Goal: Task Accomplishment & Management: Manage account settings

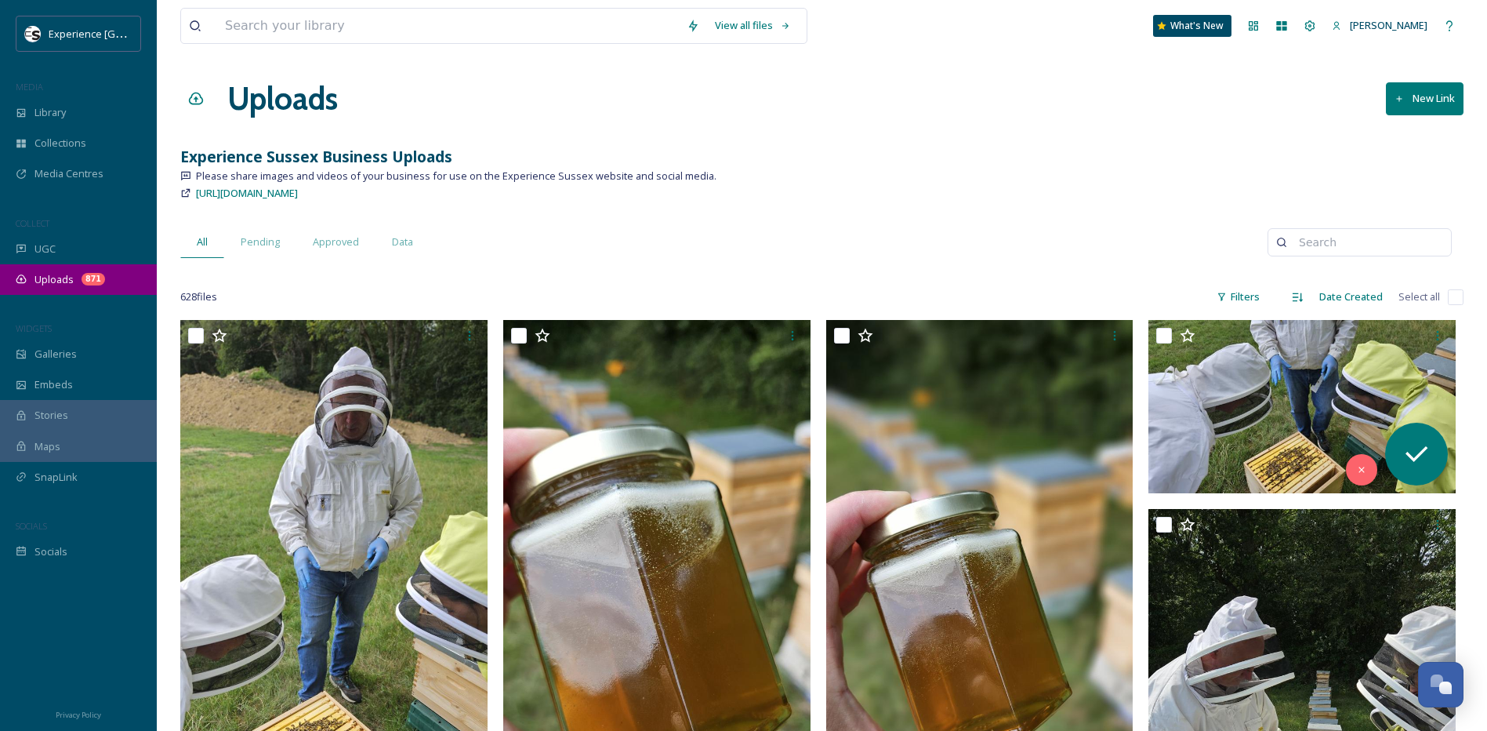
click at [37, 278] on span "Uploads" at bounding box center [53, 279] width 39 height 15
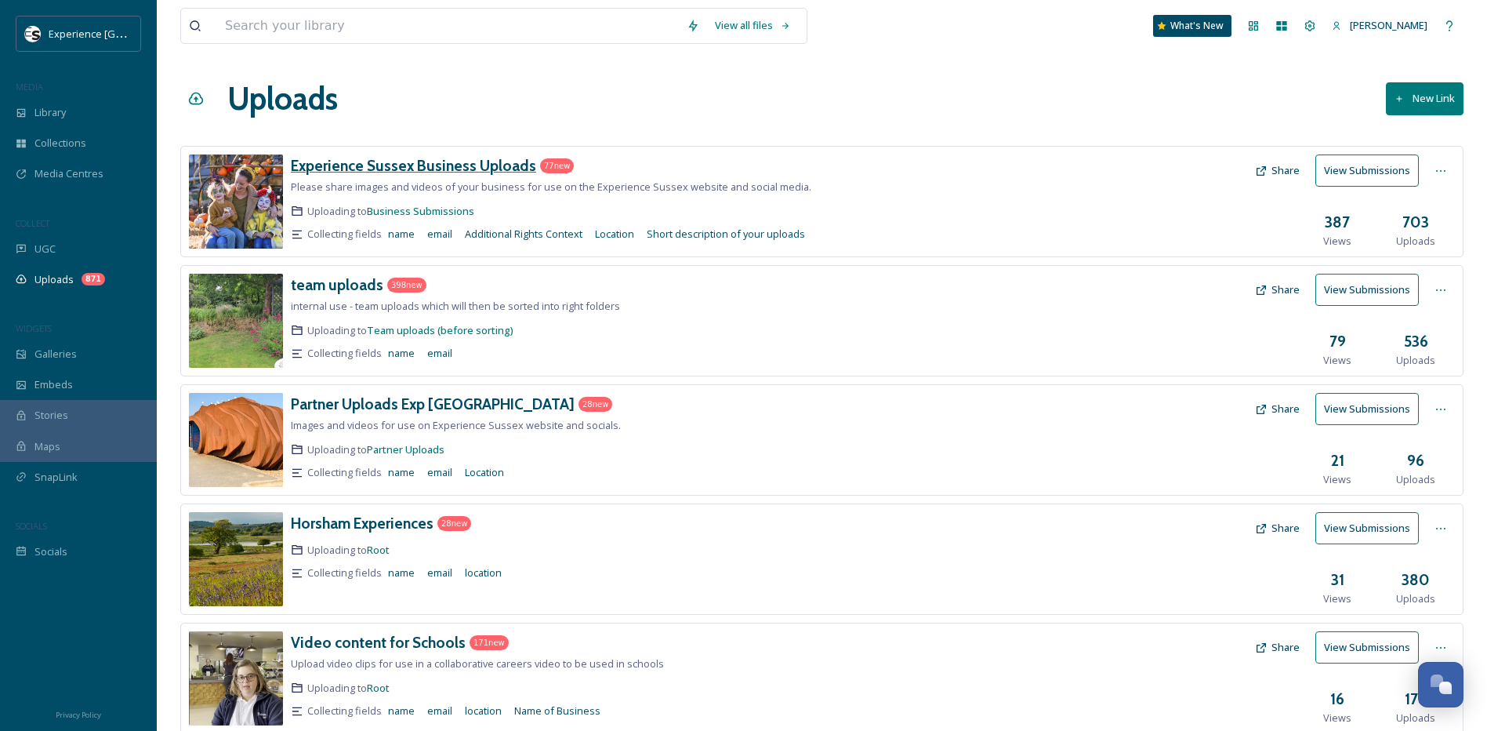
click at [445, 164] on h3 "Experience Sussex Business Uploads" at bounding box center [413, 165] width 245 height 19
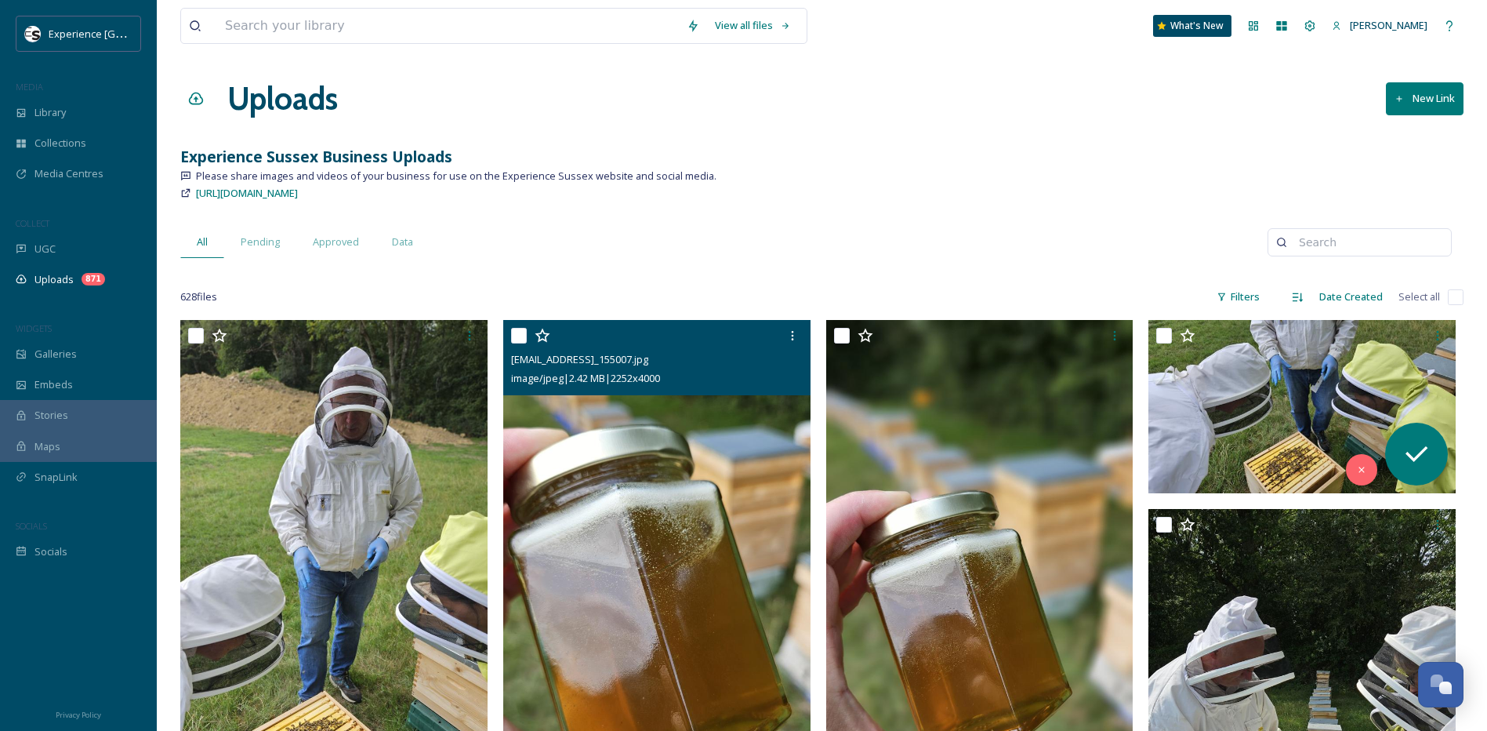
drag, startPoint x: 815, startPoint y: 568, endPoint x: 790, endPoint y: 403, distance: 166.7
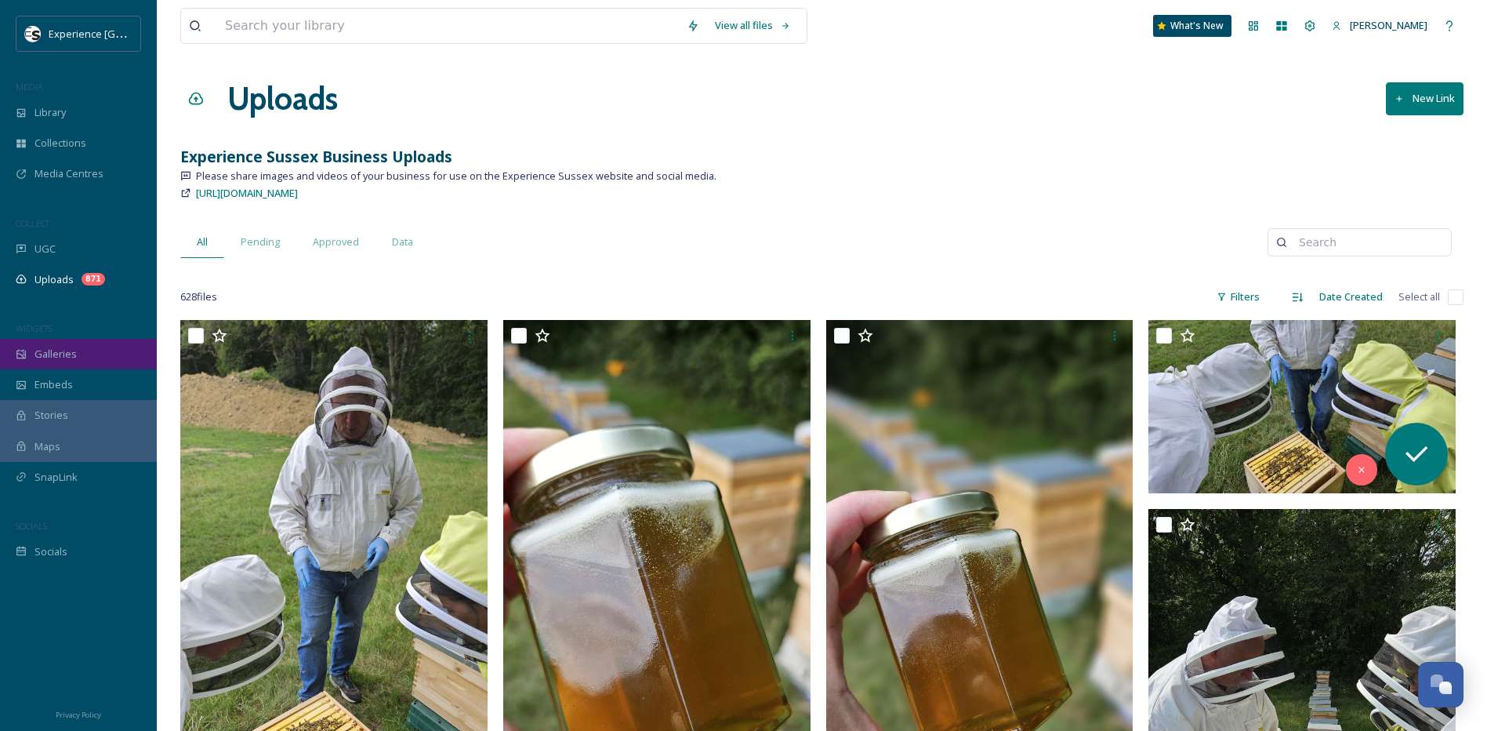
click at [59, 359] on span "Galleries" at bounding box center [55, 354] width 42 height 15
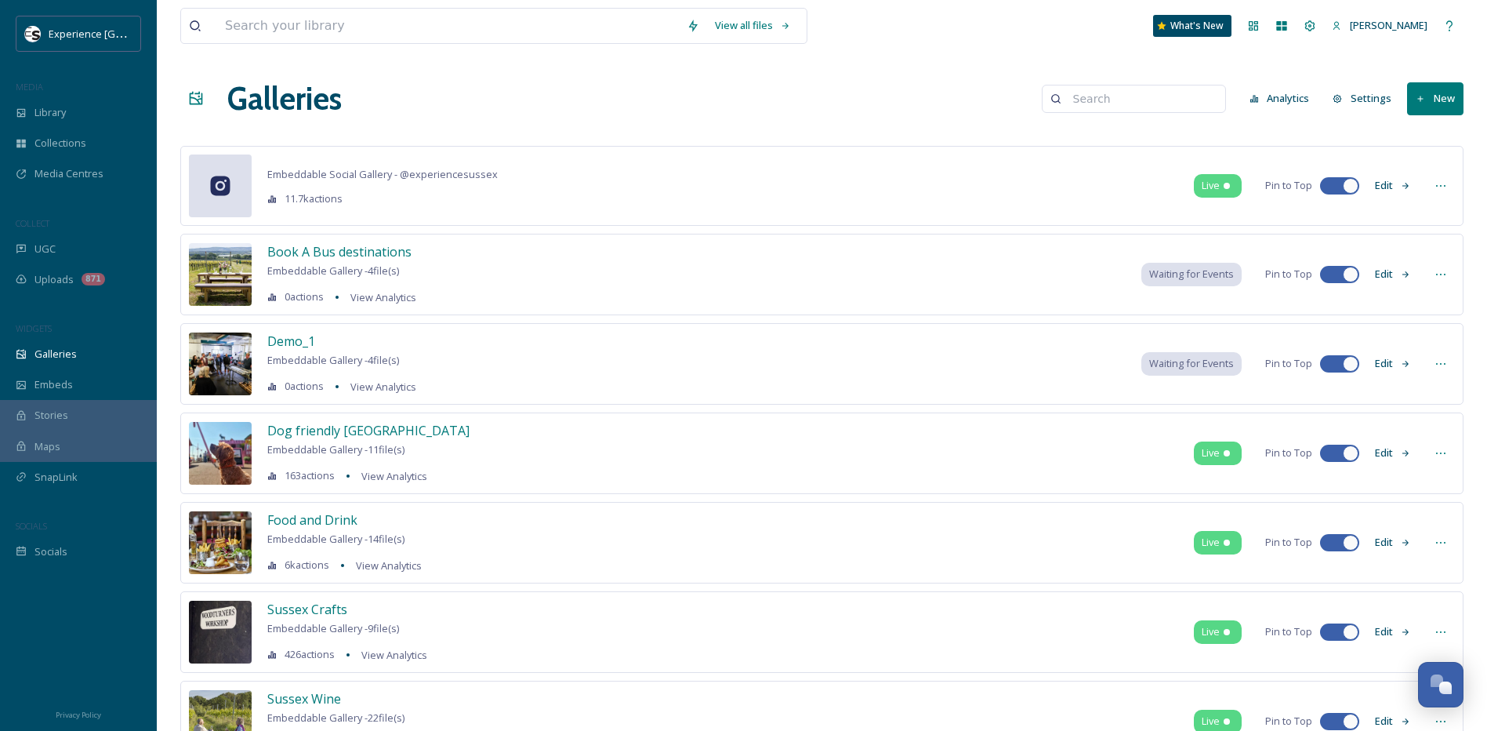
click at [1420, 104] on button "New" at bounding box center [1435, 98] width 56 height 32
click at [1438, 136] on span "Gallery" at bounding box center [1438, 135] width 33 height 15
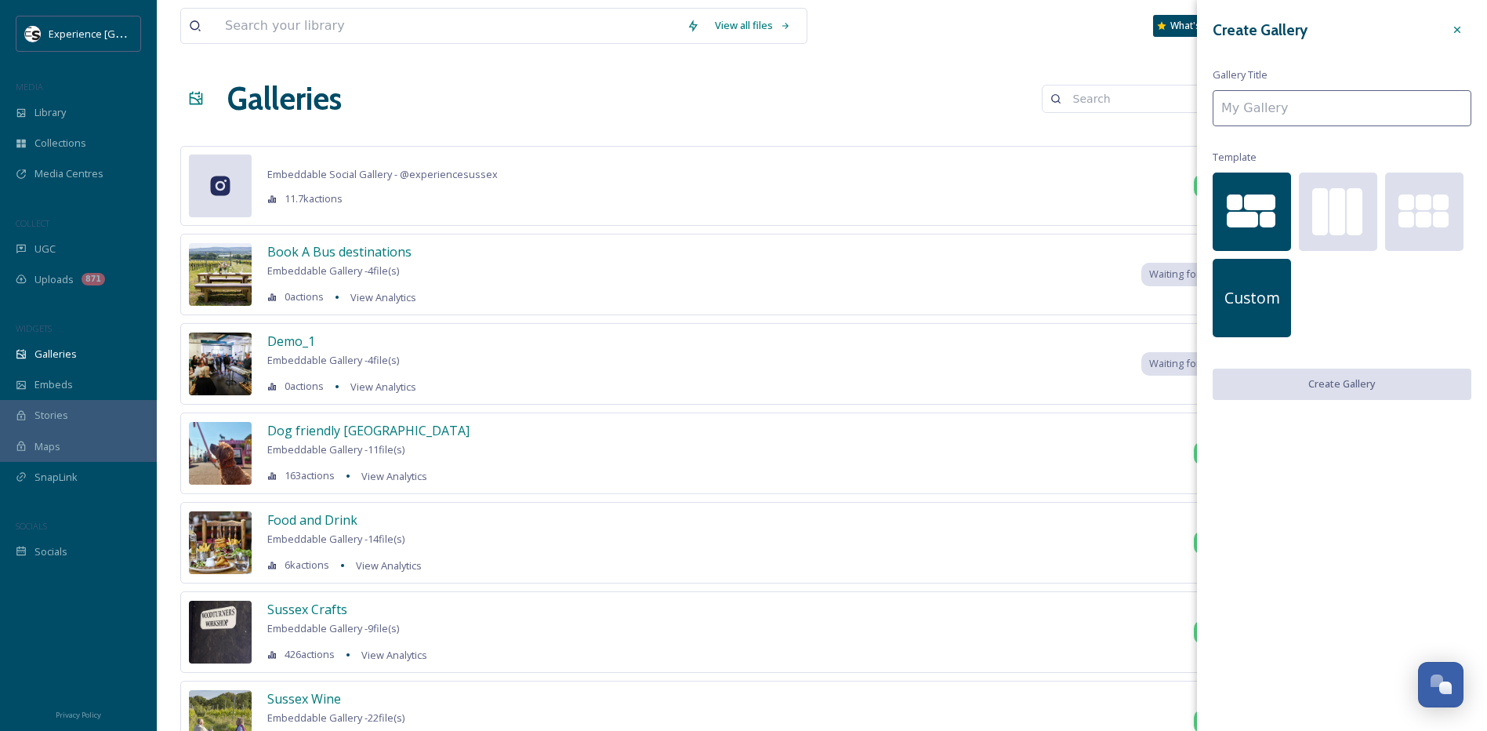
click at [1279, 294] on span "Custom" at bounding box center [1253, 298] width 56 height 23
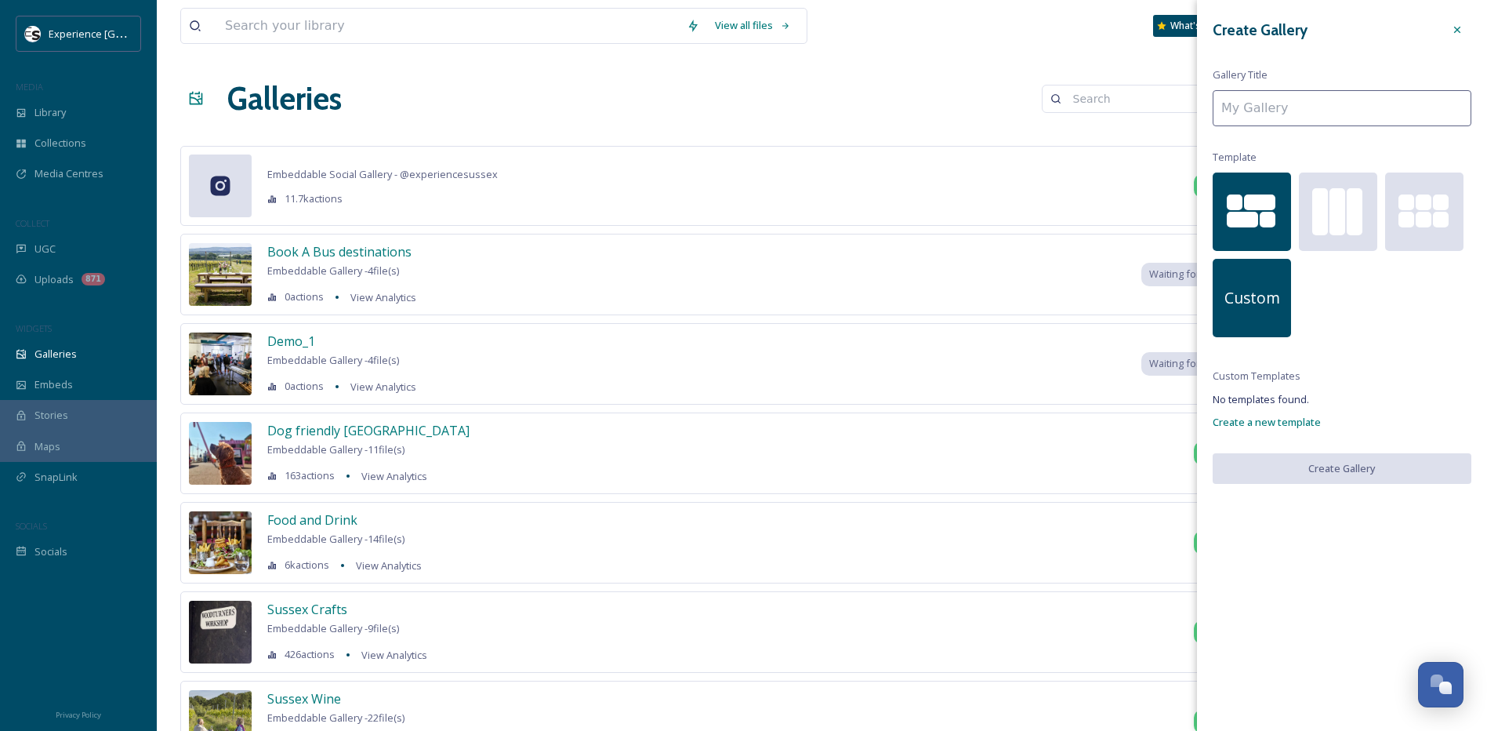
click at [1258, 221] on div at bounding box center [1252, 220] width 78 height 17
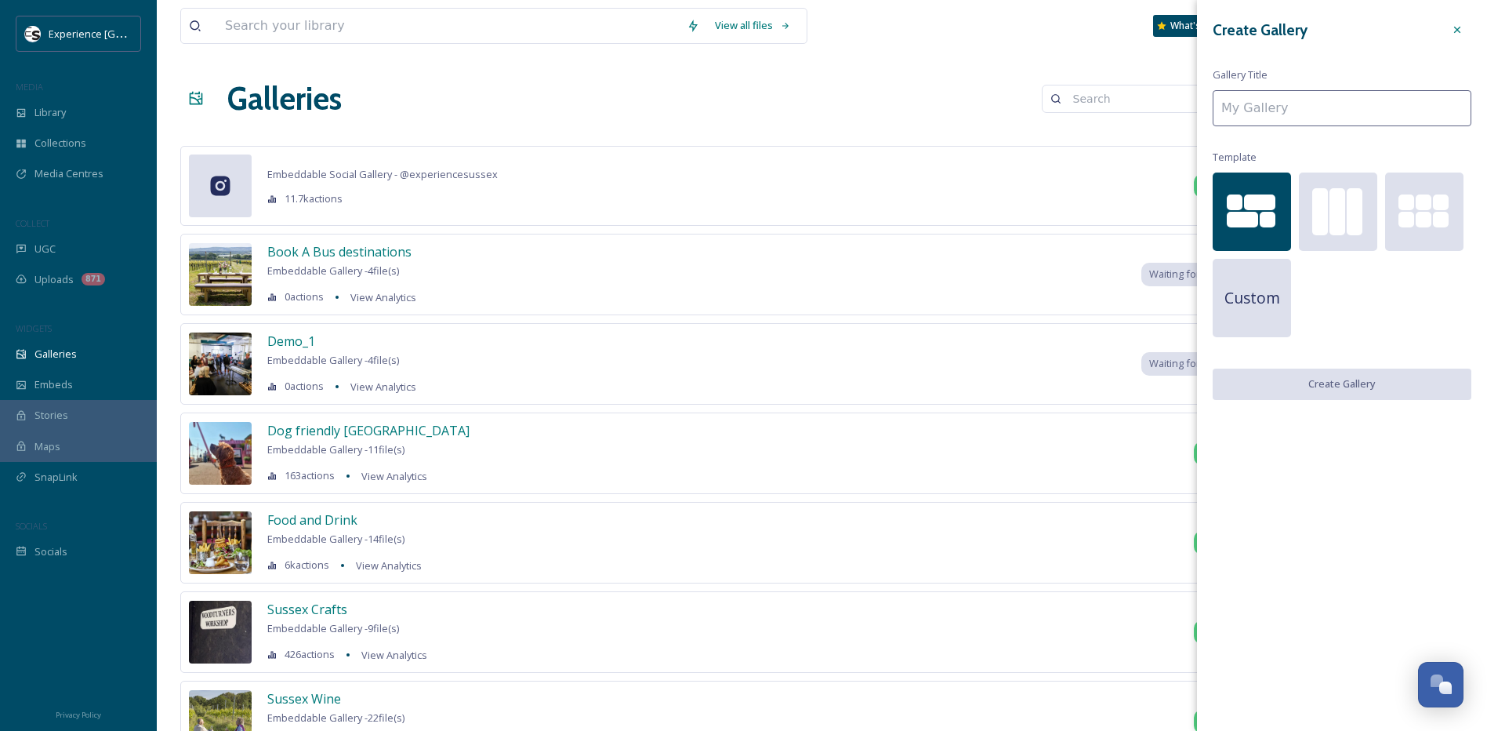
click at [1274, 106] on input at bounding box center [1342, 108] width 259 height 36
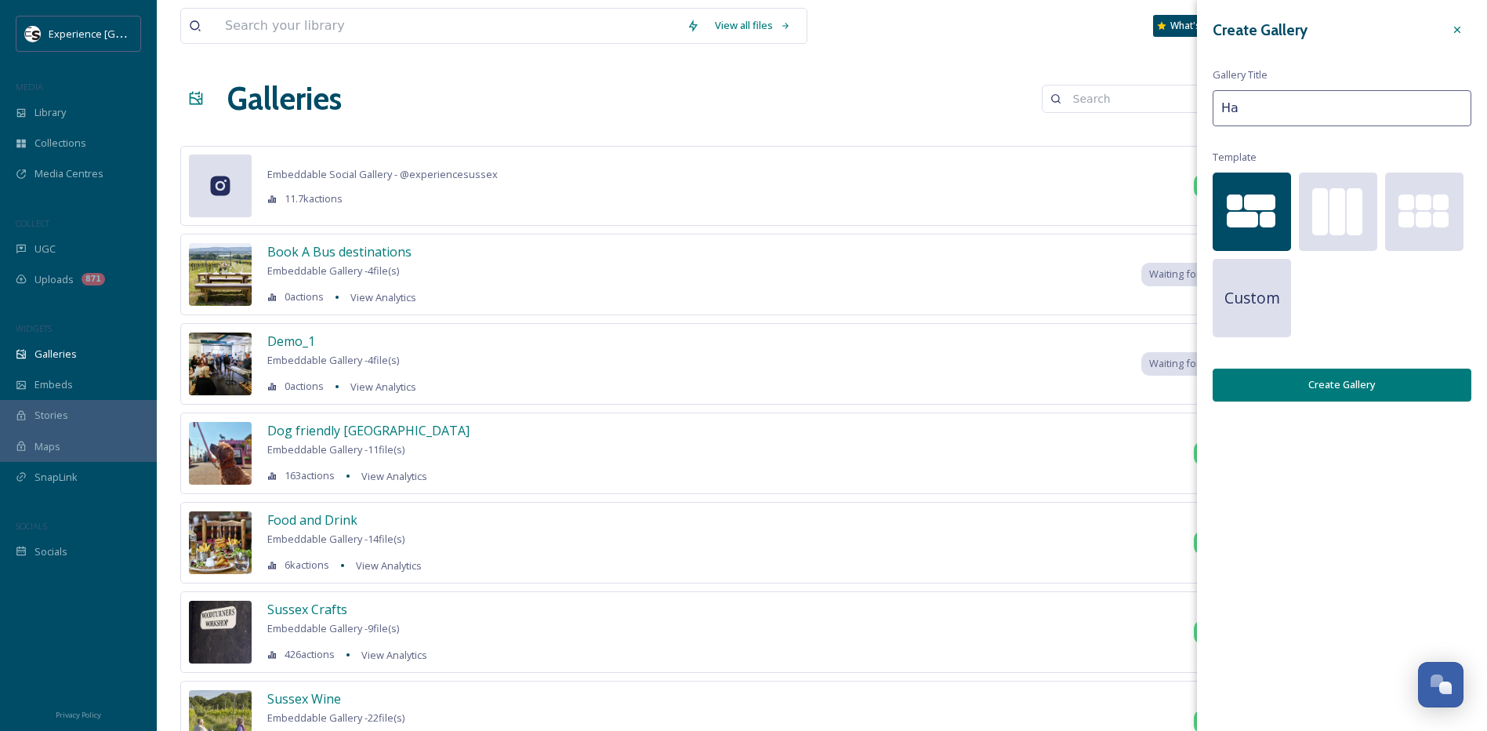
type input "H"
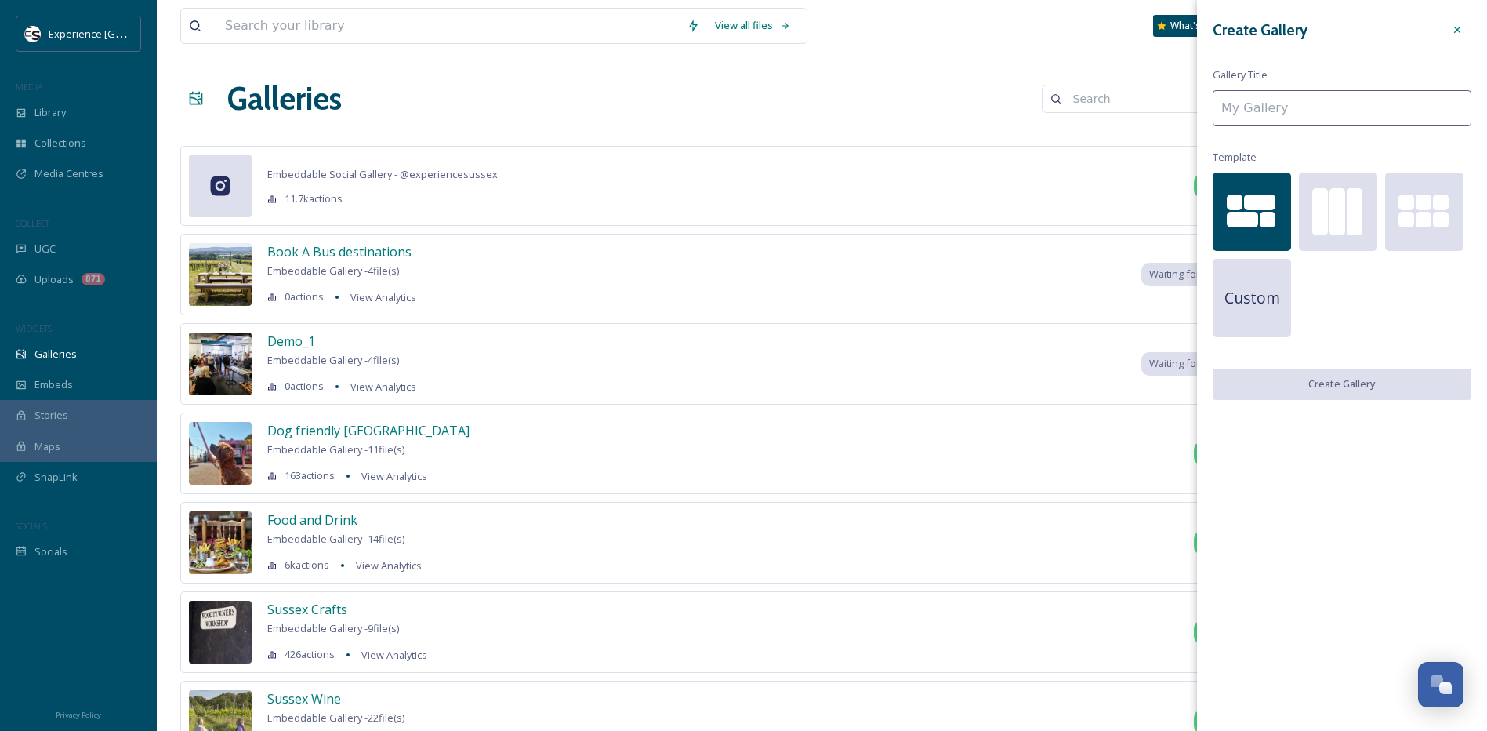
click at [1457, 25] on icon at bounding box center [1457, 30] width 13 height 13
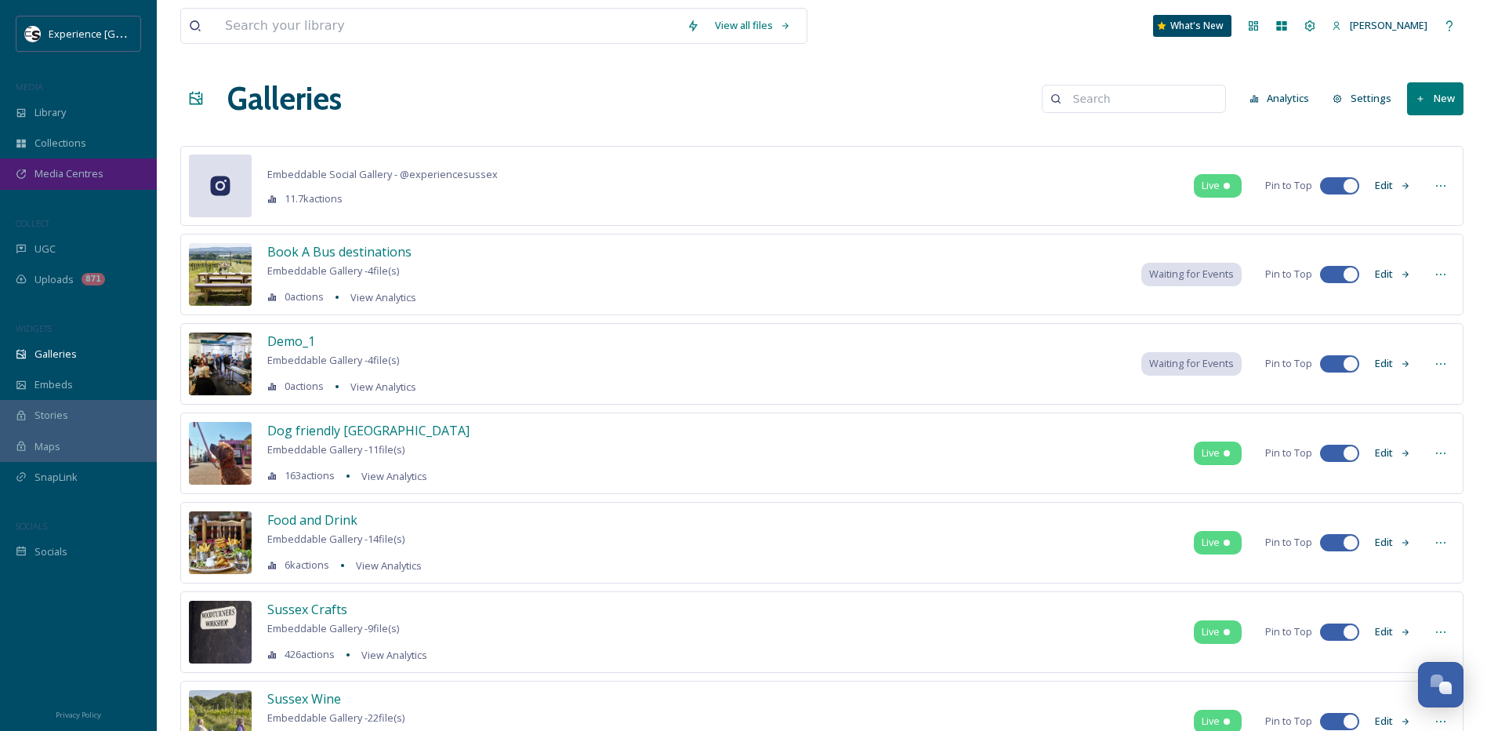
click at [71, 172] on span "Media Centres" at bounding box center [68, 173] width 69 height 15
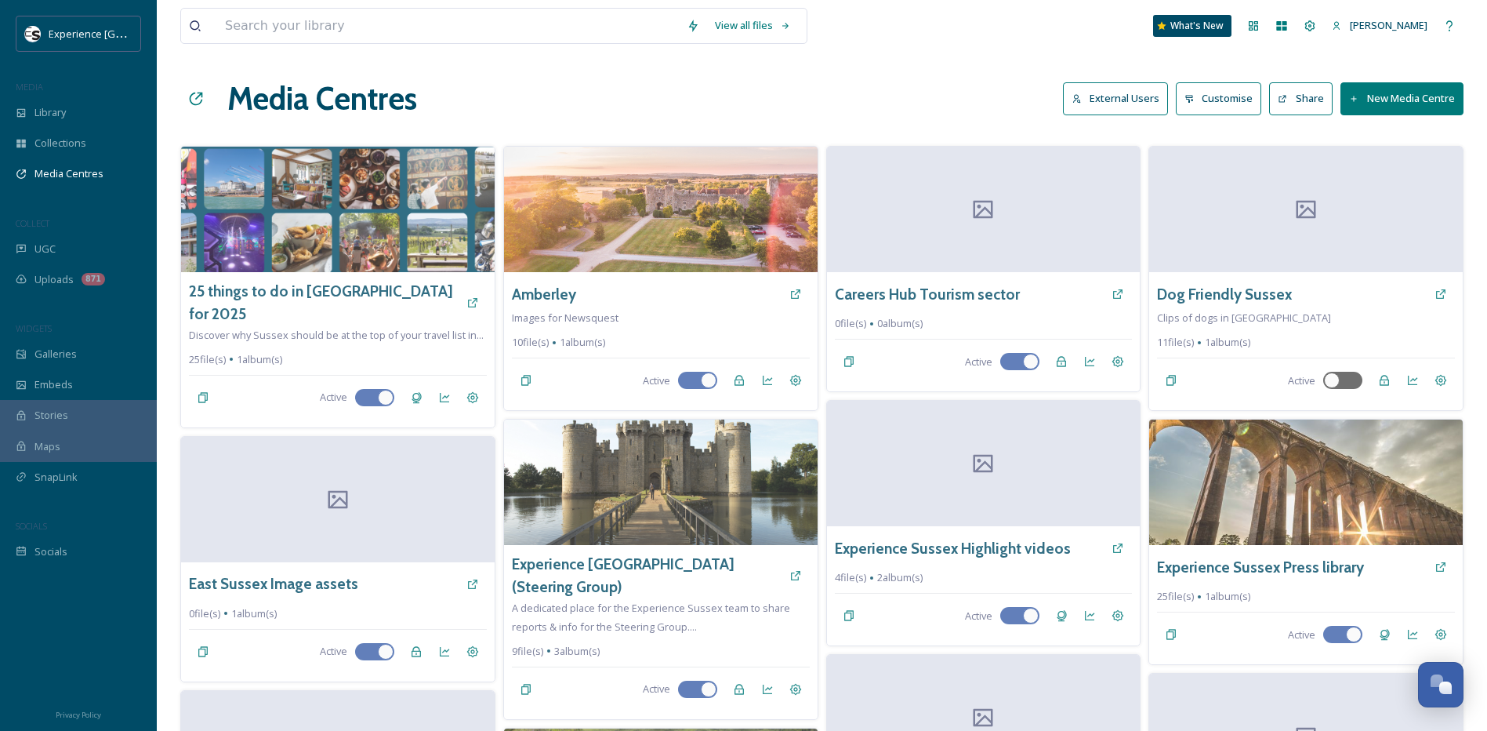
click at [718, 67] on div "View all files What's New [PERSON_NAME] Media Centres External Users Customise …" at bounding box center [822, 722] width 1330 height 1445
click at [63, 140] on span "Collections" at bounding box center [60, 143] width 52 height 15
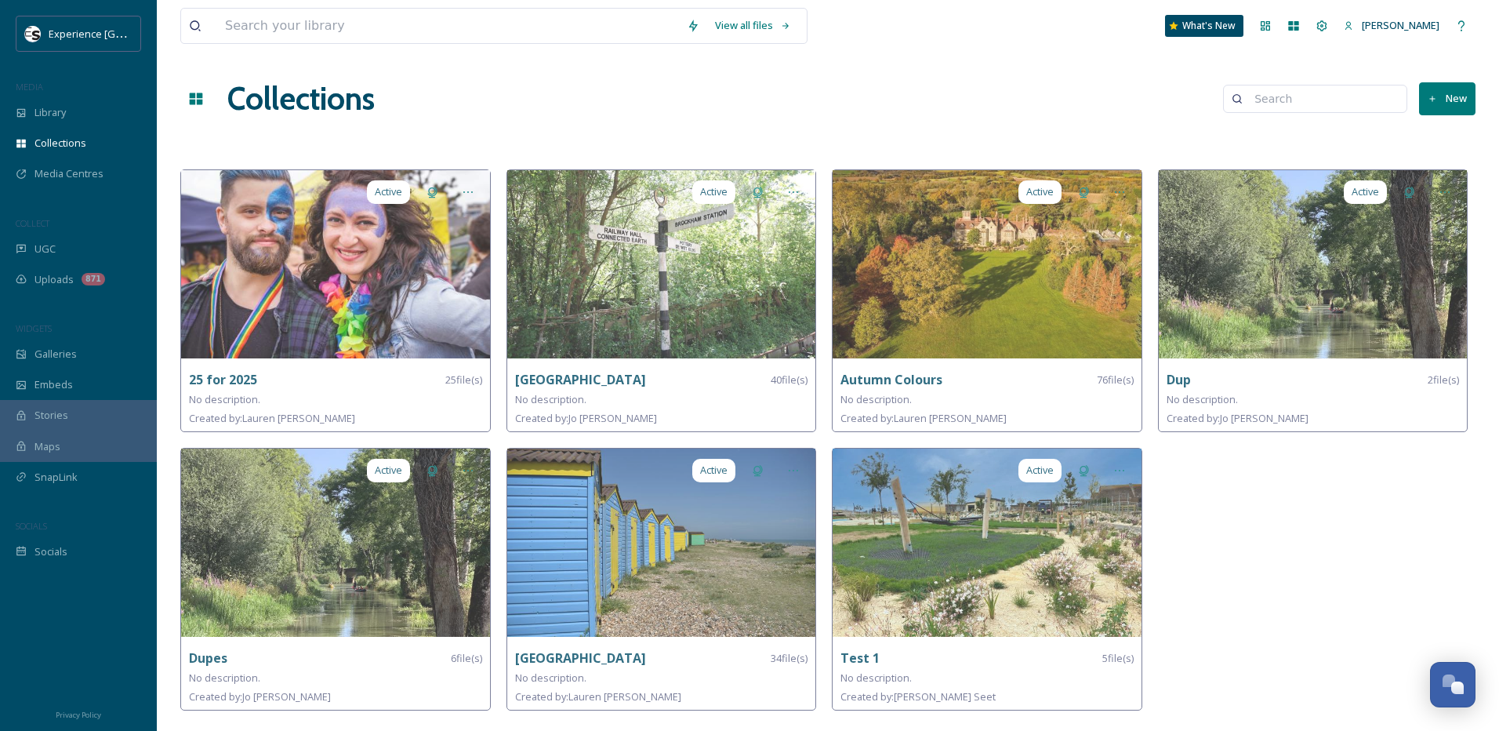
click at [1436, 101] on icon at bounding box center [1433, 99] width 10 height 10
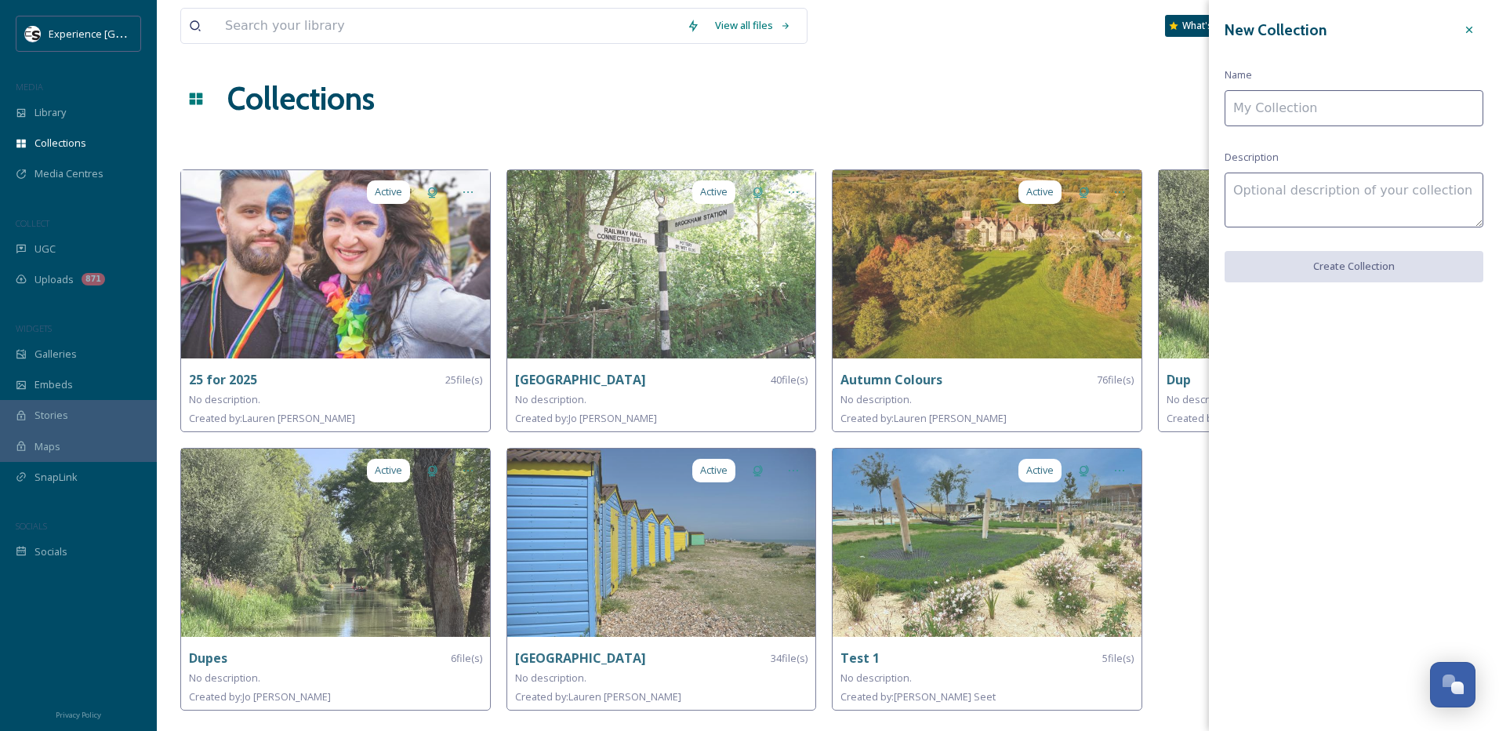
drag, startPoint x: 1338, startPoint y: 104, endPoint x: 1325, endPoint y: 104, distance: 13.3
click at [1331, 104] on input at bounding box center [1354, 108] width 259 height 36
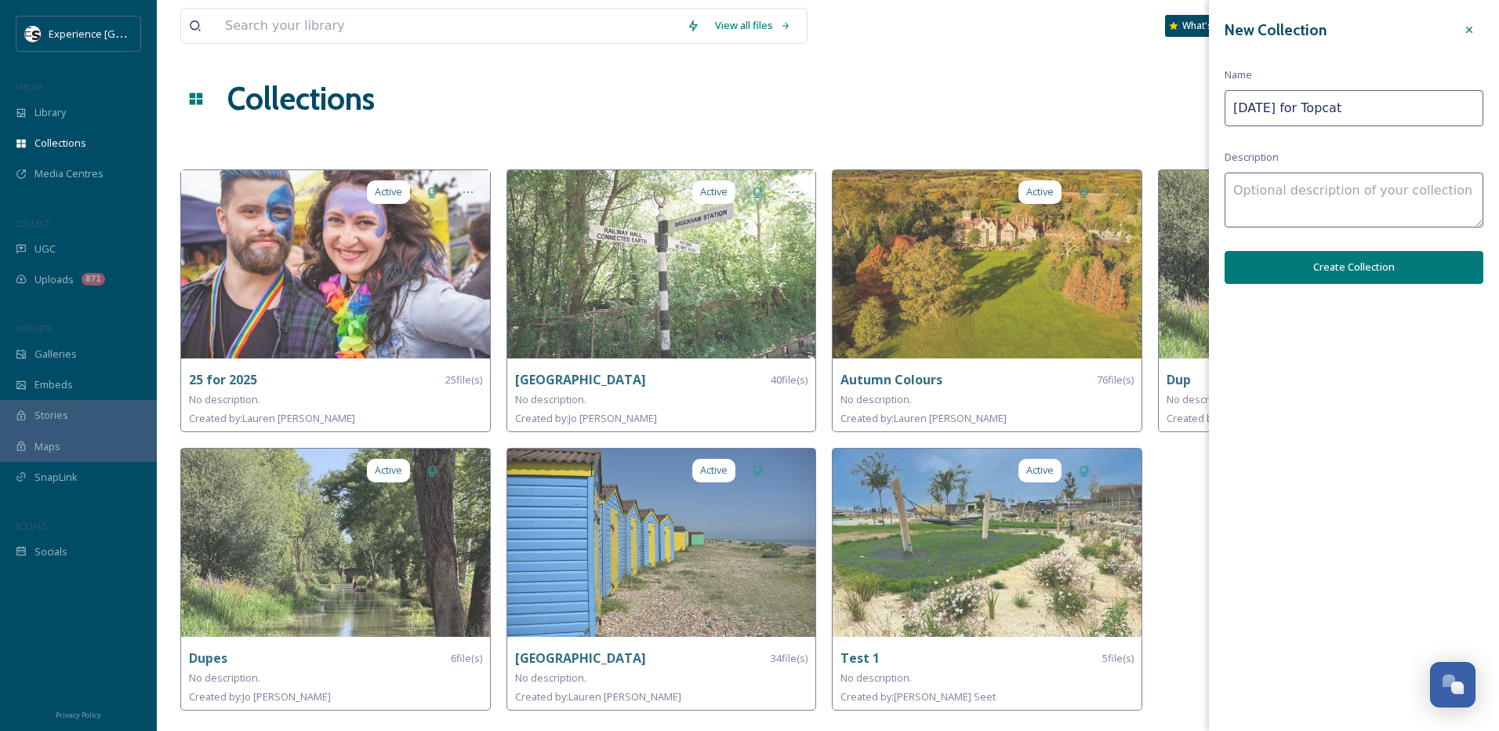
type input "[DATE] for Topcat"
click at [1342, 186] on textarea at bounding box center [1354, 199] width 259 height 55
click at [1338, 266] on button "Create Collection" at bounding box center [1354, 267] width 259 height 32
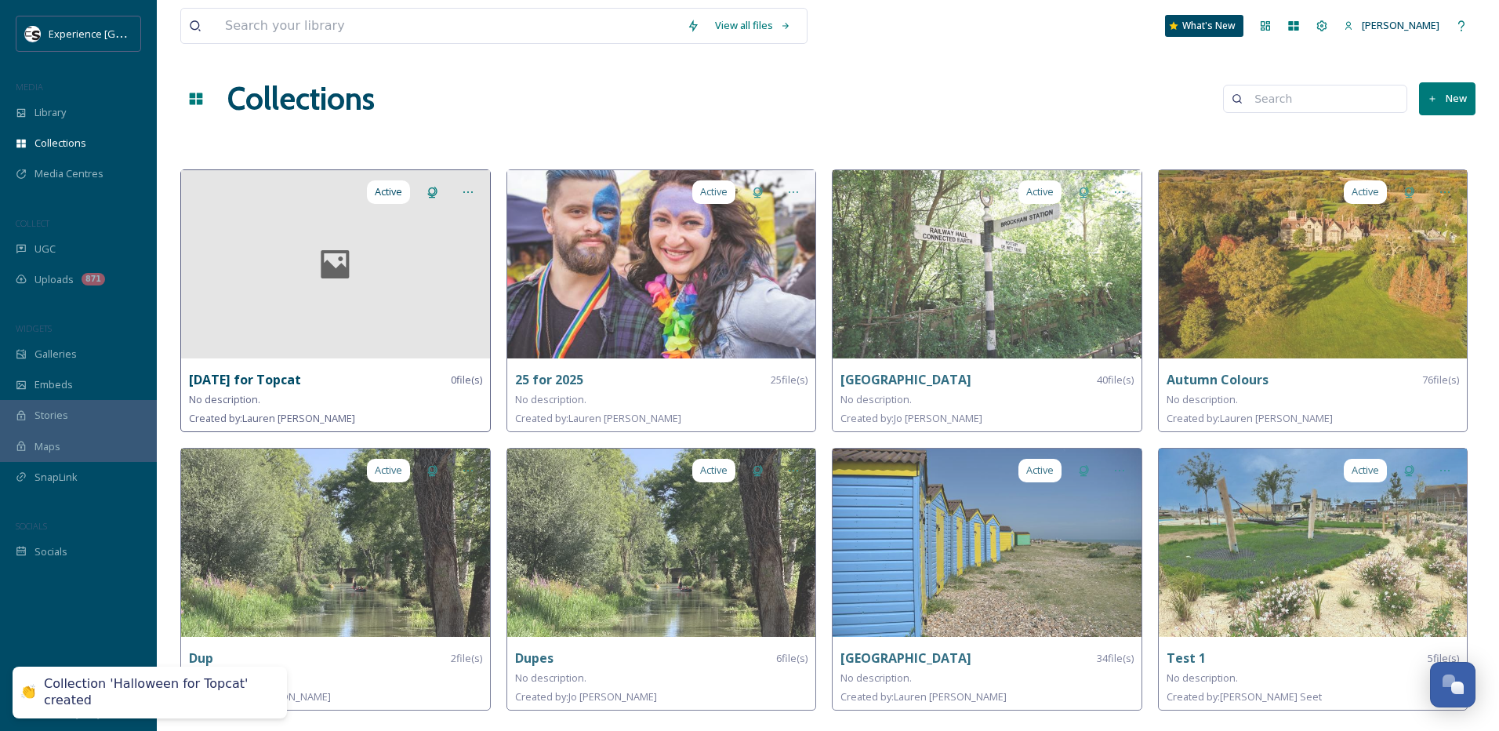
click at [438, 270] on div at bounding box center [335, 264] width 309 height 188
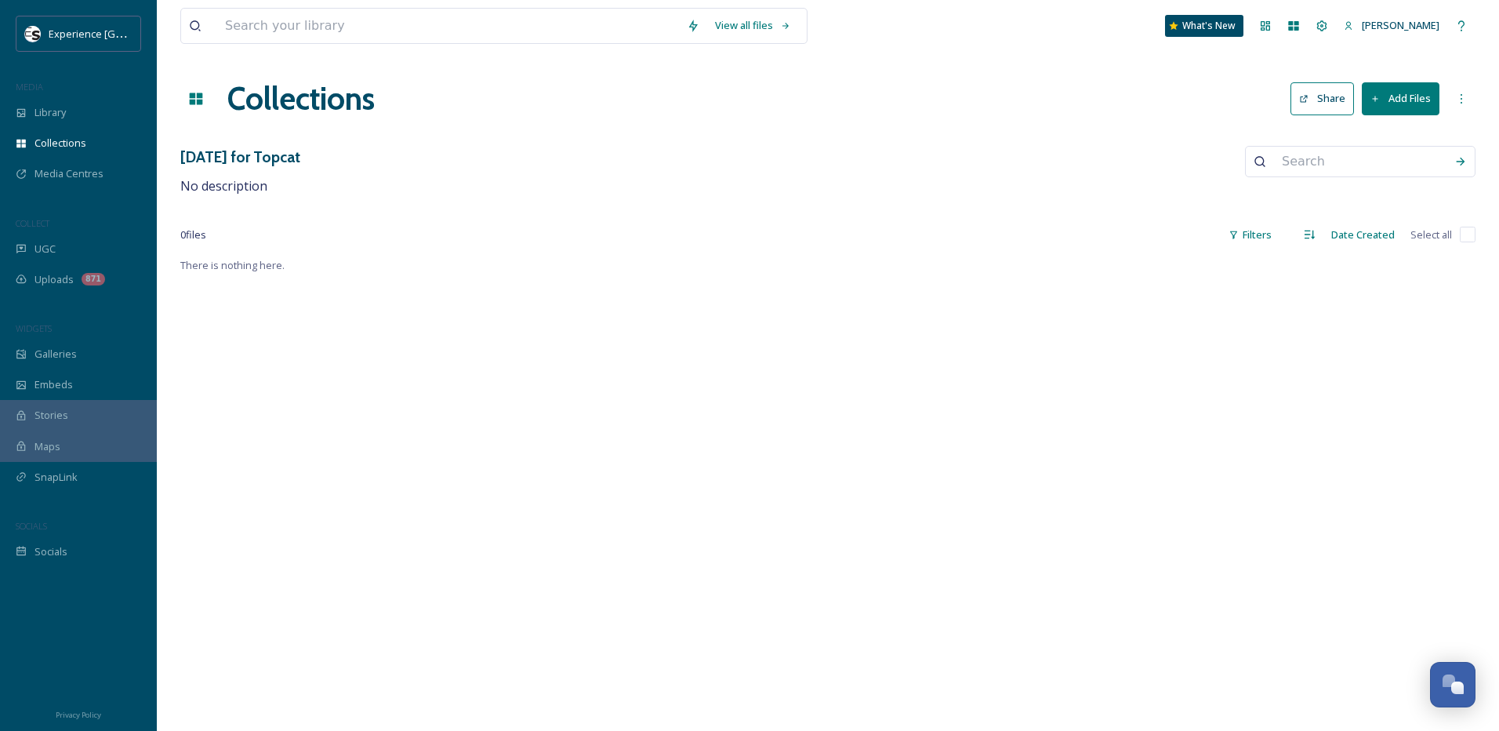
click at [1377, 98] on icon at bounding box center [1375, 99] width 10 height 10
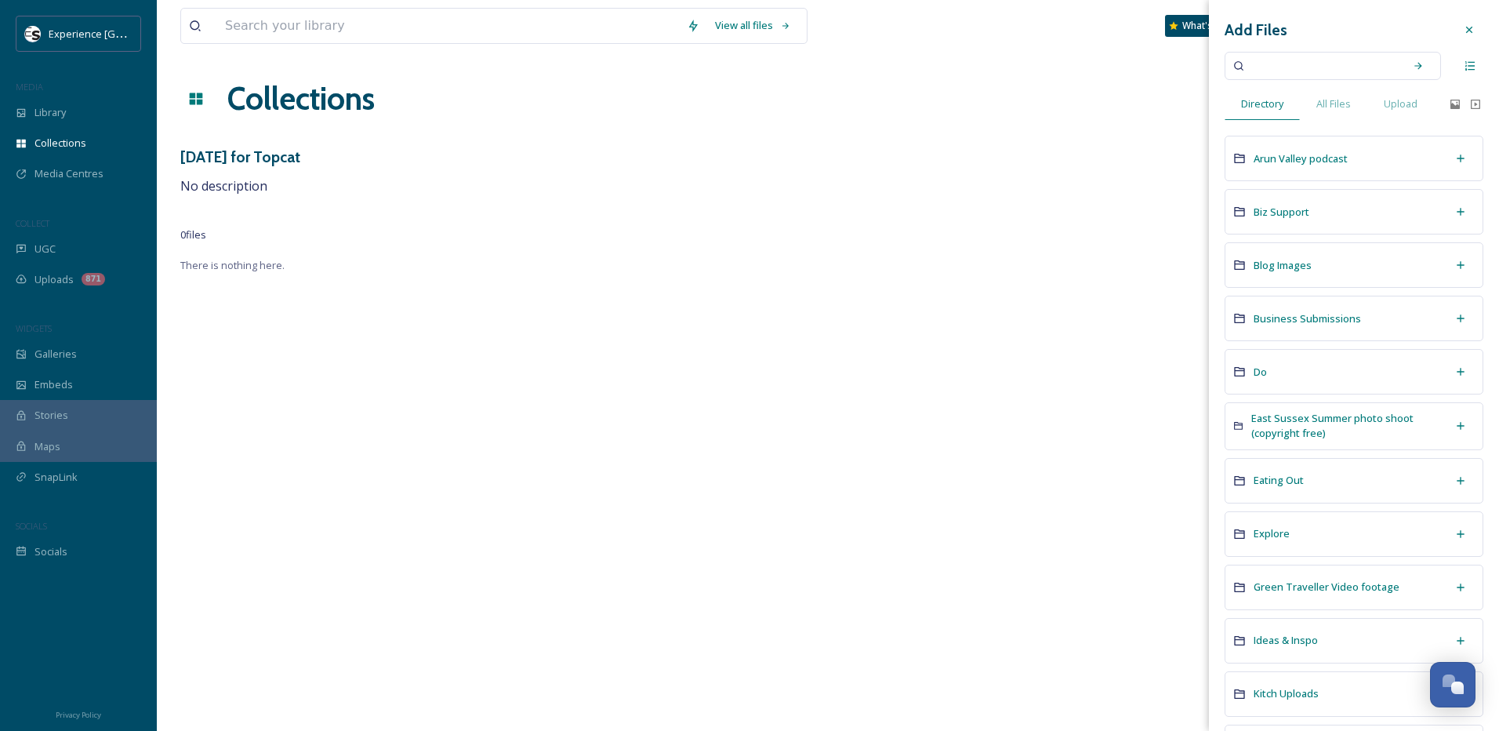
click at [1314, 61] on input at bounding box center [1322, 66] width 148 height 34
type input "[DATE]"
click at [1413, 64] on icon at bounding box center [1418, 65] width 11 height 11
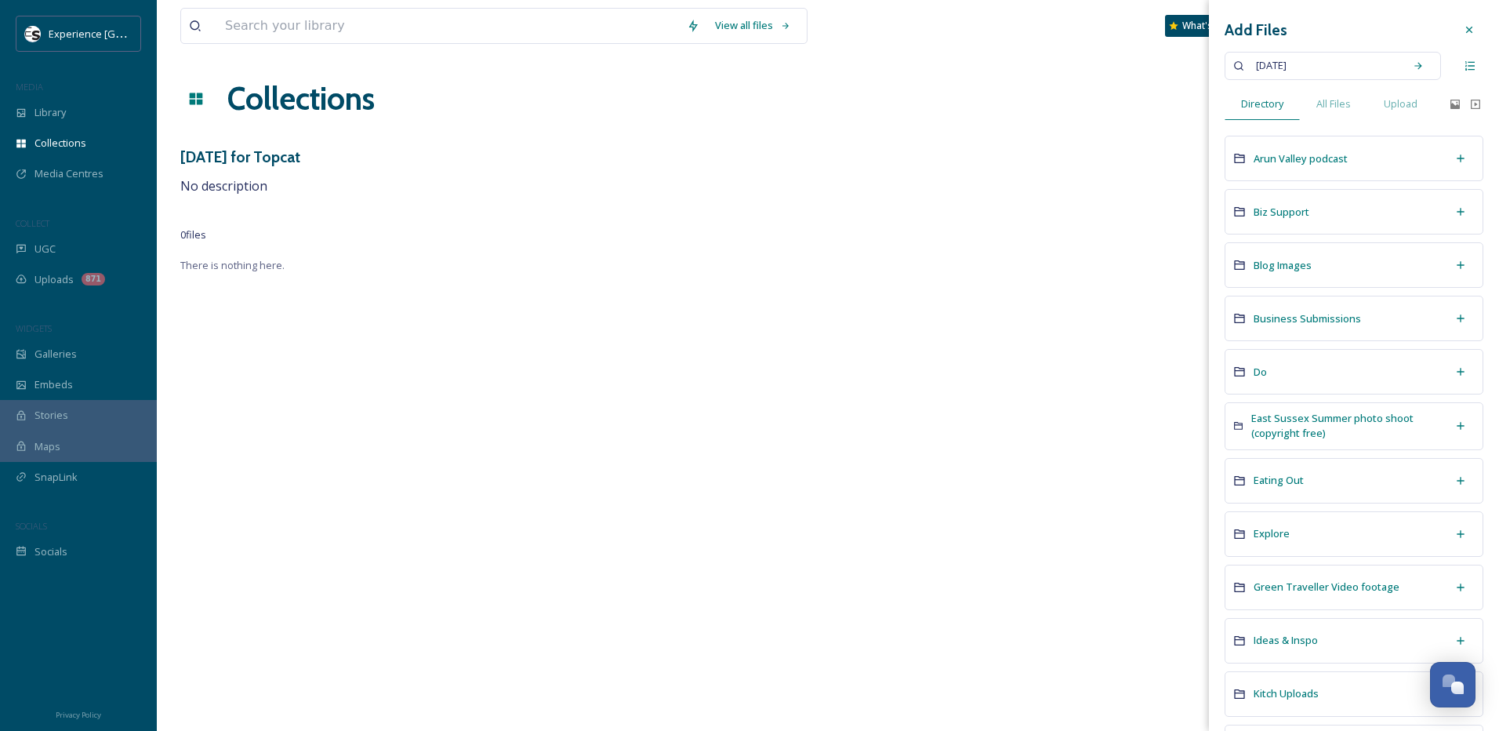
click at [1324, 367] on div "Do" at bounding box center [1354, 371] width 259 height 45
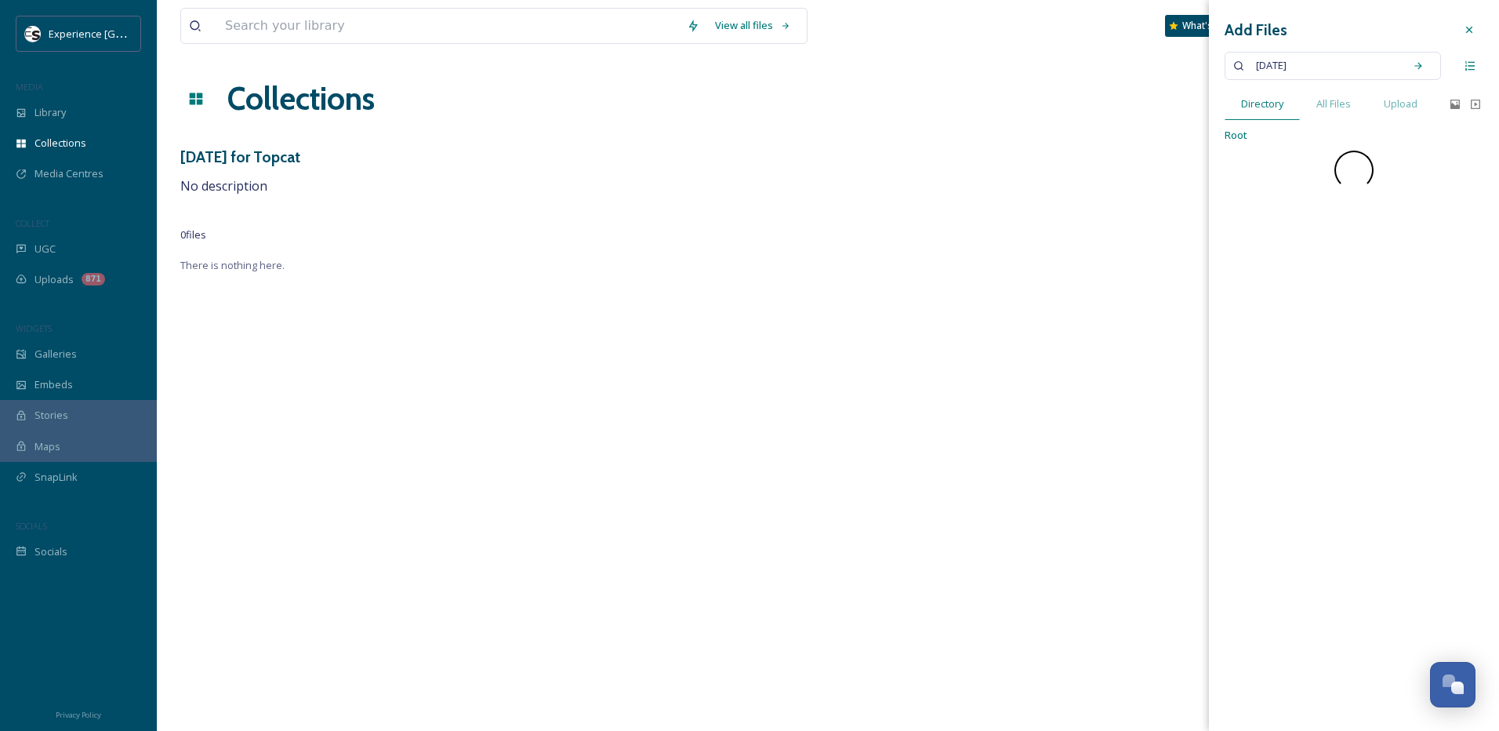
click at [1324, 367] on div "Add Files [DATE] Directory All Files Upload Root" at bounding box center [1354, 365] width 290 height 731
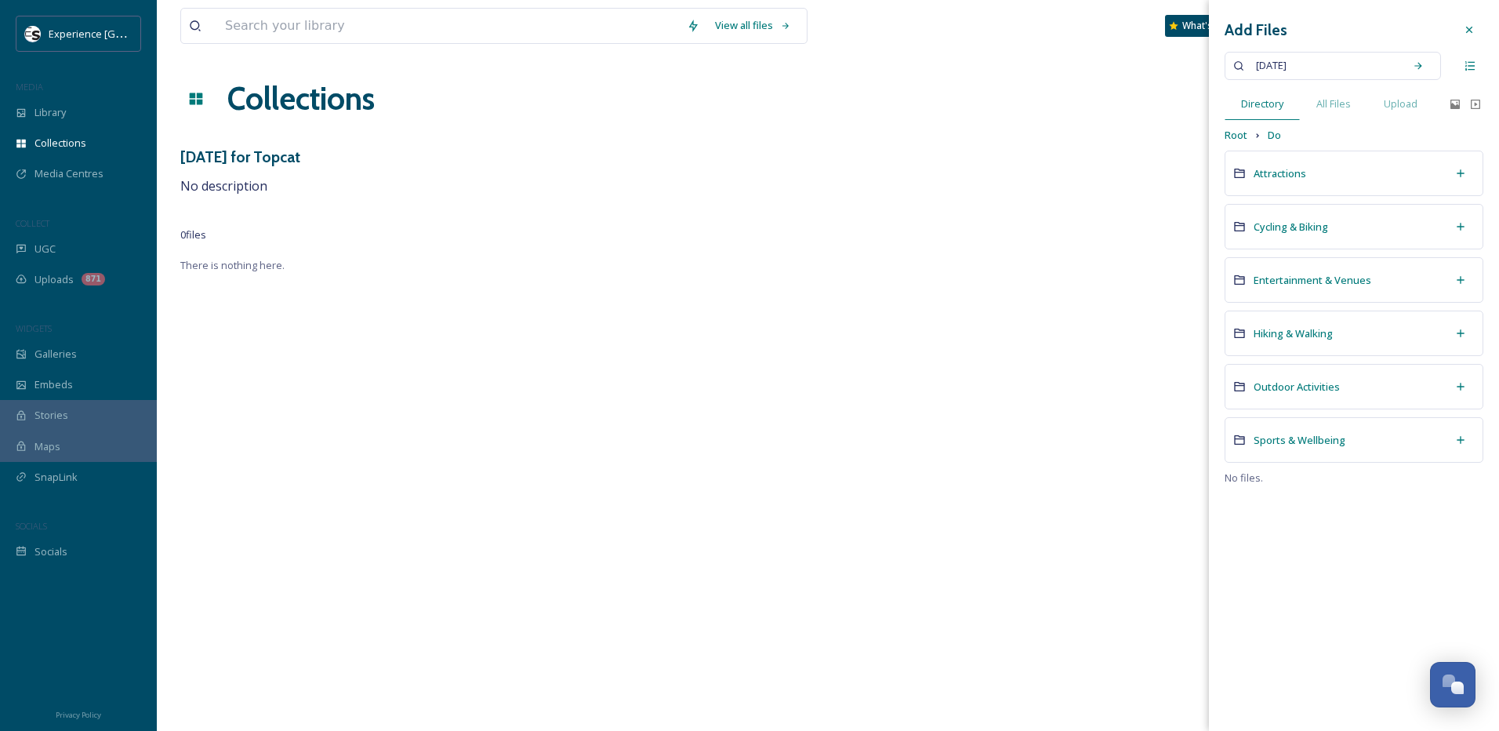
click at [1357, 142] on div "Root Do" at bounding box center [1354, 135] width 259 height 15
click at [1294, 68] on span "[DATE]" at bounding box center [1271, 65] width 46 height 23
click at [1240, 134] on span "Root" at bounding box center [1236, 135] width 23 height 15
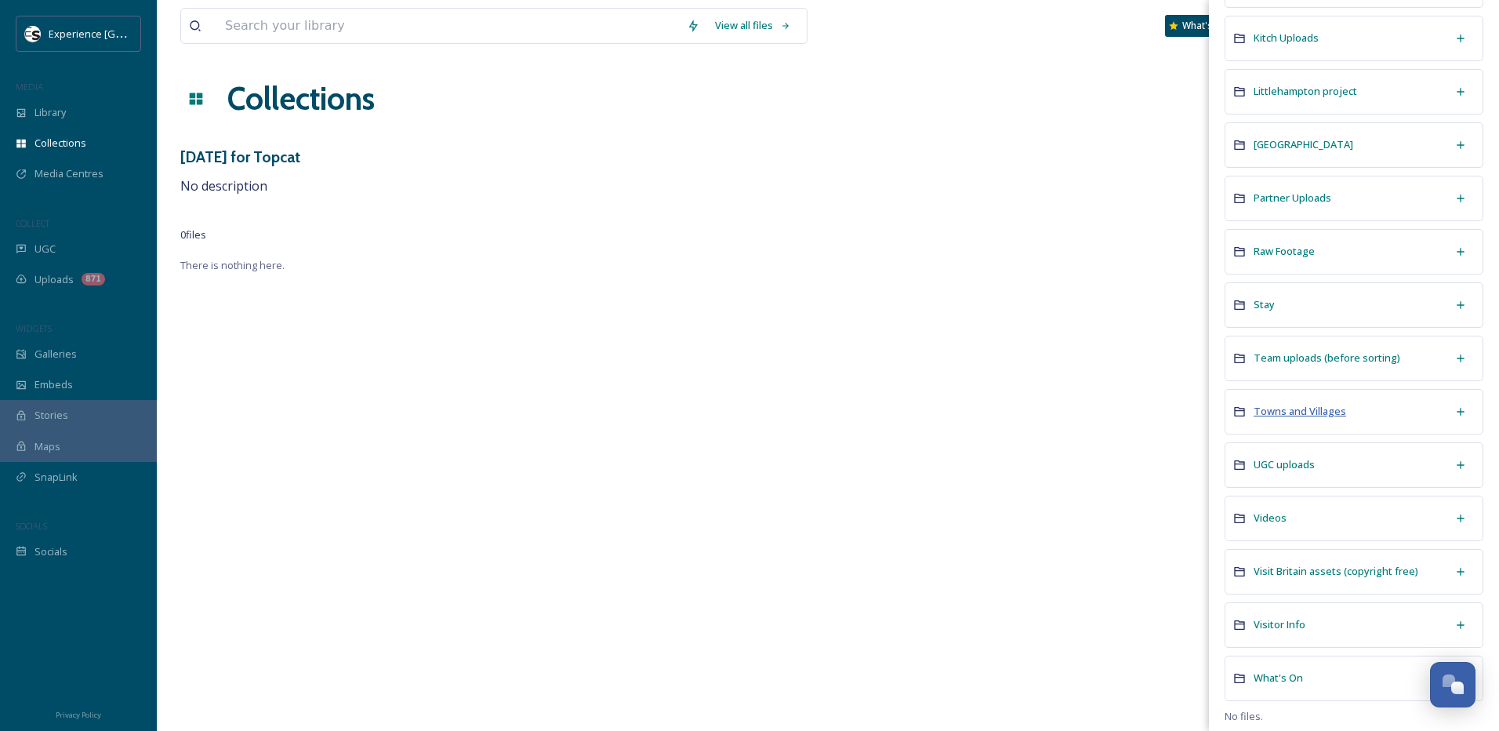
scroll to position [664, 0]
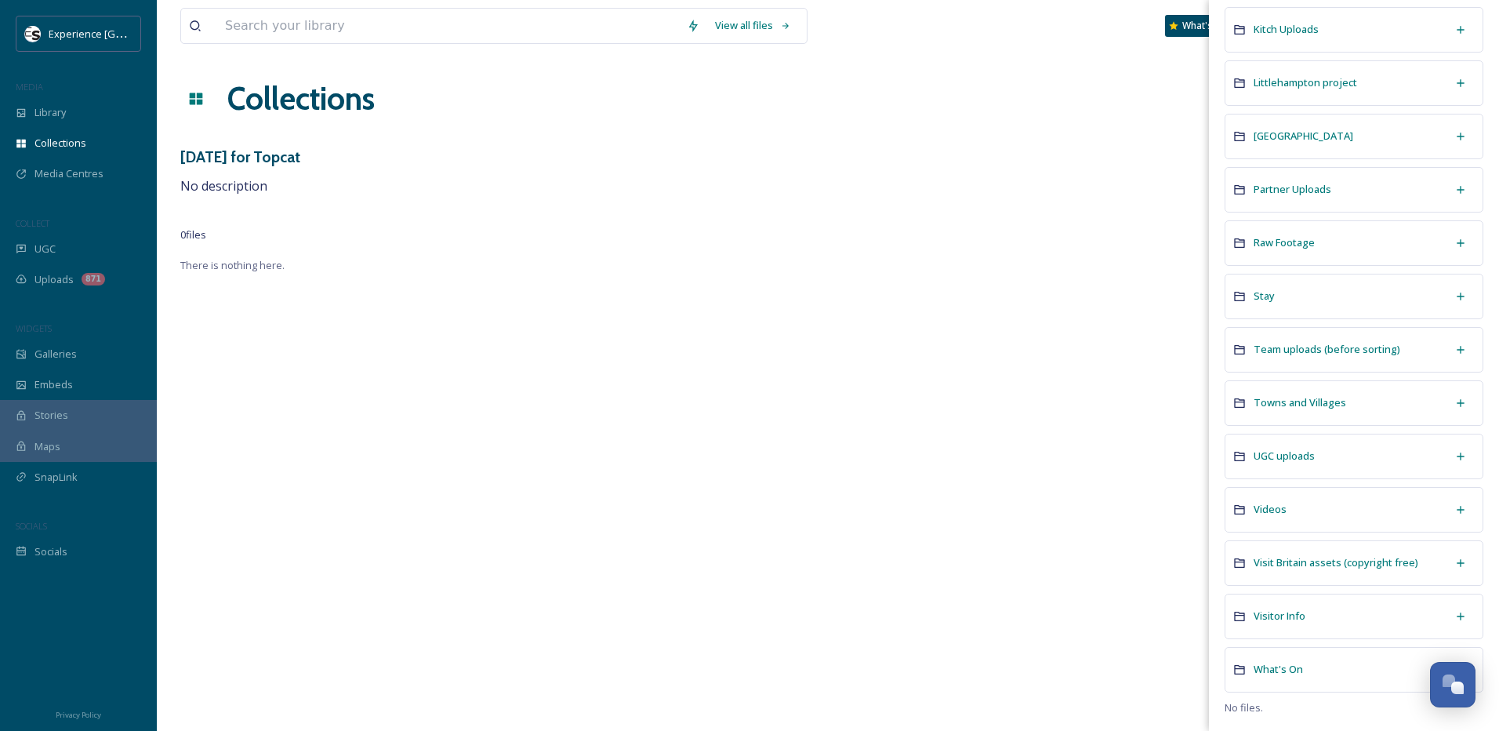
click at [1313, 675] on div "What's On" at bounding box center [1354, 669] width 259 height 45
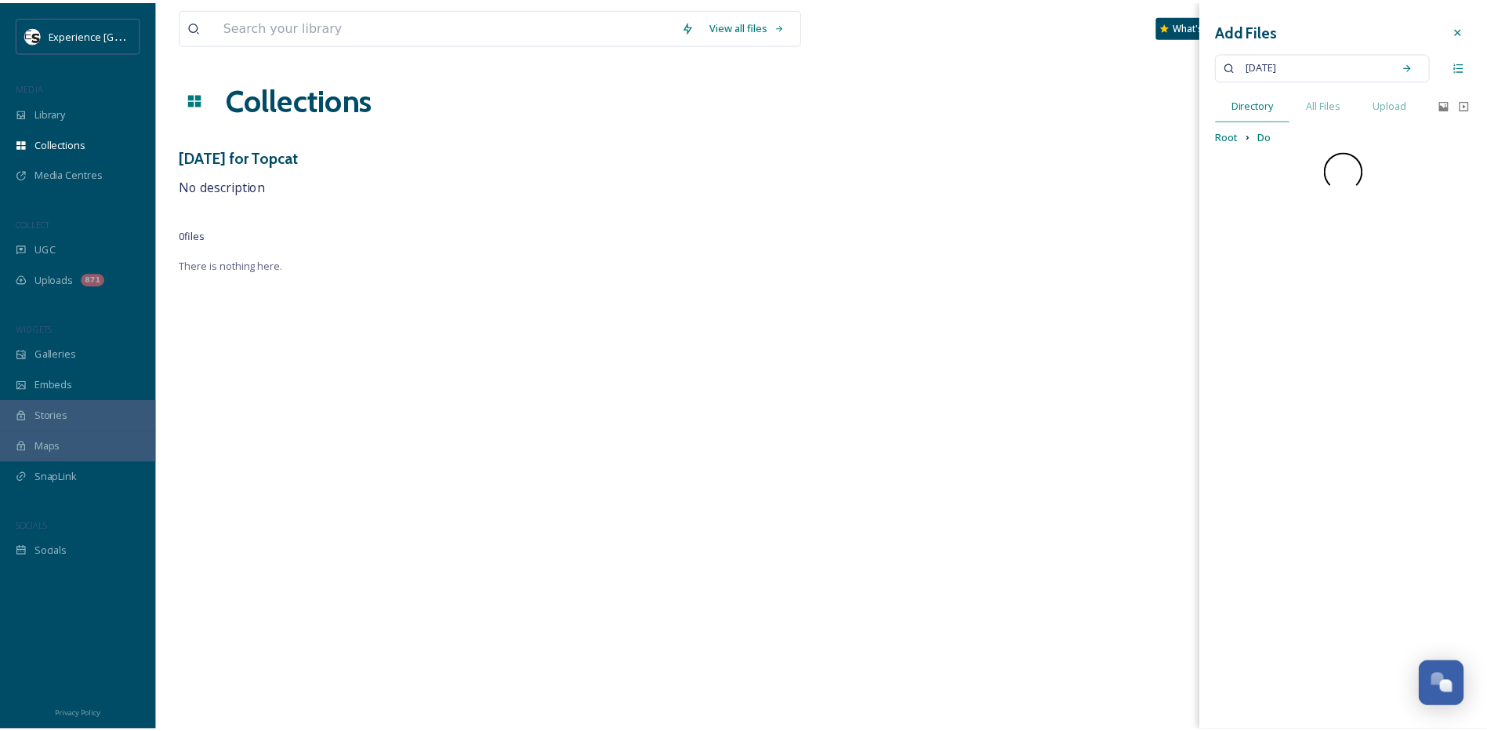
scroll to position [0, 0]
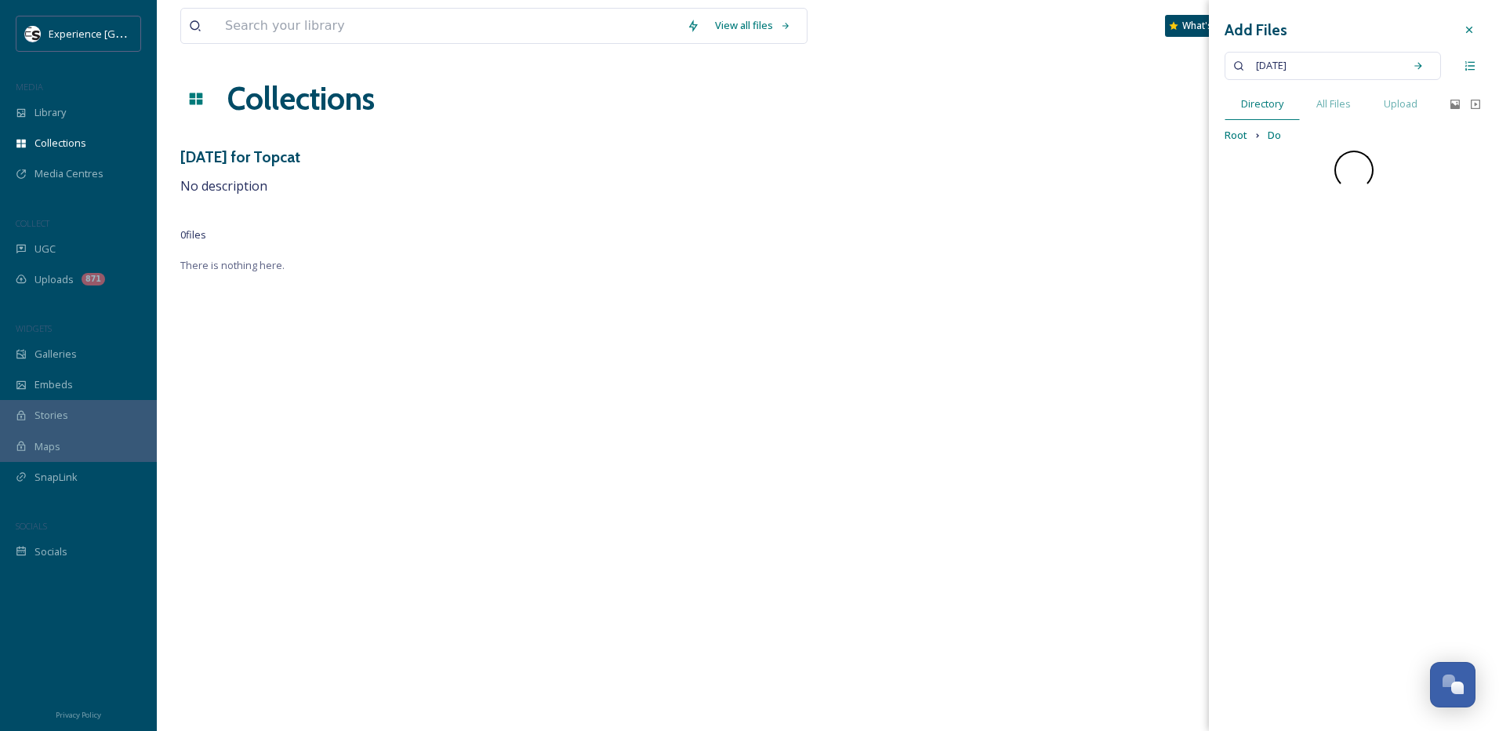
click at [1313, 675] on div "Add Files [DATE] Directory All Files Upload Root Do" at bounding box center [1354, 365] width 290 height 731
click at [1323, 400] on div "Add Files [DATE] Directory All Files Upload Root What's On Festivals Music Seas…" at bounding box center [1354, 365] width 290 height 731
click at [1308, 276] on div "Seasonal" at bounding box center [1354, 279] width 259 height 45
click at [1308, 276] on div "Add Files [DATE] Directory All Files Upload Root What's On" at bounding box center [1354, 365] width 290 height 731
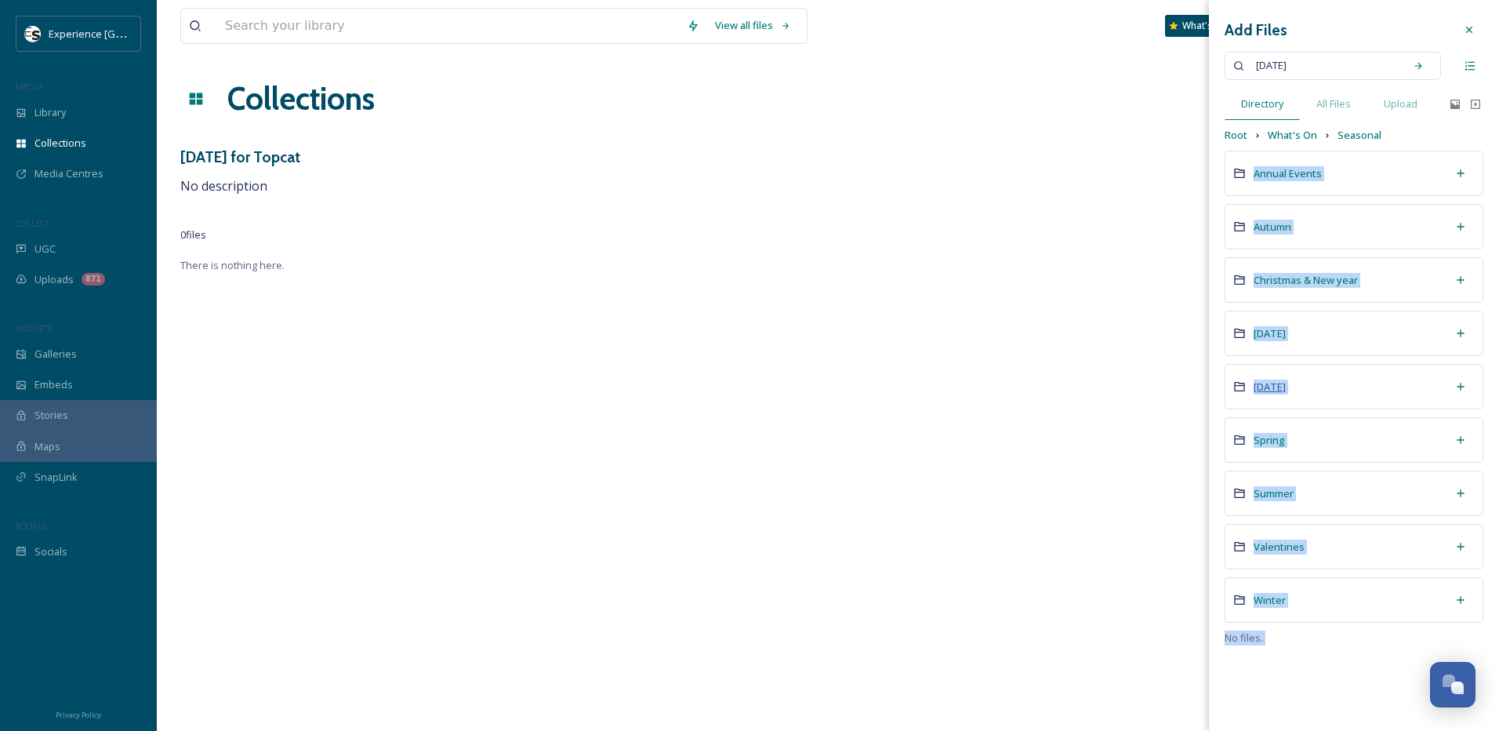
click at [1283, 387] on span "[DATE]" at bounding box center [1270, 386] width 32 height 14
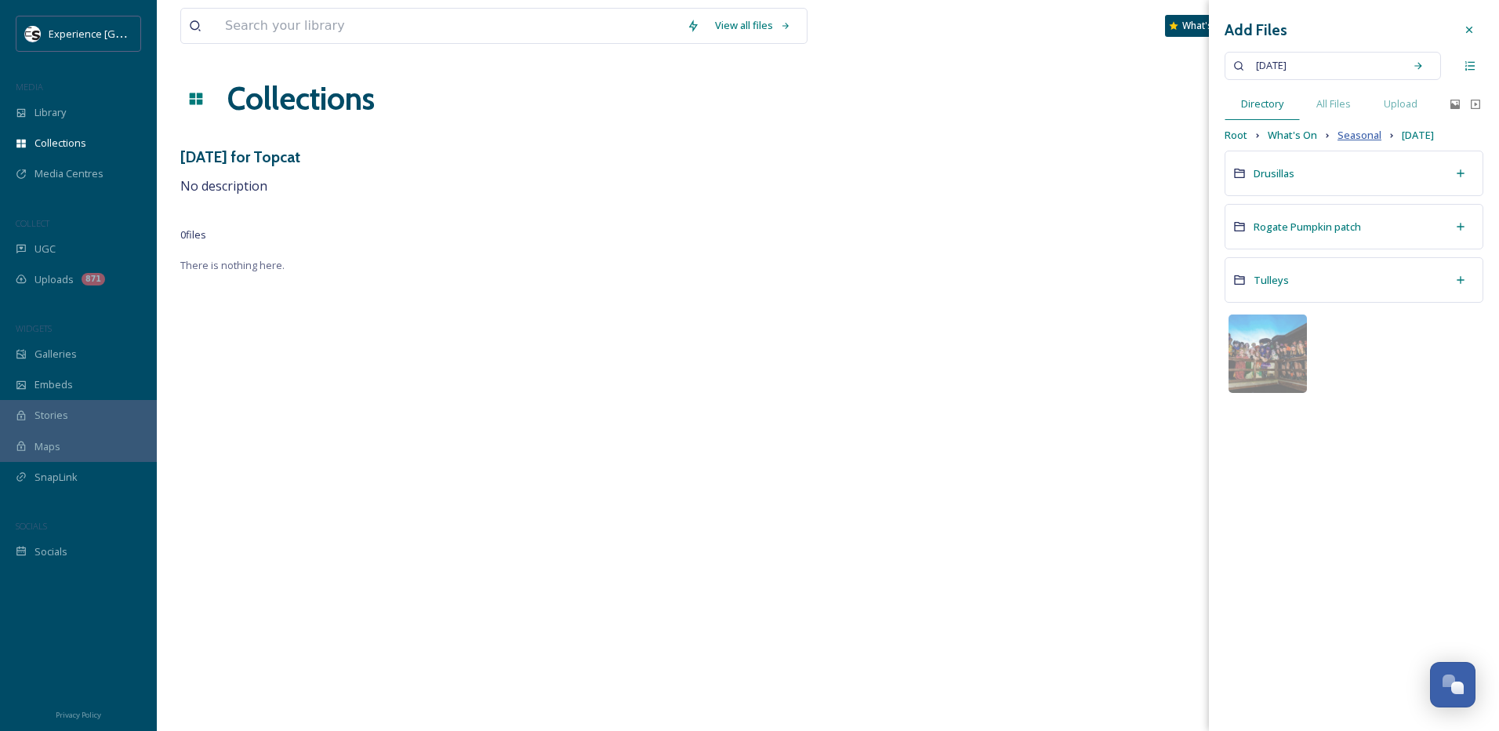
click at [1348, 132] on span "Seasonal" at bounding box center [1360, 135] width 44 height 15
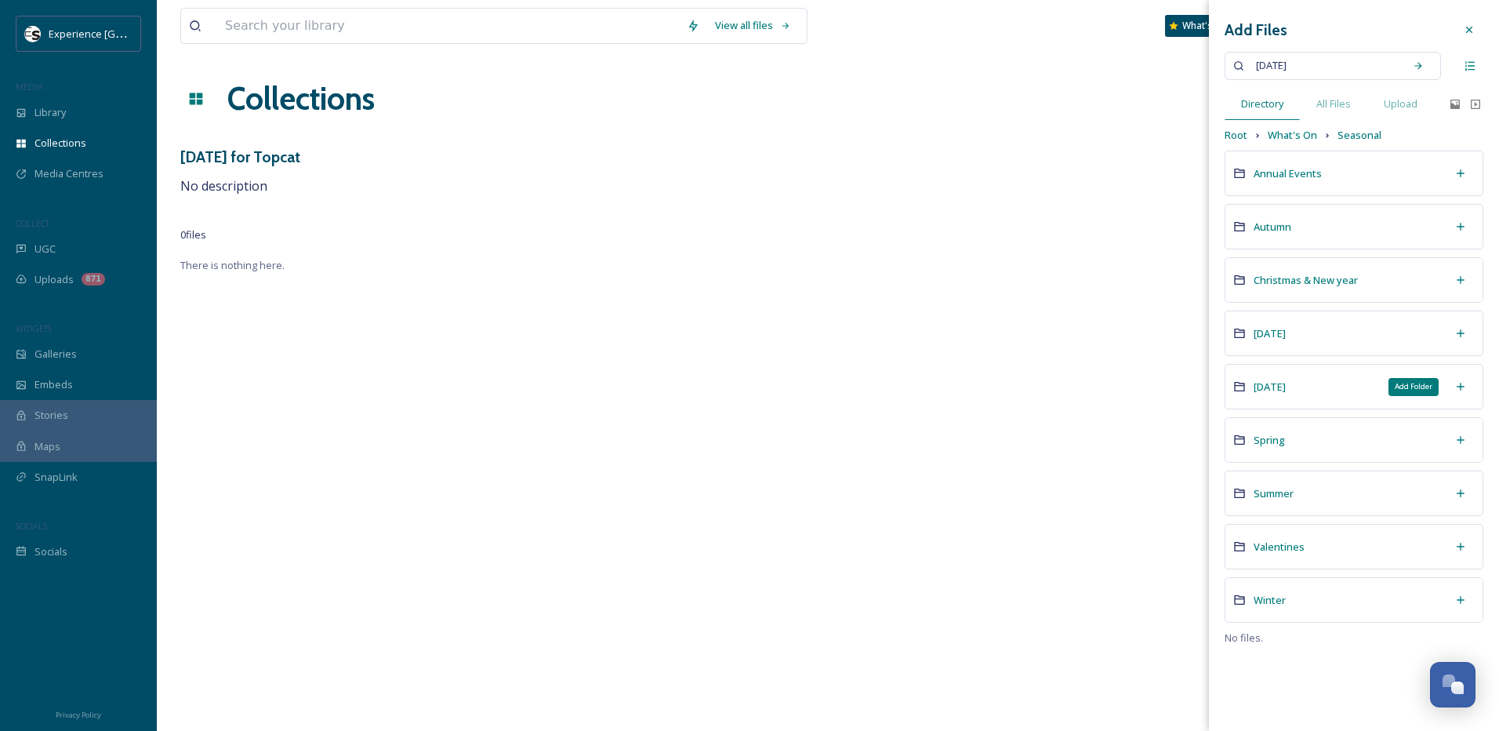
click at [1461, 383] on icon at bounding box center [1460, 386] width 13 height 13
click at [1462, 387] on icon at bounding box center [1460, 386] width 7 height 7
click at [1460, 387] on icon at bounding box center [1460, 386] width 7 height 7
click at [1367, 388] on div "[DATE]" at bounding box center [1354, 386] width 259 height 45
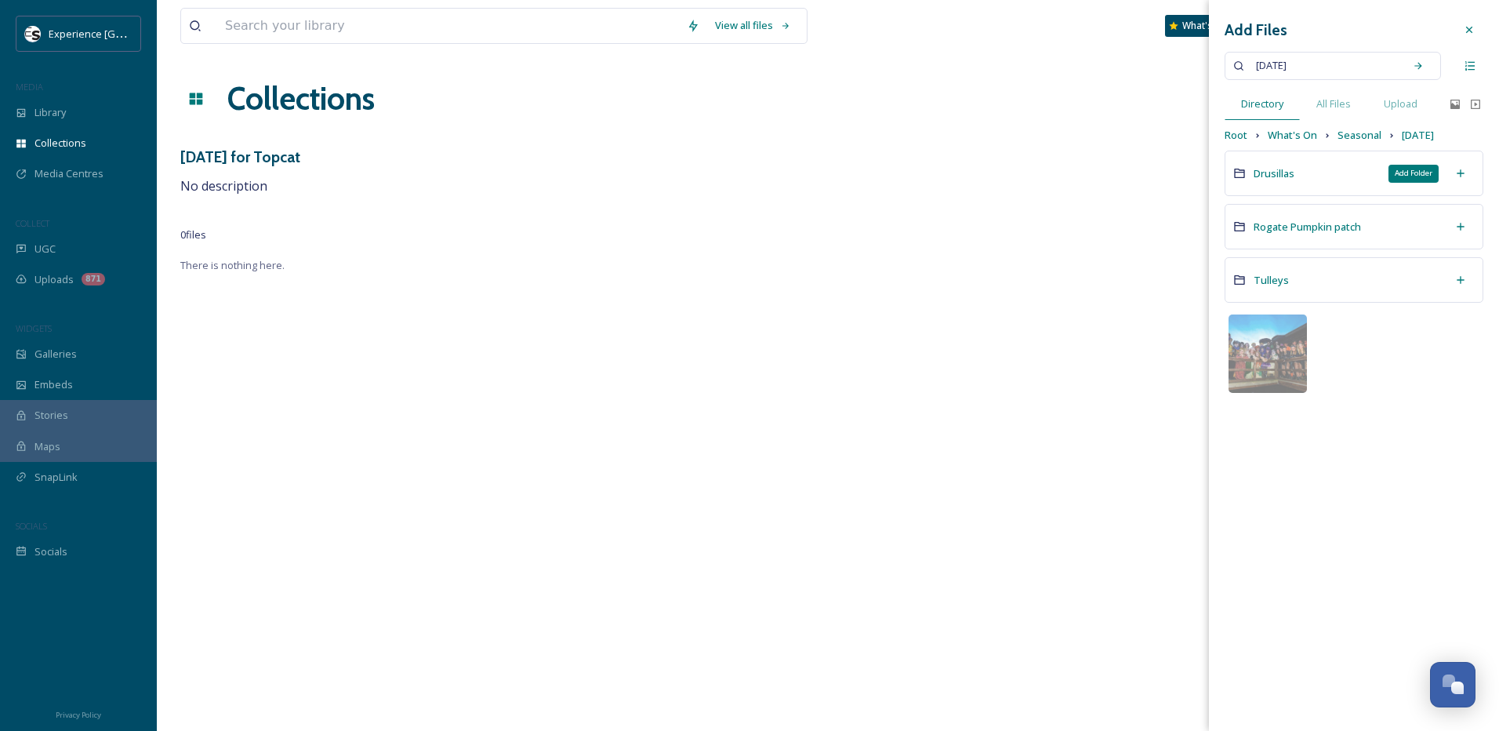
click at [1459, 176] on icon at bounding box center [1460, 173] width 13 height 13
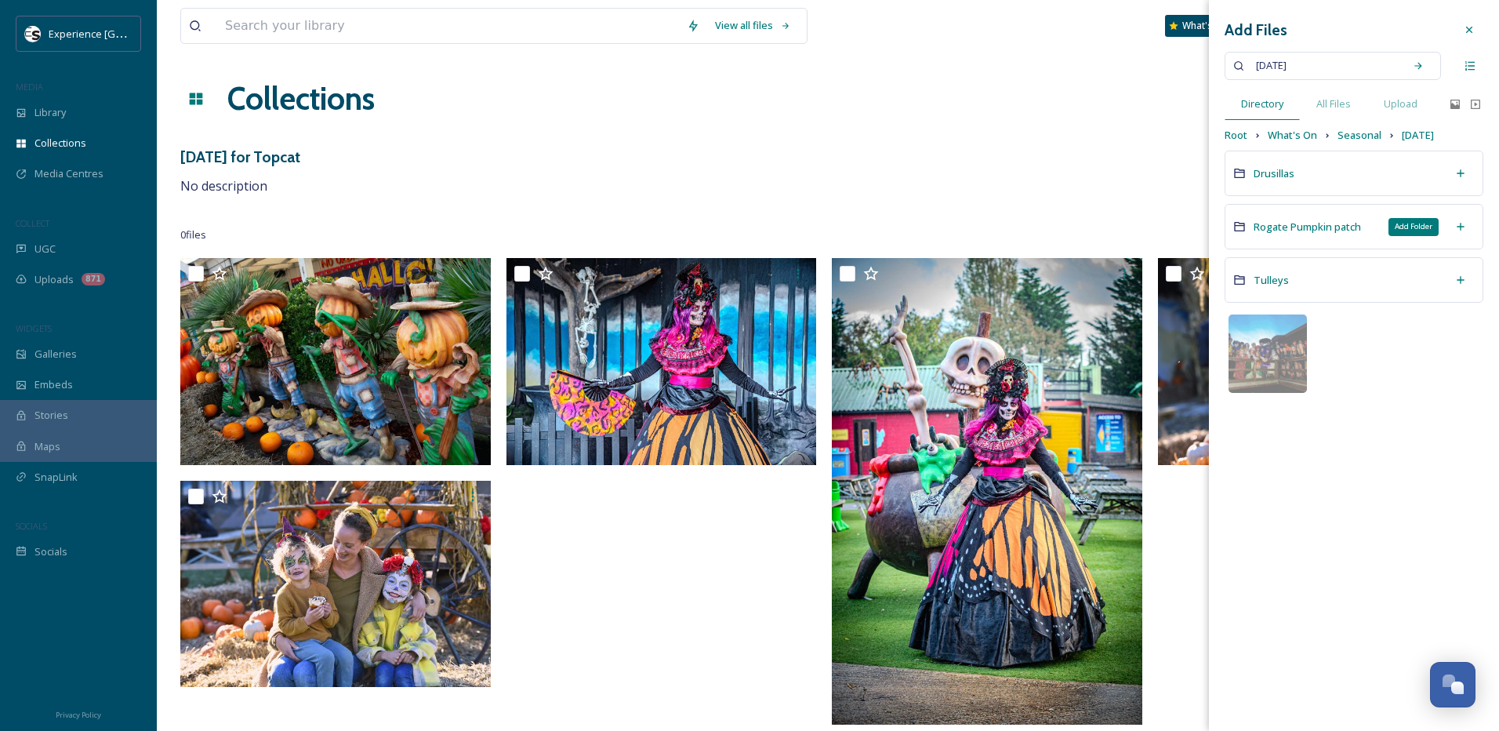
click at [1457, 226] on div "Add Folder" at bounding box center [1461, 226] width 28 height 28
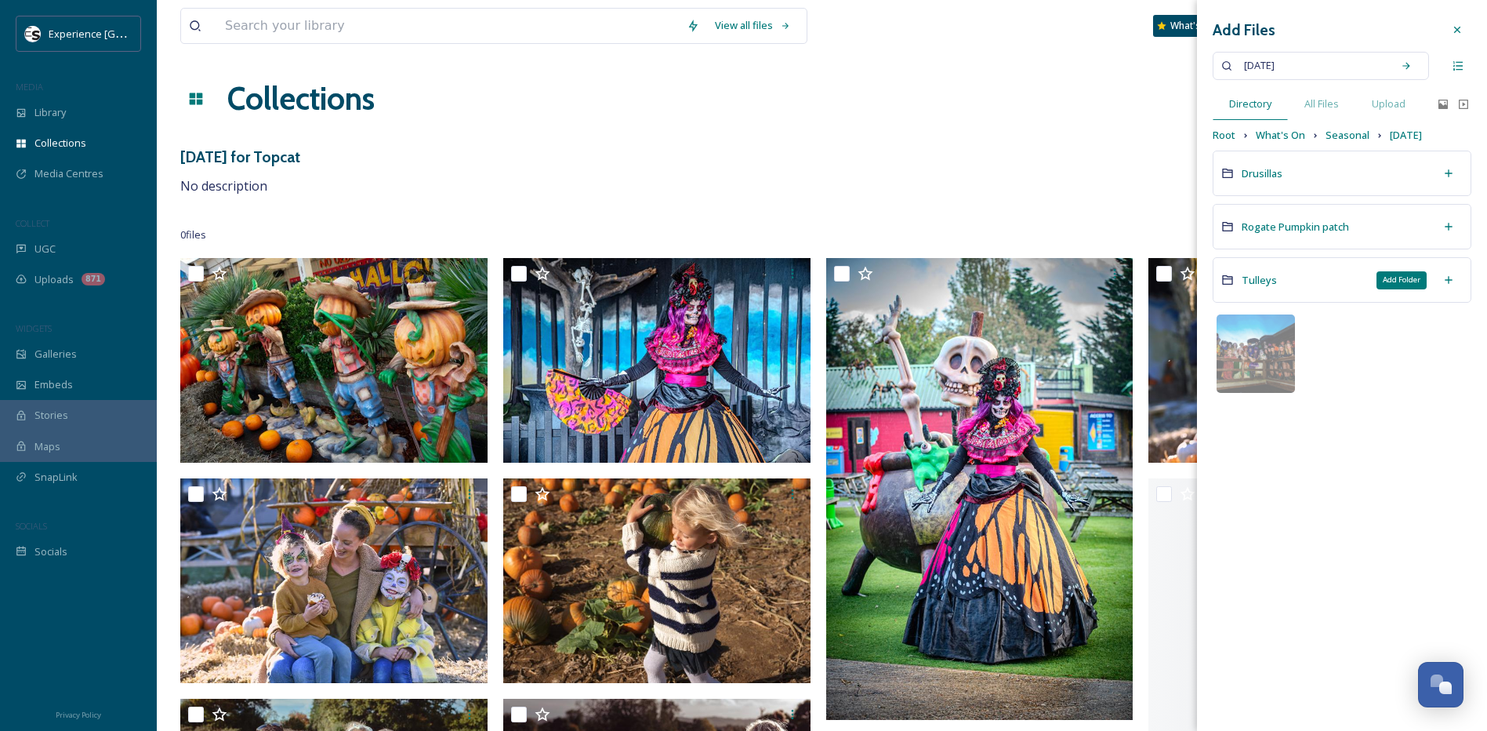
click at [1452, 279] on icon at bounding box center [1449, 280] width 13 height 13
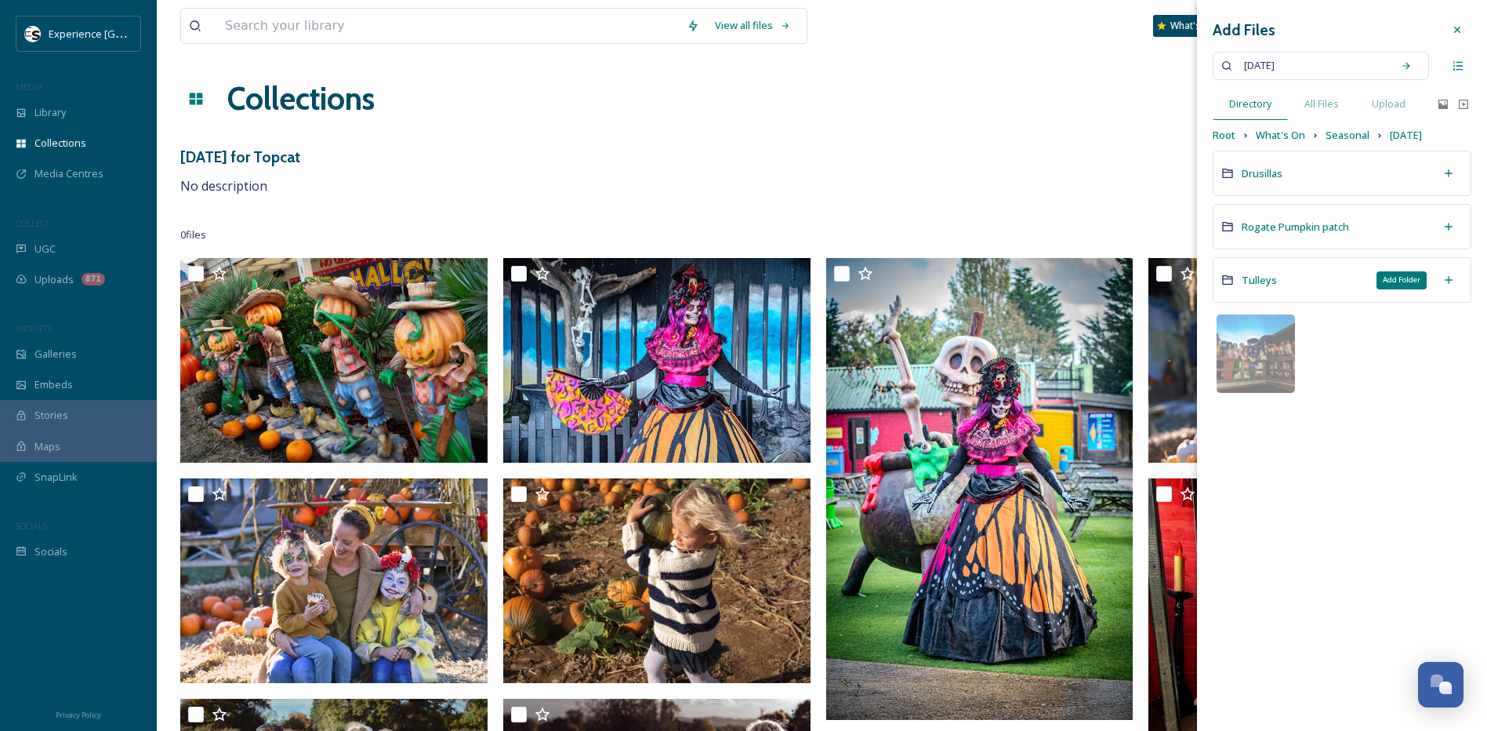
click at [1448, 278] on icon at bounding box center [1449, 280] width 13 height 13
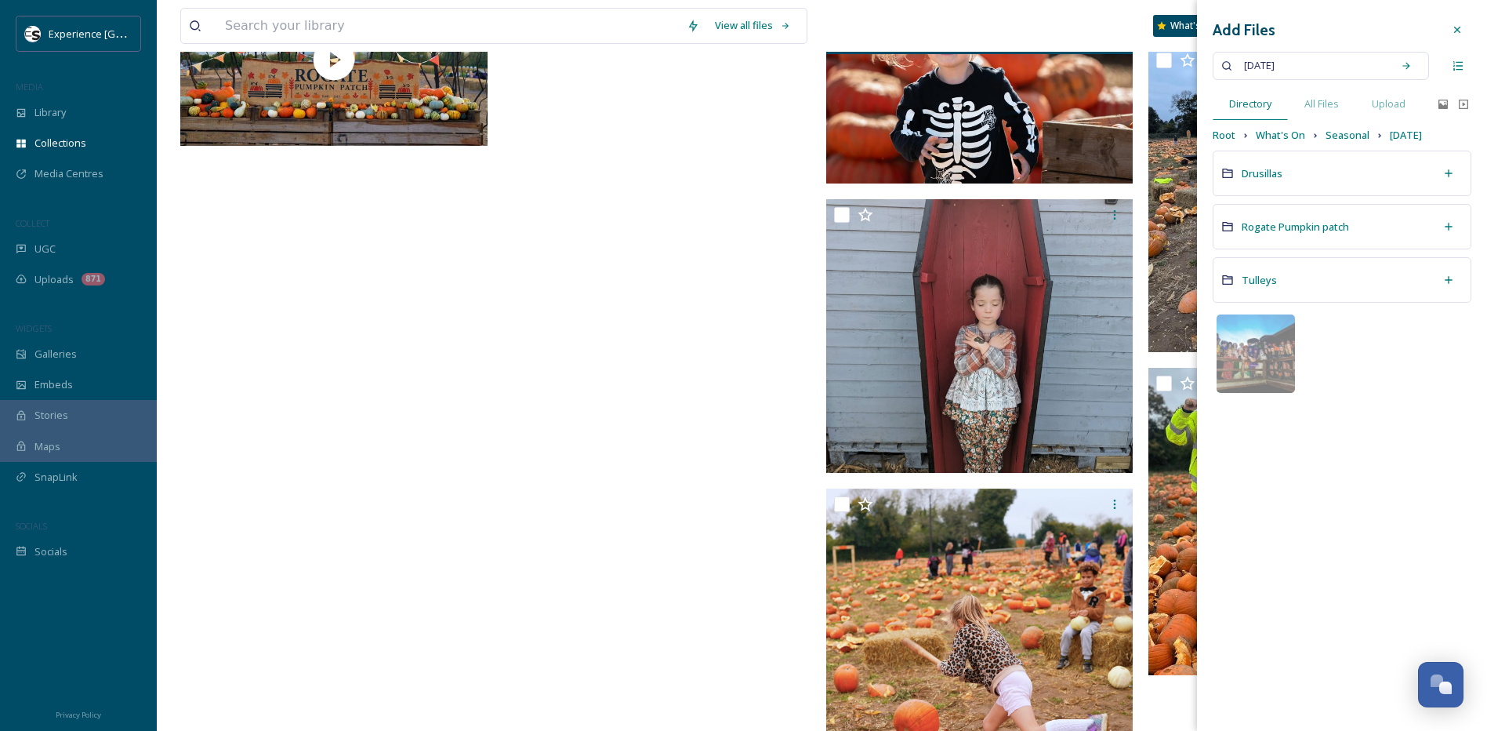
scroll to position [2972, 0]
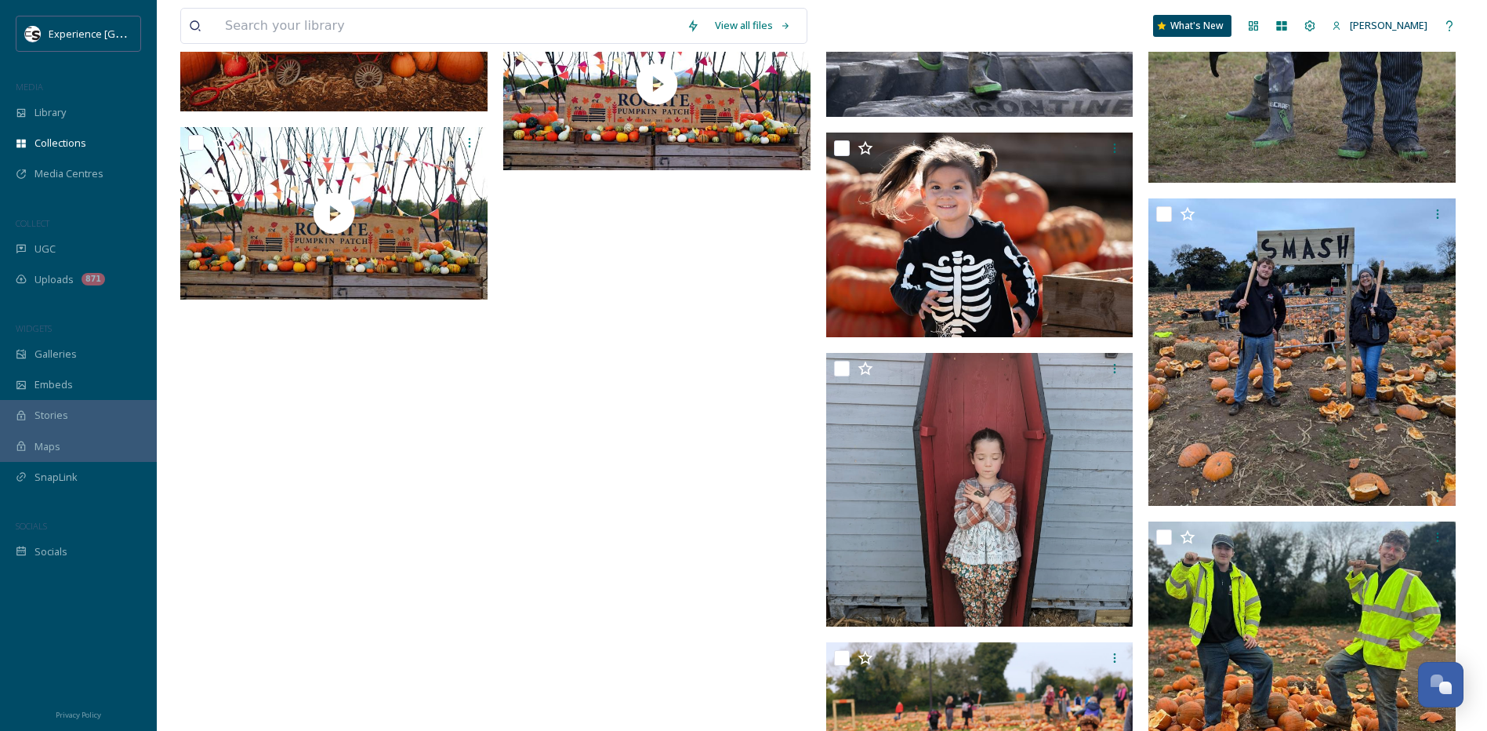
drag, startPoint x: 659, startPoint y: 390, endPoint x: 639, endPoint y: 287, distance: 104.6
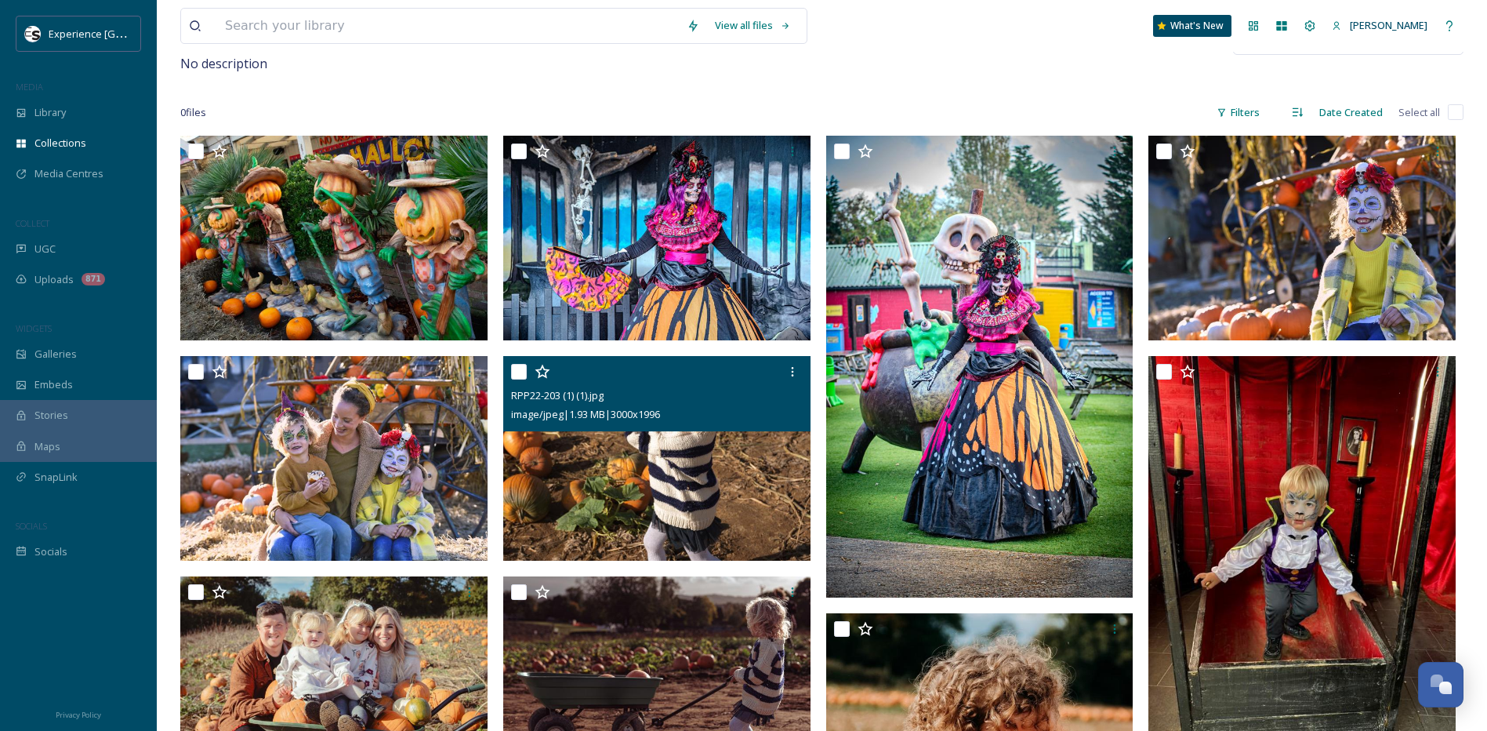
scroll to position [0, 0]
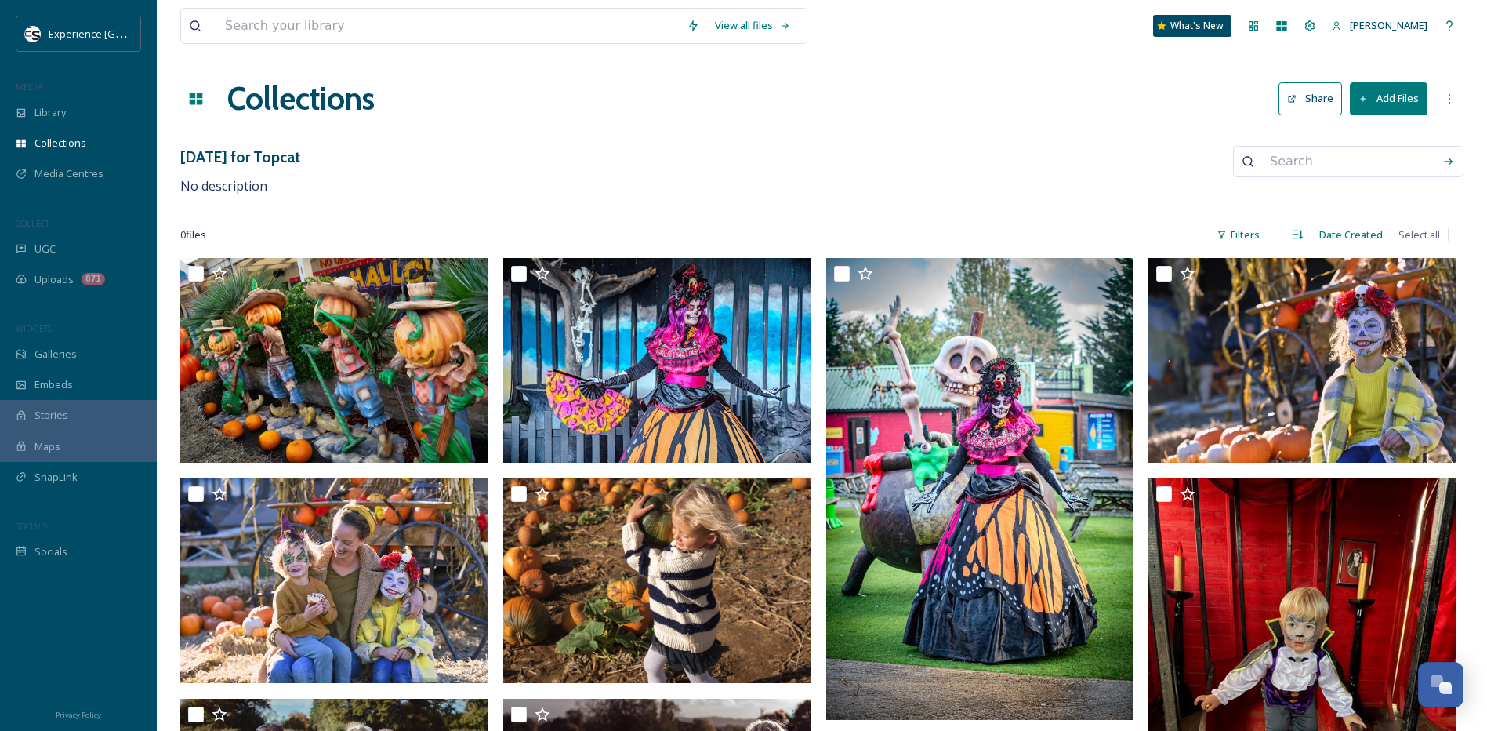
click at [1395, 101] on button "Add Files" at bounding box center [1389, 98] width 78 height 32
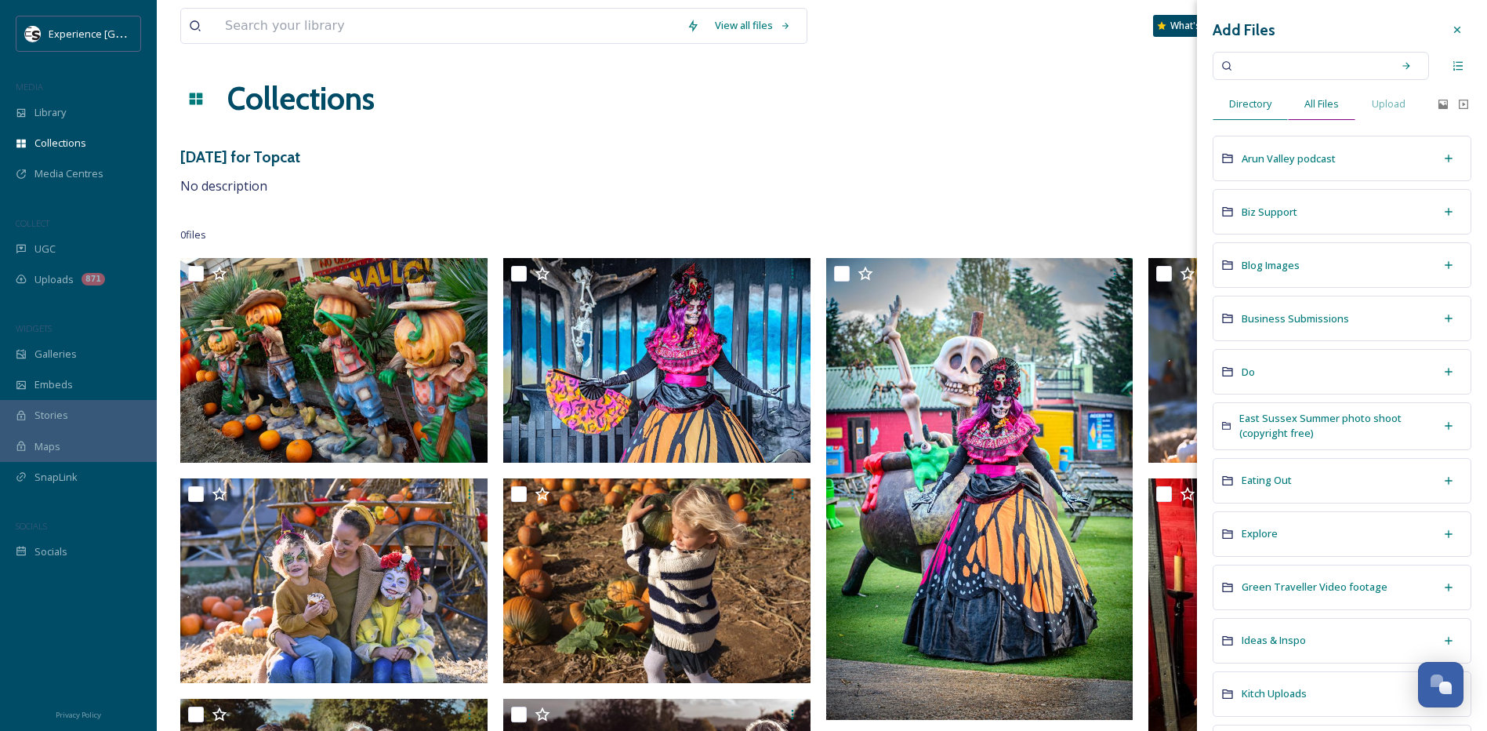
click at [1324, 100] on span "All Files" at bounding box center [1322, 103] width 34 height 15
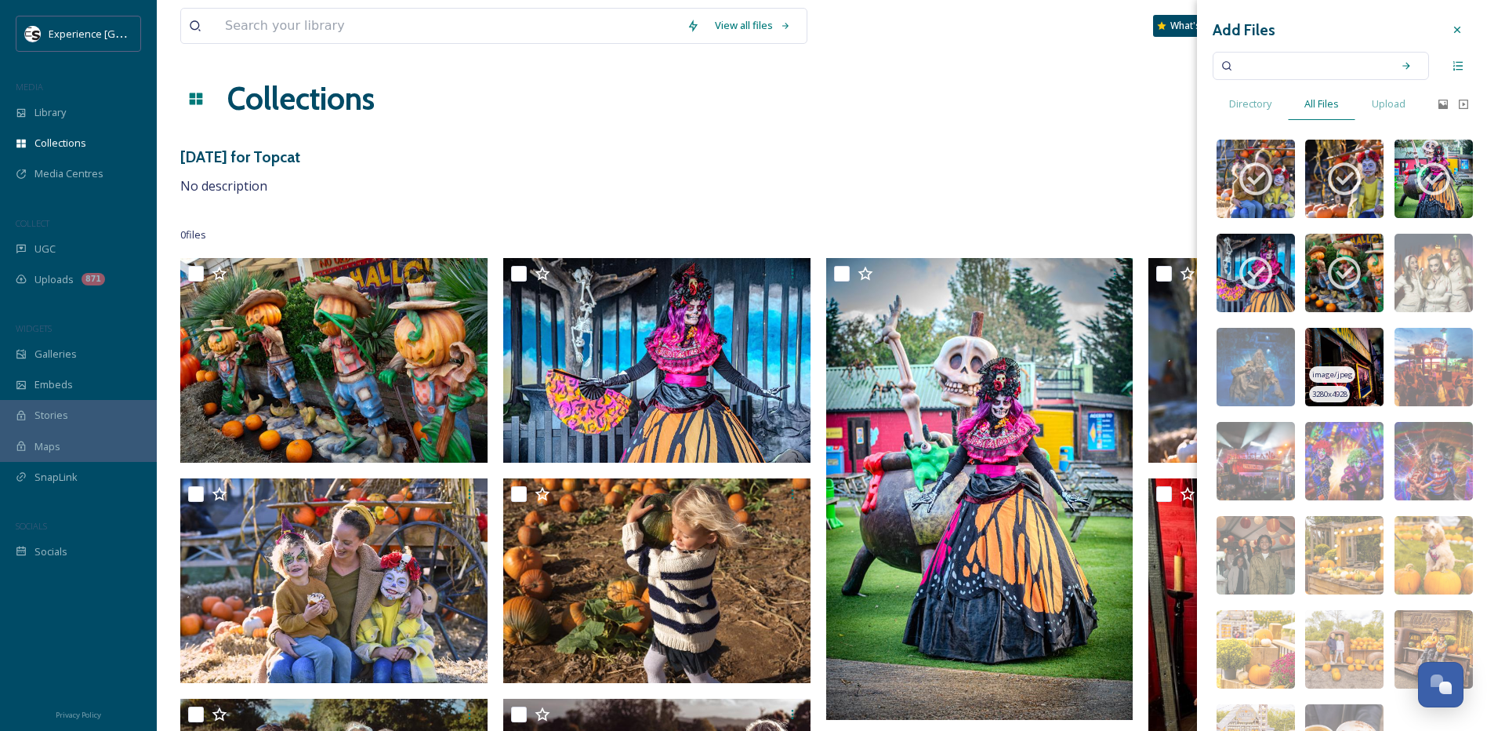
click at [1342, 365] on img at bounding box center [1344, 367] width 78 height 78
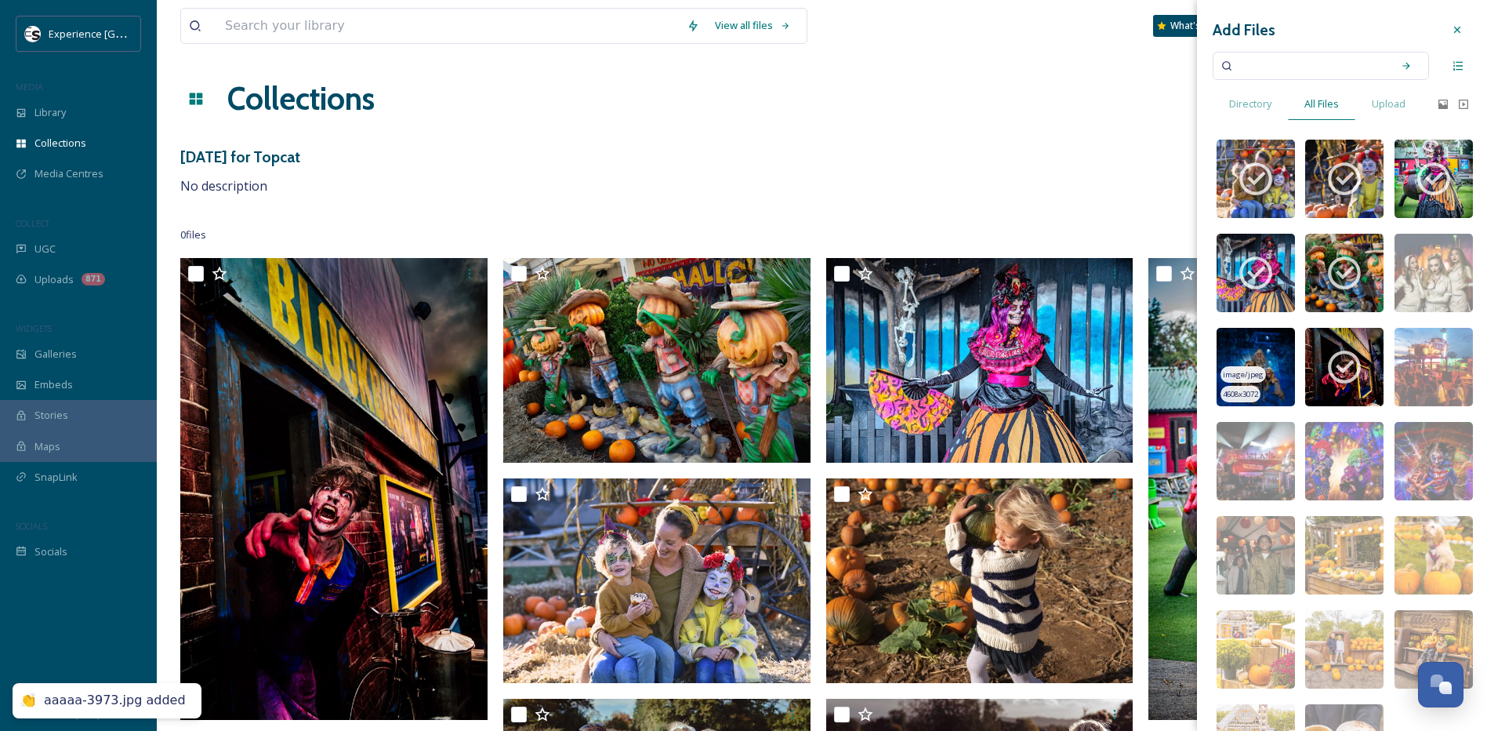
click at [1258, 360] on img at bounding box center [1256, 367] width 78 height 78
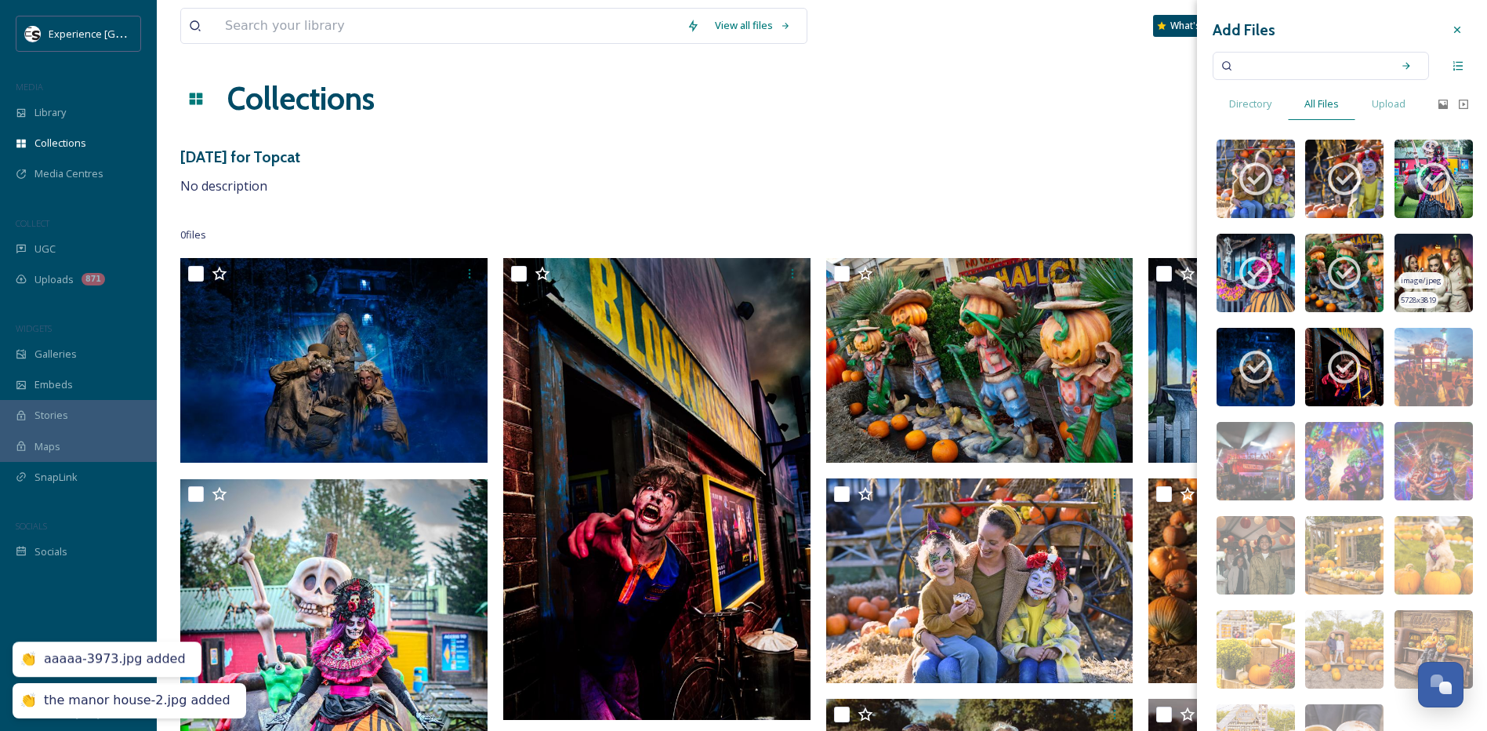
click at [1426, 261] on img at bounding box center [1434, 273] width 78 height 78
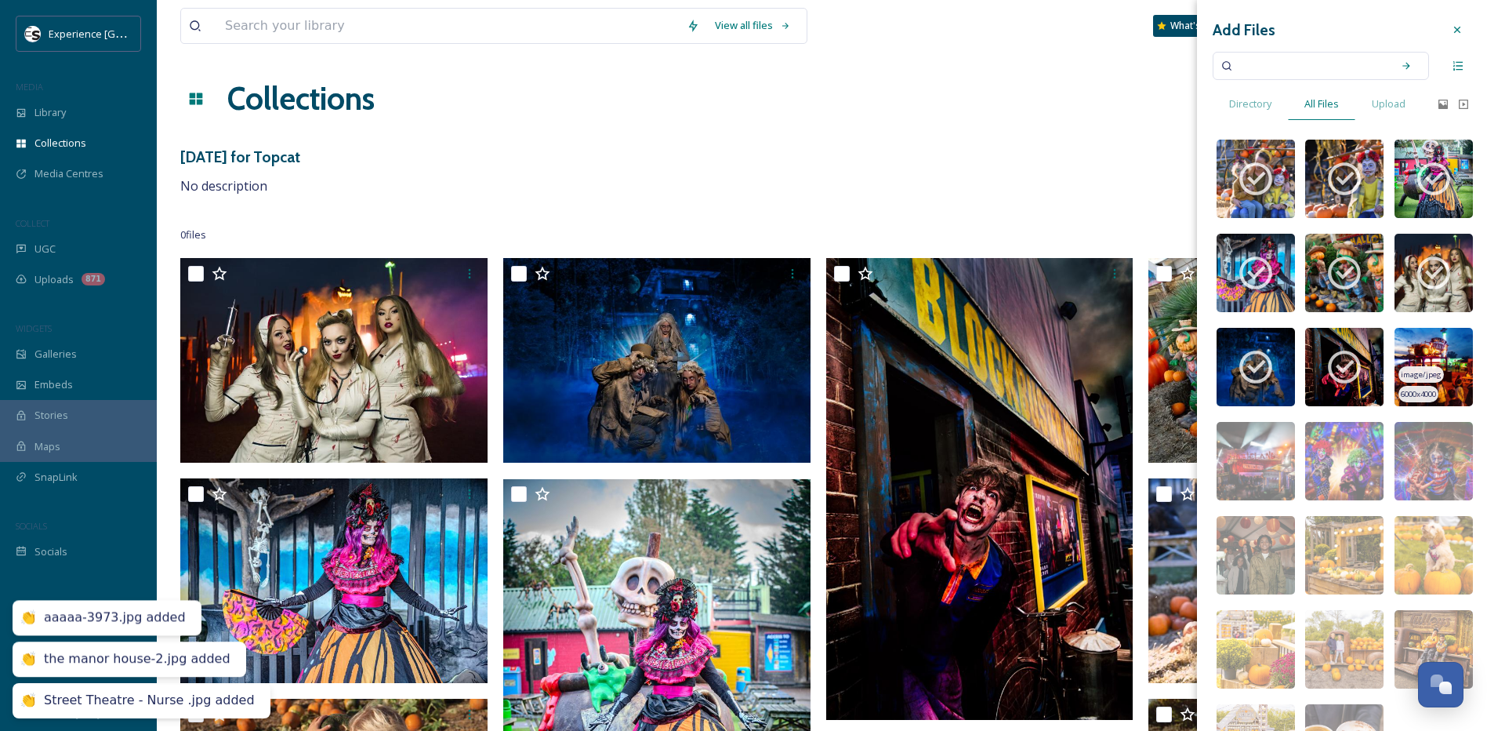
click at [1441, 375] on img at bounding box center [1434, 367] width 78 height 78
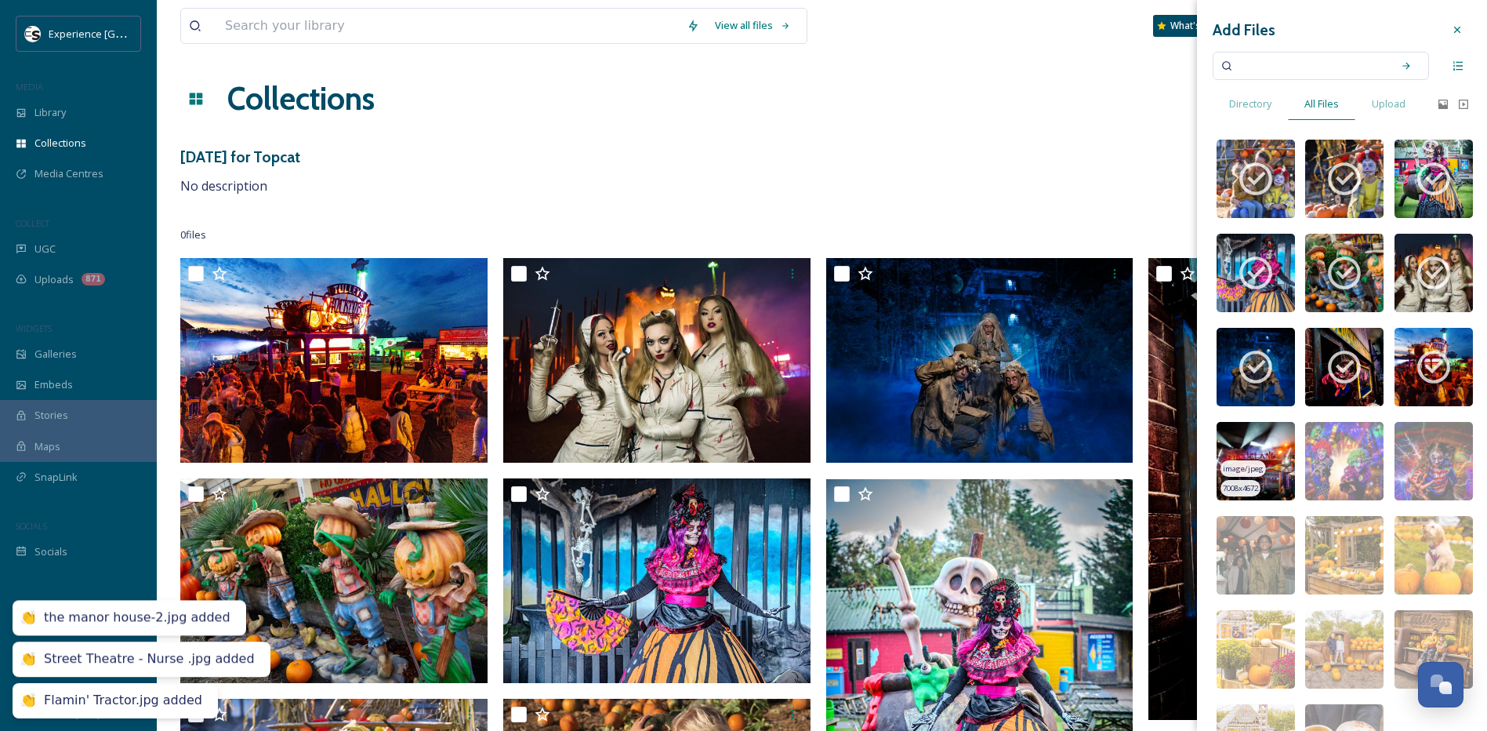
click at [1258, 461] on div "image/jpeg" at bounding box center [1243, 468] width 45 height 16
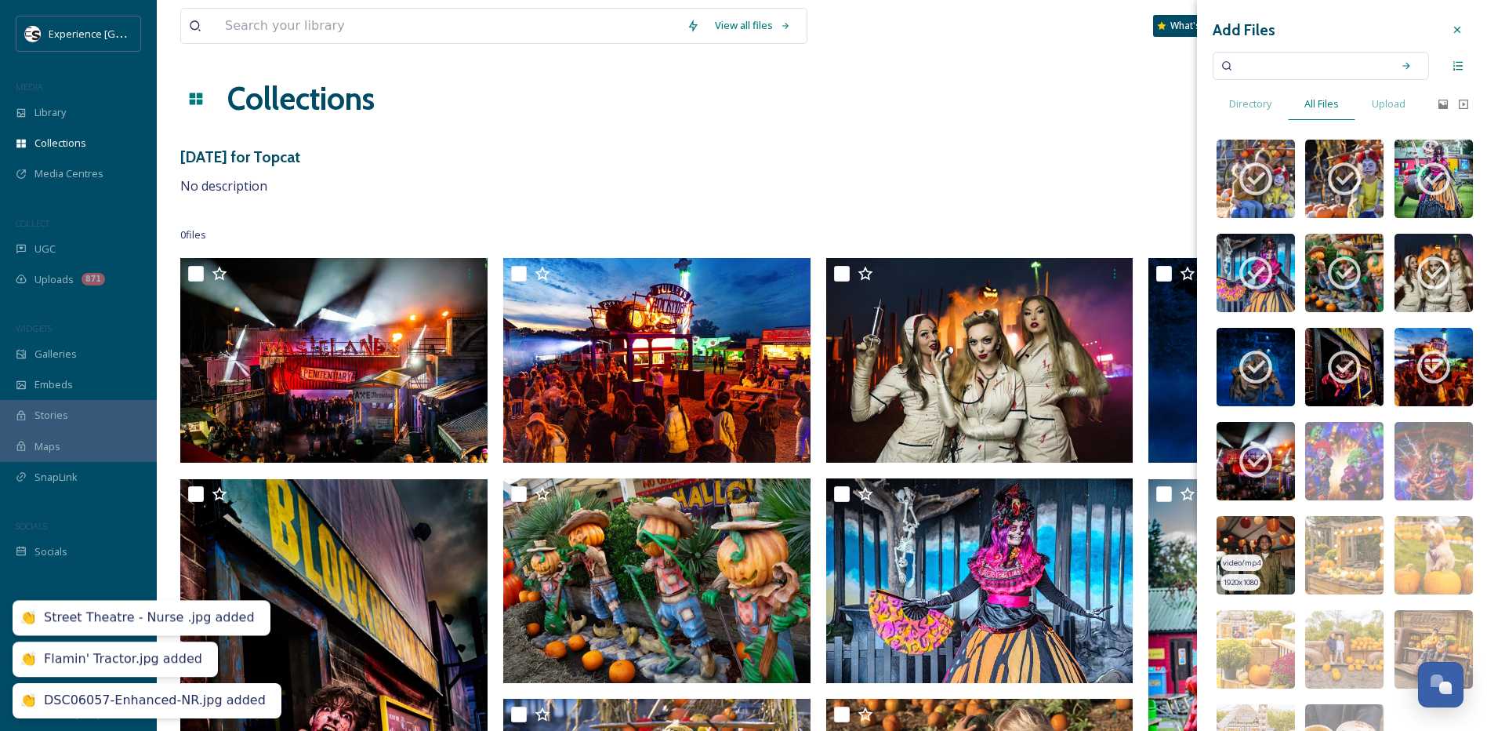
click at [1264, 550] on img at bounding box center [1256, 555] width 78 height 78
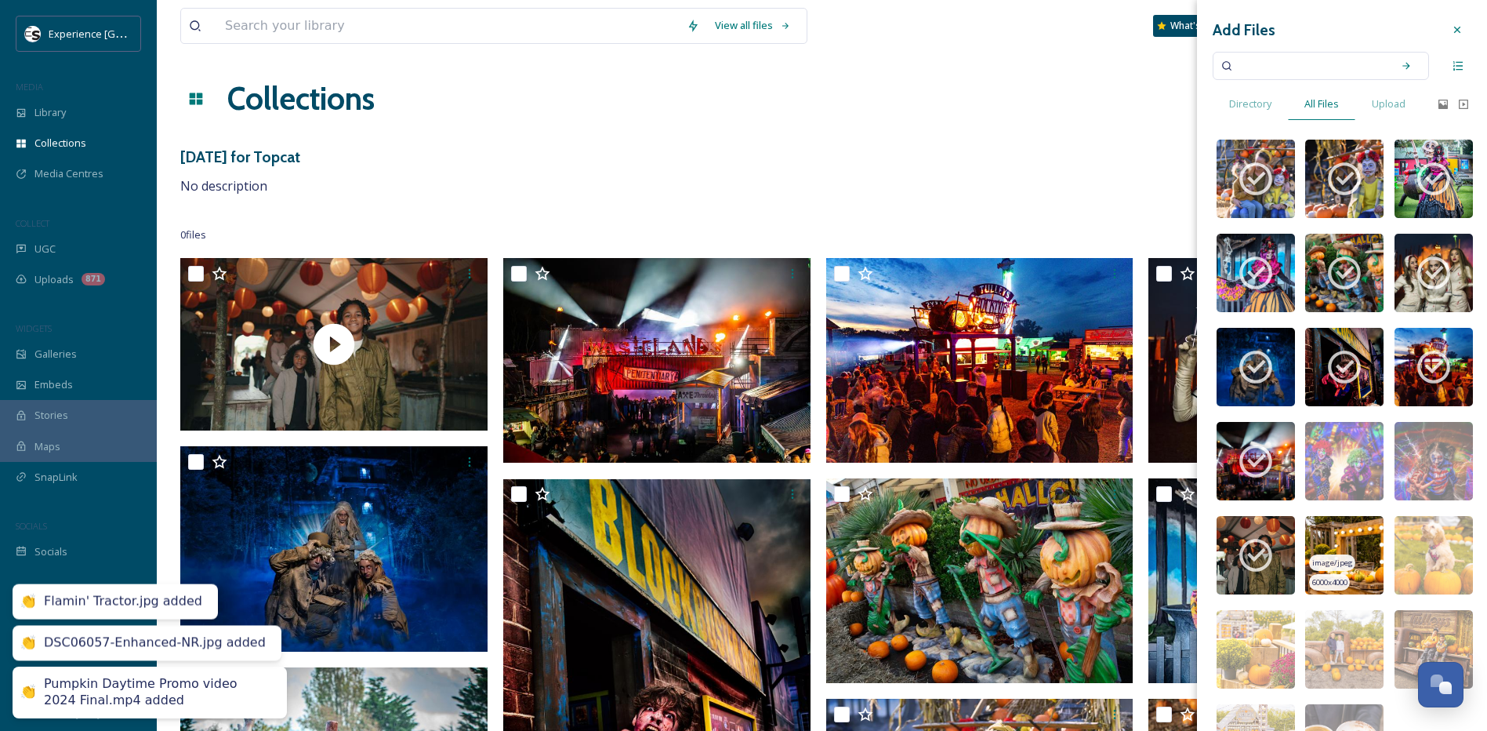
click at [1343, 543] on img at bounding box center [1344, 555] width 78 height 78
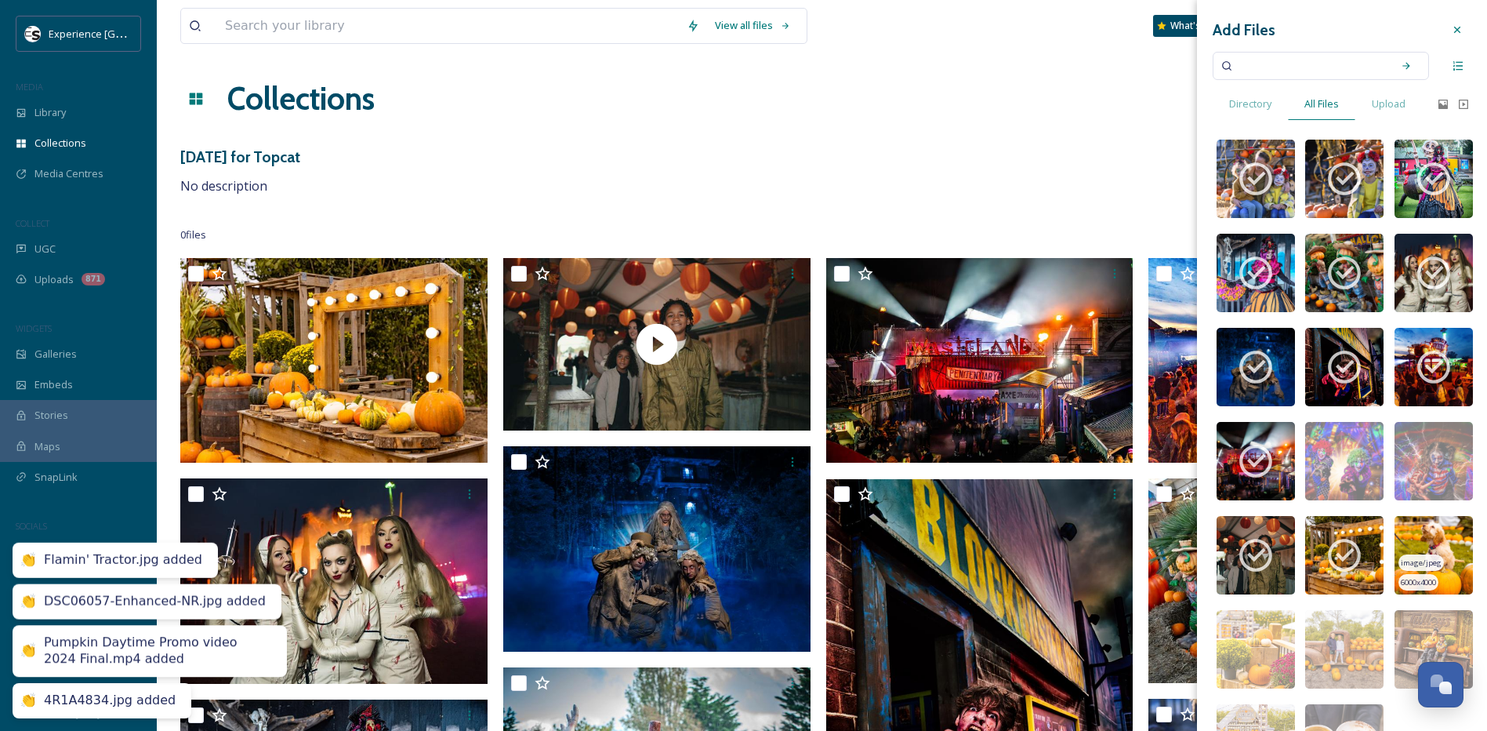
click at [1424, 545] on img at bounding box center [1434, 555] width 78 height 78
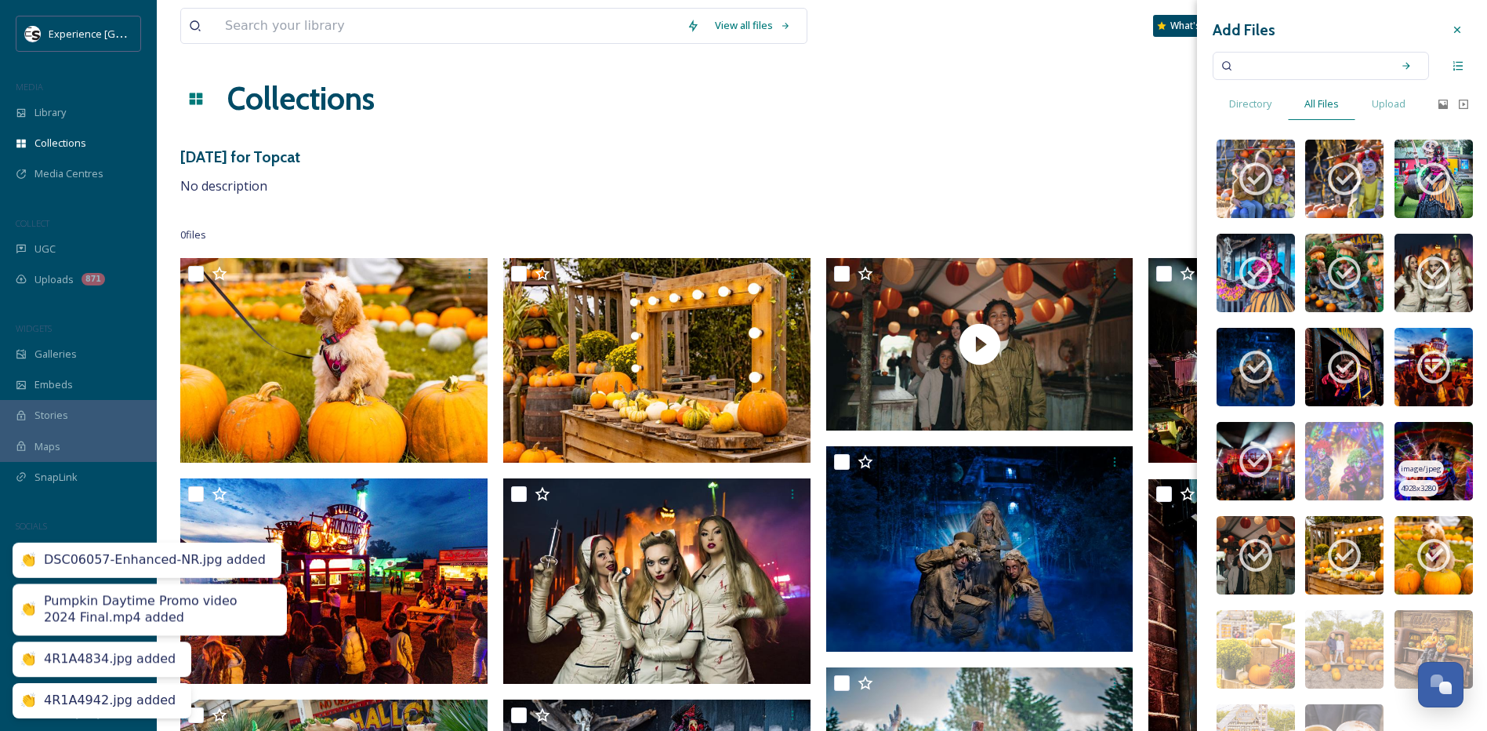
click at [1415, 466] on span "image/jpeg" at bounding box center [1421, 468] width 41 height 11
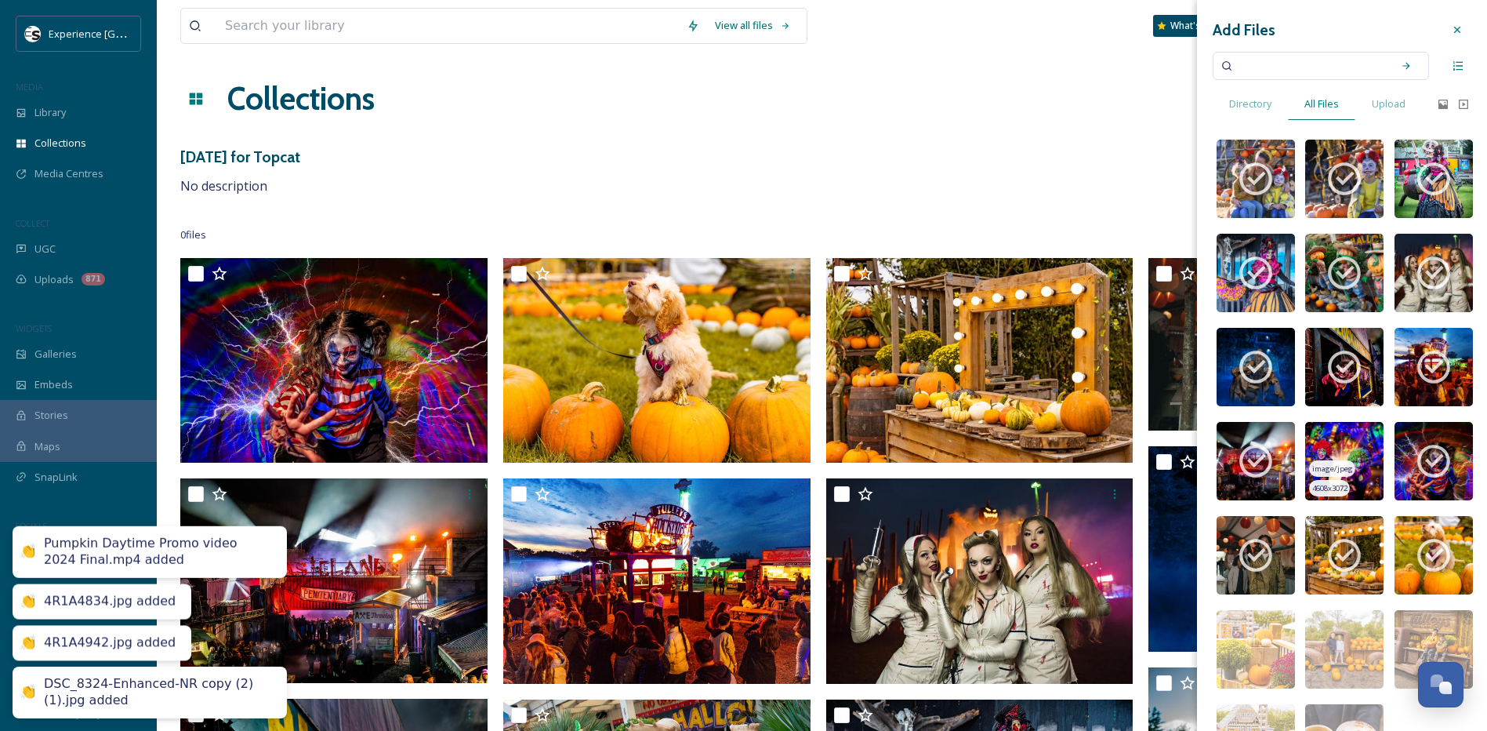
click at [1330, 455] on img at bounding box center [1344, 461] width 78 height 78
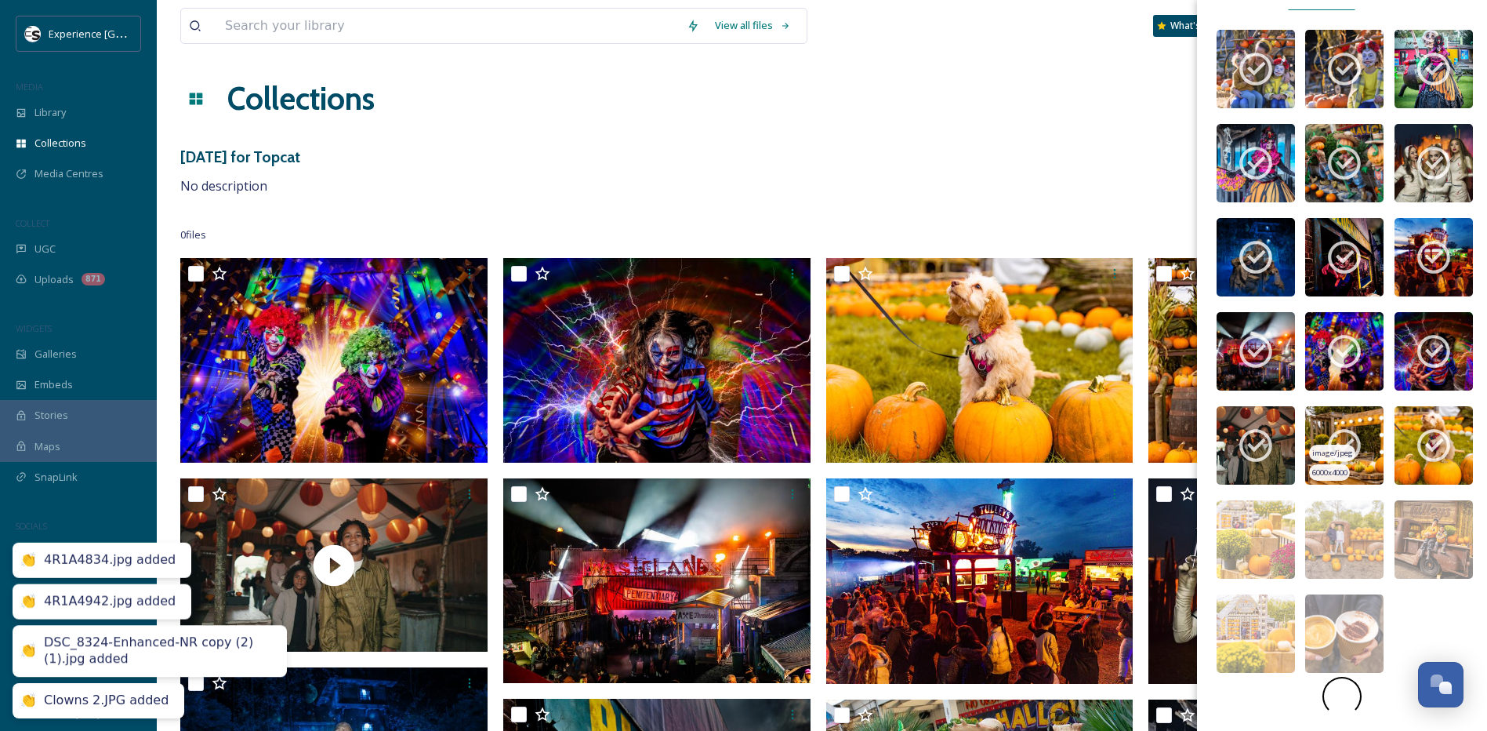
scroll to position [111, 0]
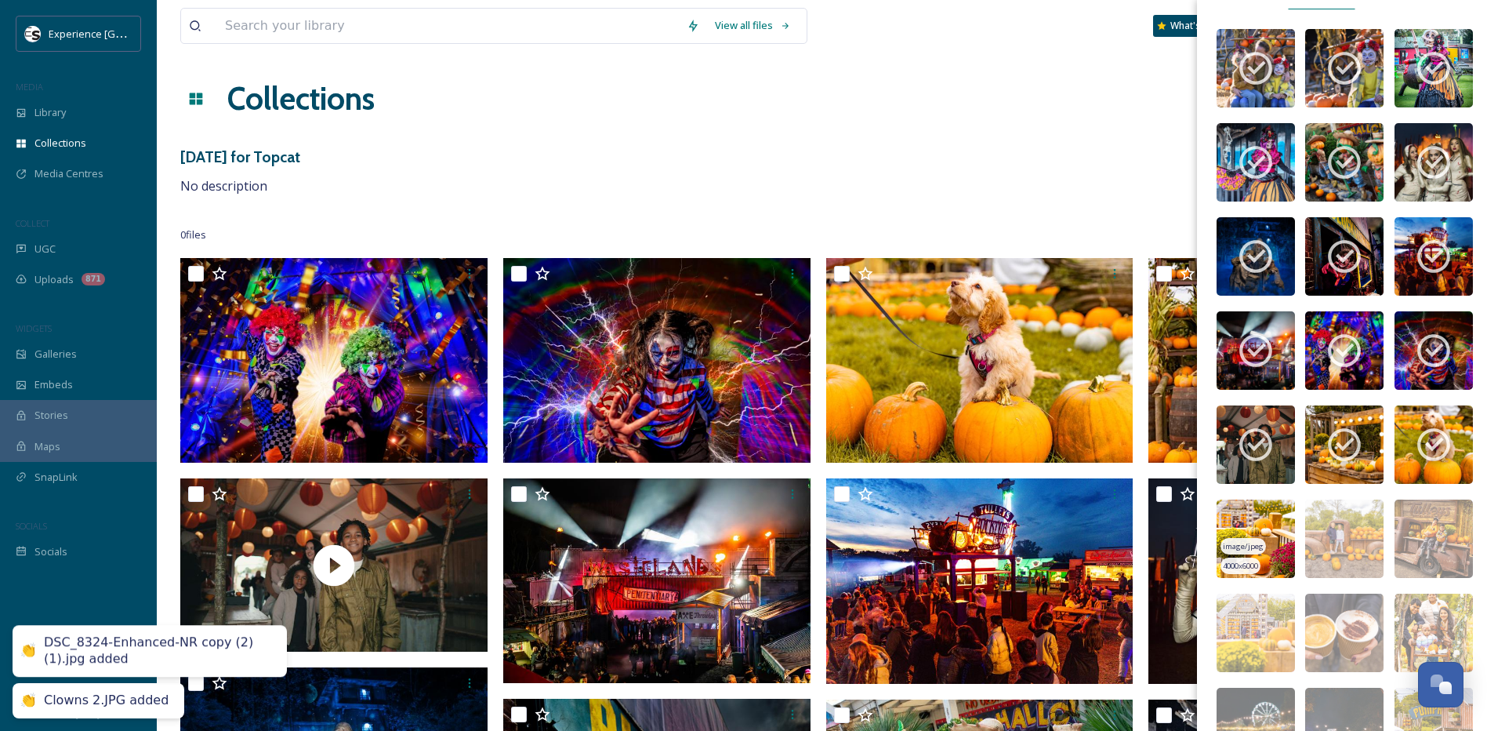
click at [1269, 537] on img at bounding box center [1256, 538] width 78 height 78
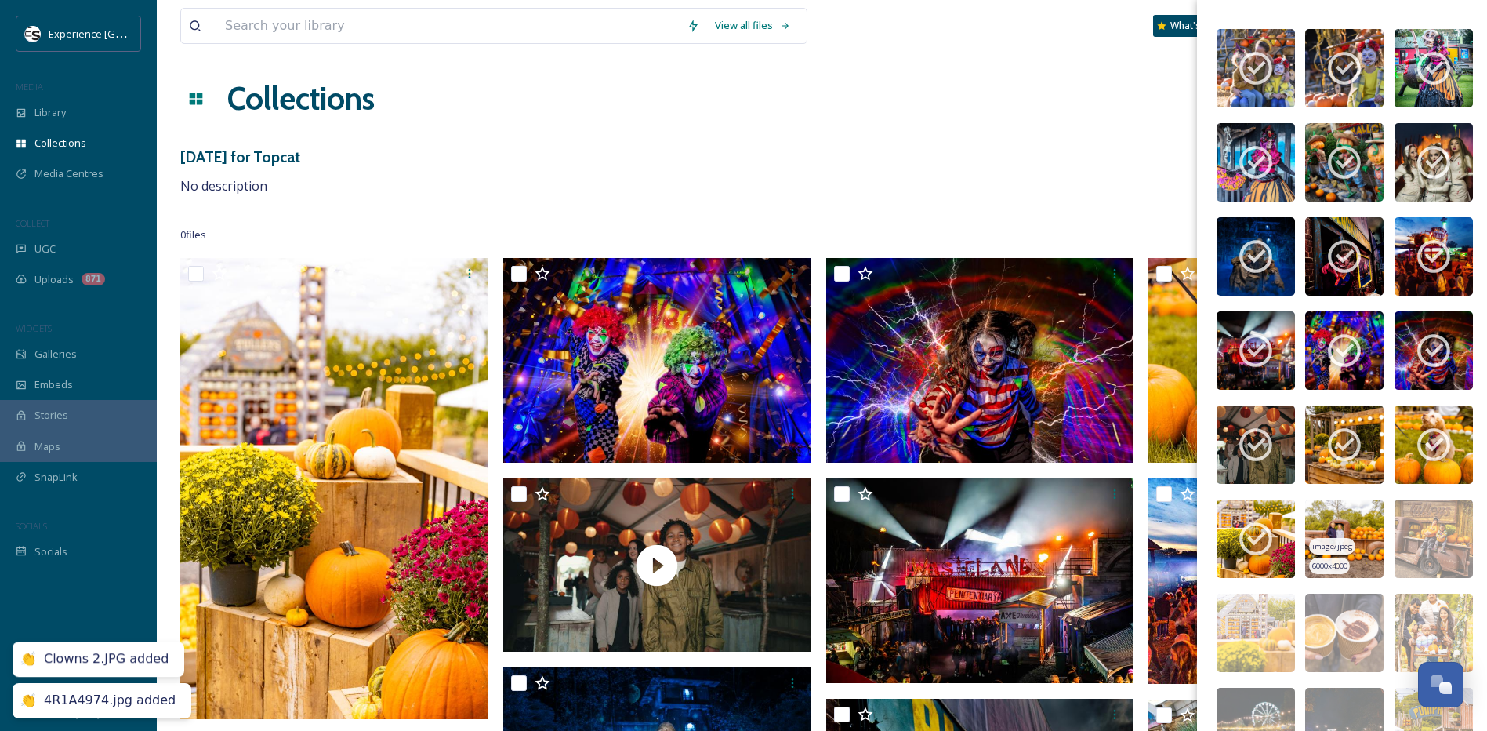
click at [1351, 521] on img at bounding box center [1344, 538] width 78 height 78
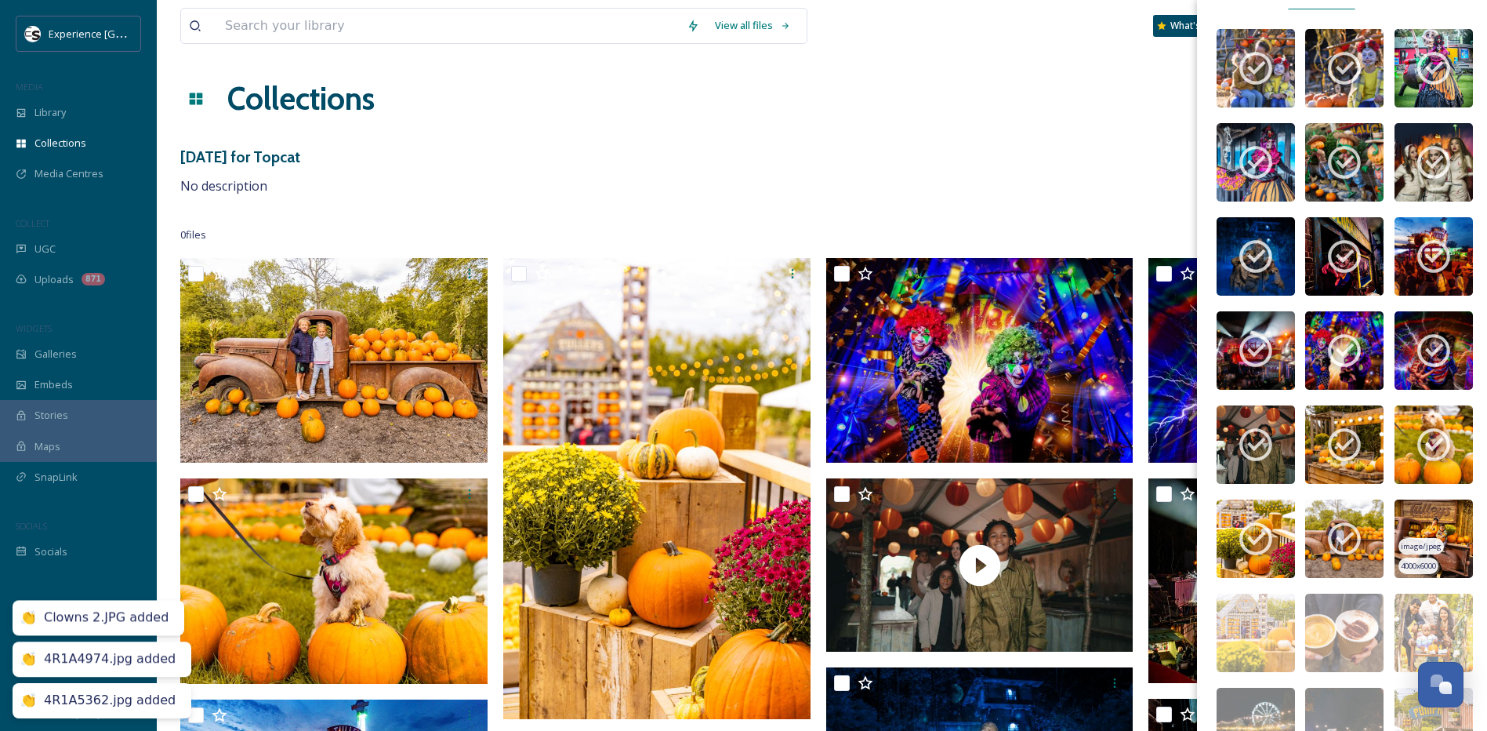
click at [1425, 528] on img at bounding box center [1434, 538] width 78 height 78
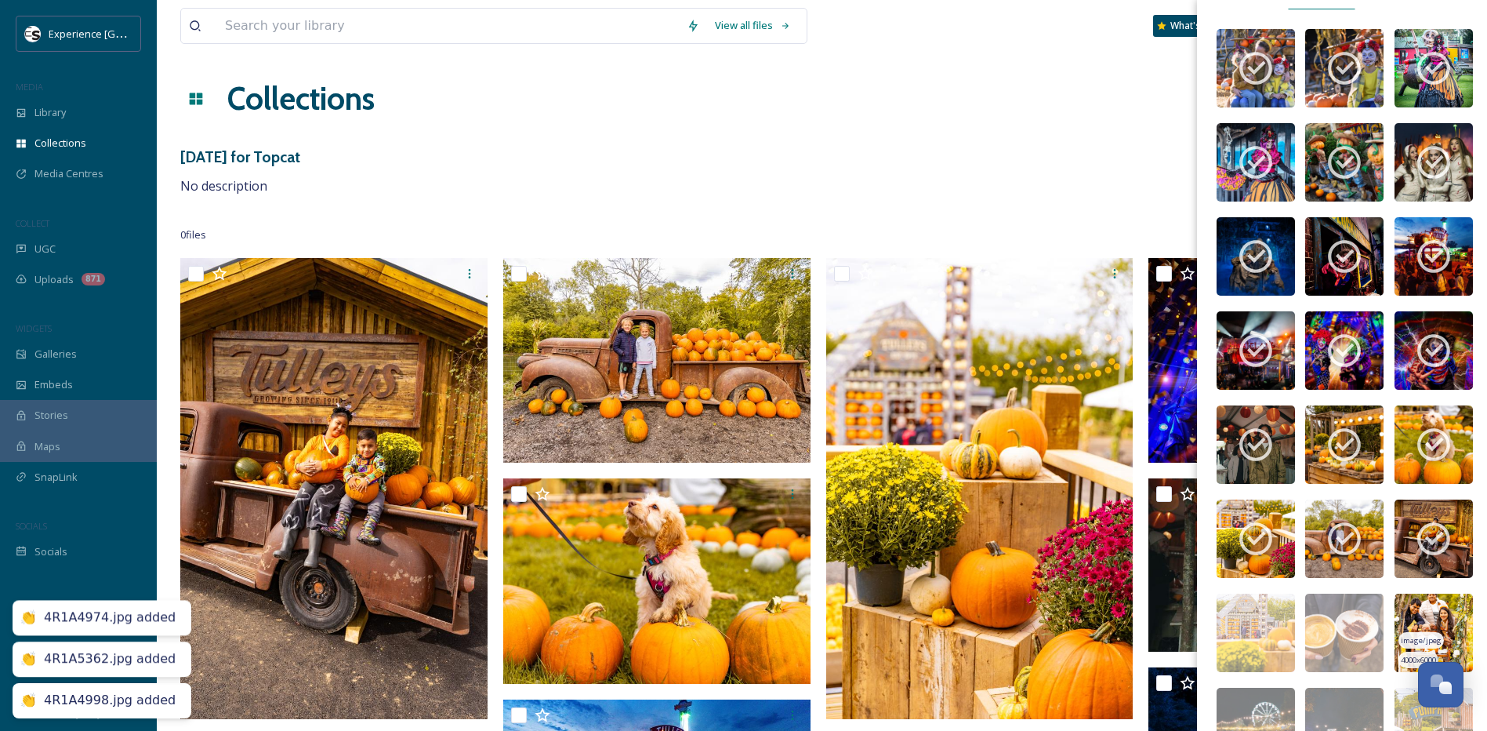
click at [1420, 616] on img at bounding box center [1434, 633] width 78 height 78
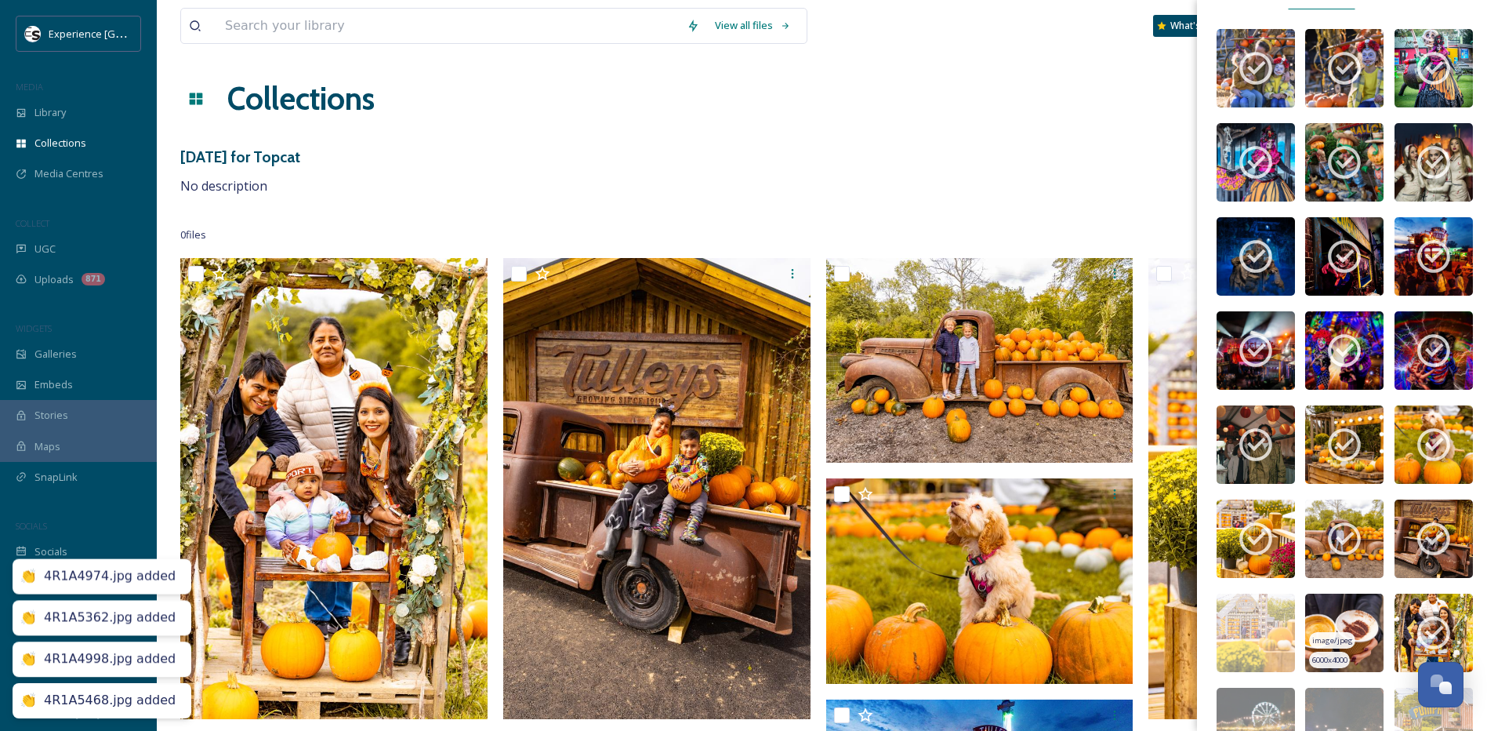
click at [1334, 624] on img at bounding box center [1344, 633] width 78 height 78
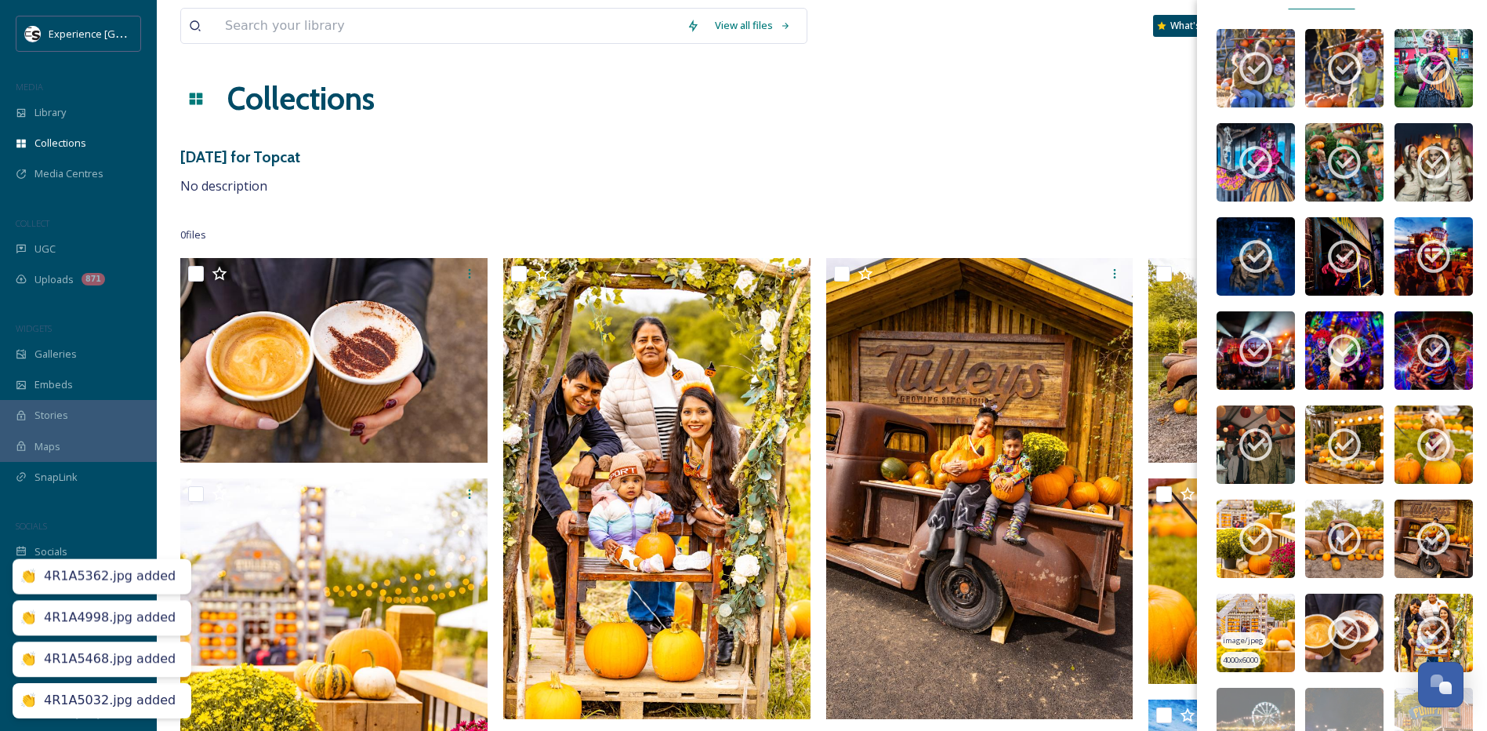
click at [1251, 622] on img at bounding box center [1256, 633] width 78 height 78
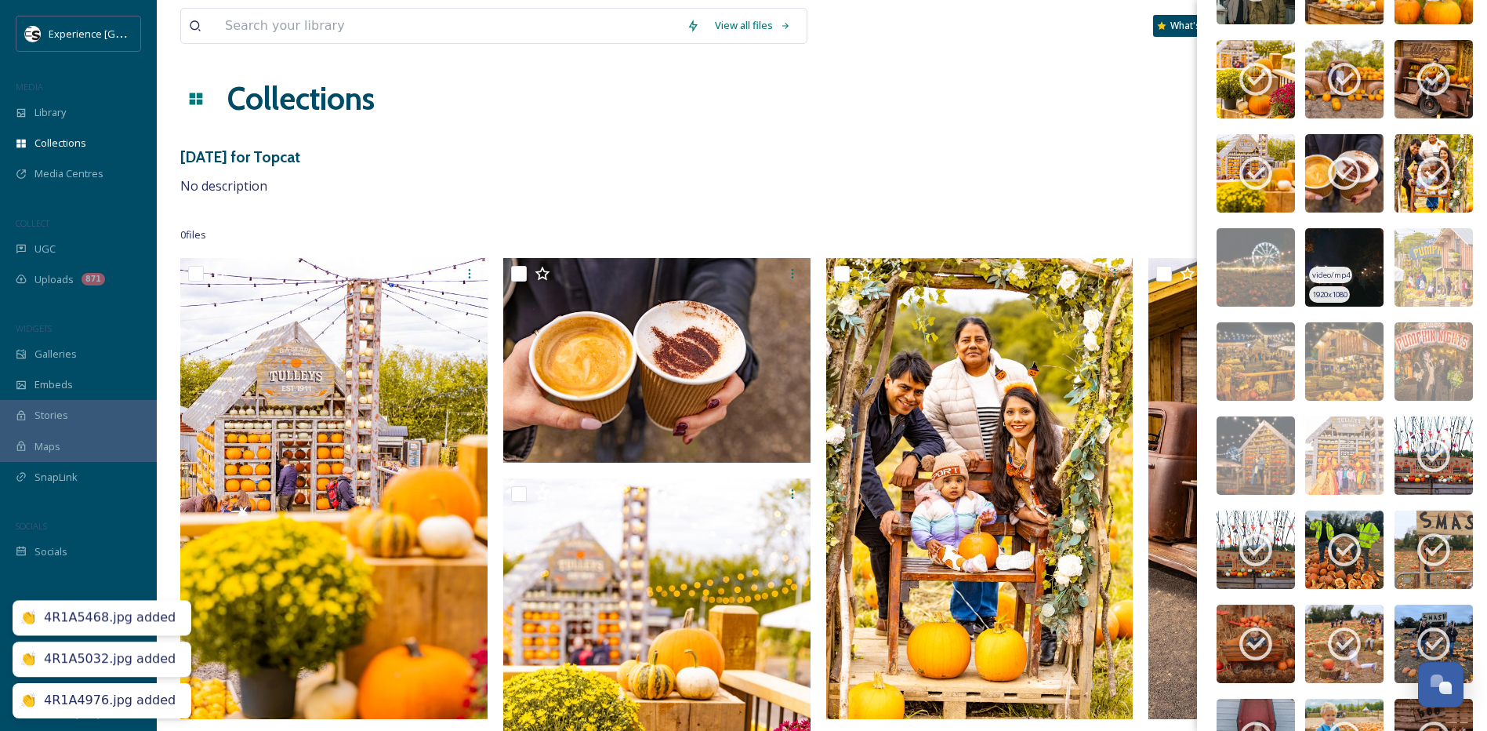
scroll to position [581, 0]
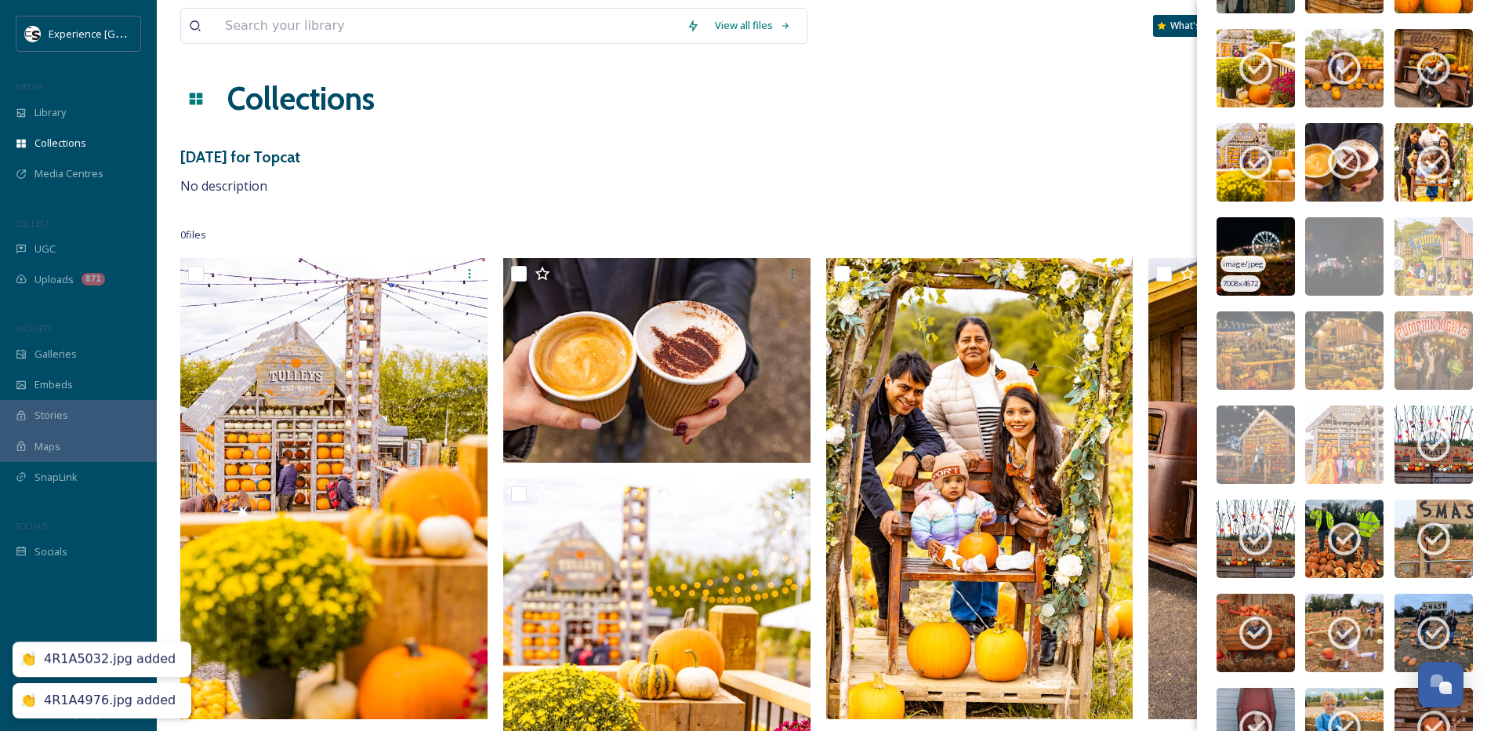
click at [1258, 259] on span "image/jpeg" at bounding box center [1243, 264] width 41 height 11
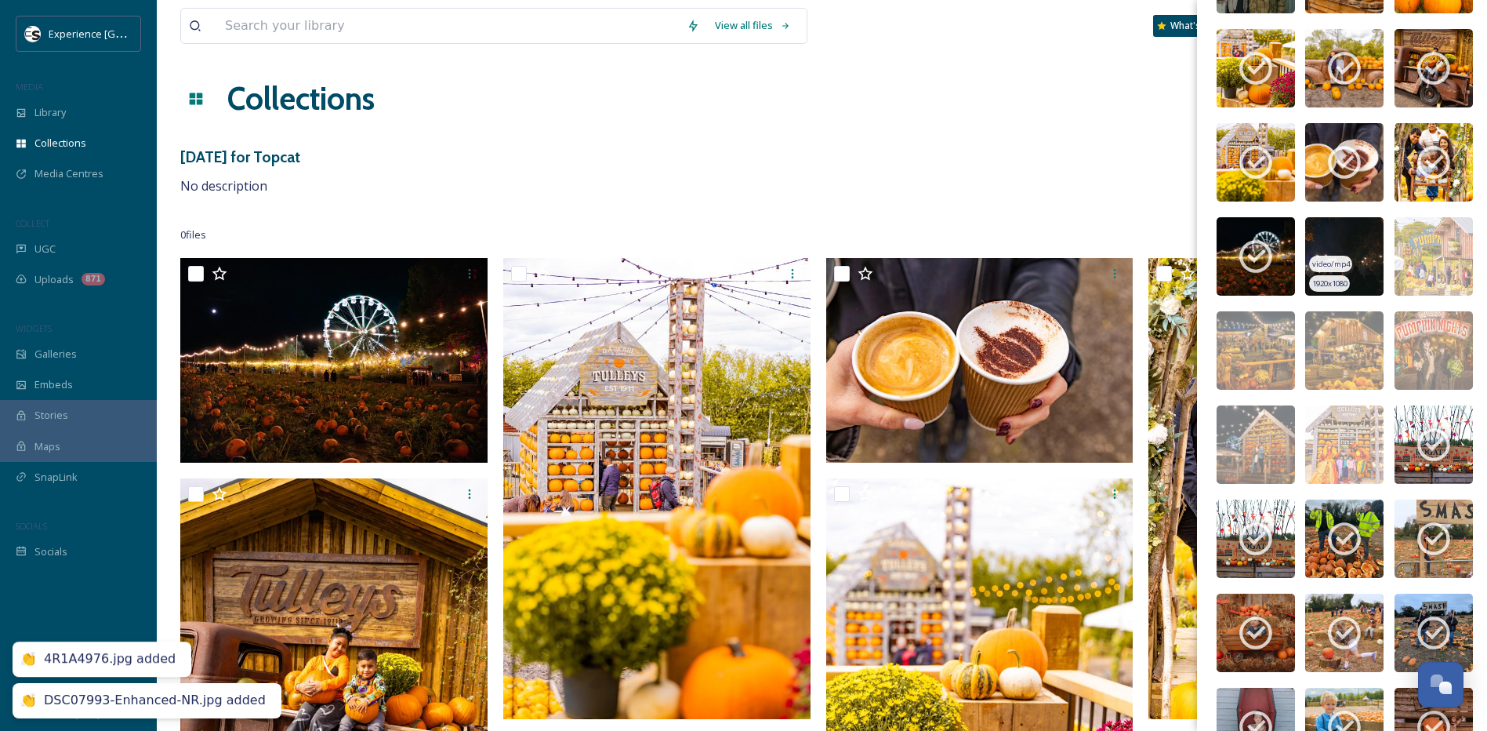
click at [1350, 256] on img at bounding box center [1344, 256] width 78 height 78
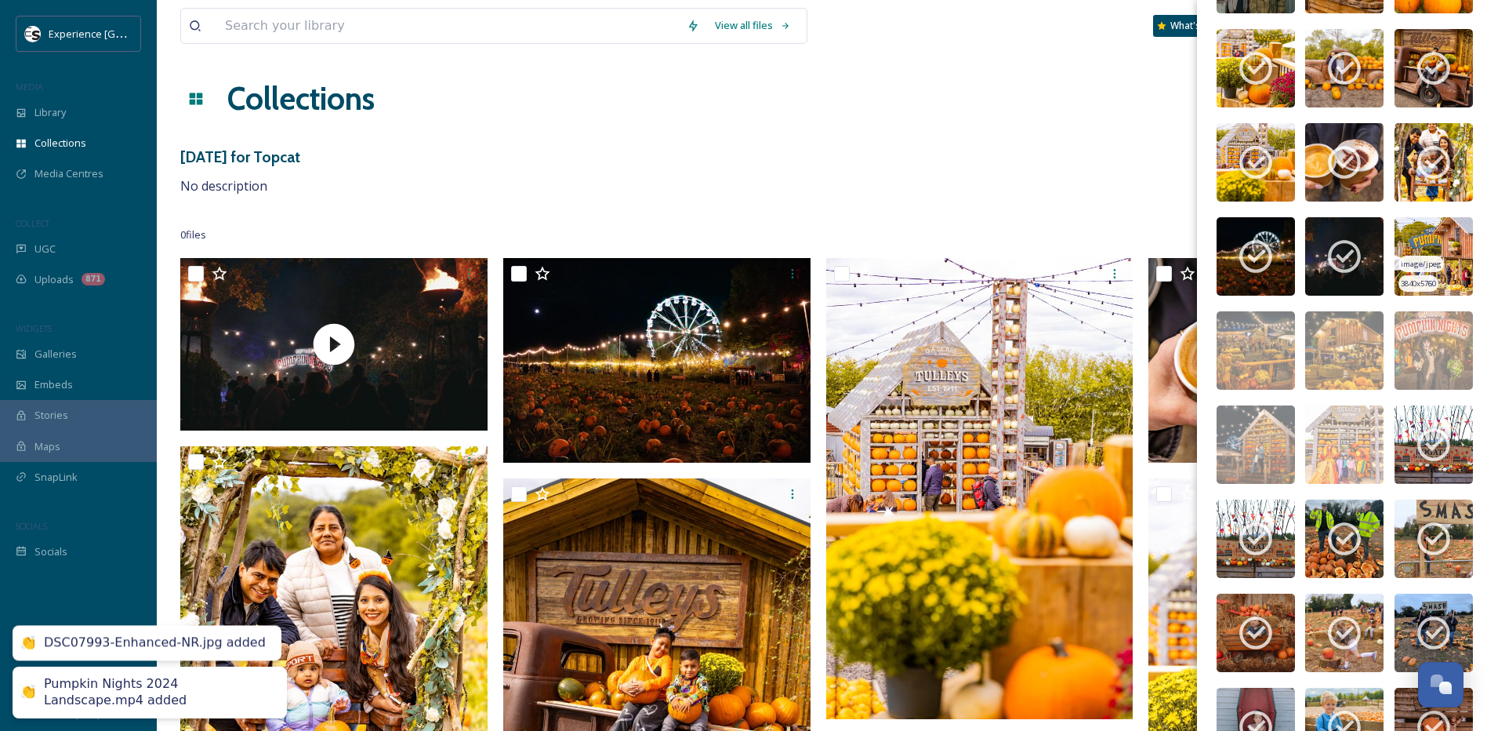
click at [1441, 243] on img at bounding box center [1434, 256] width 78 height 78
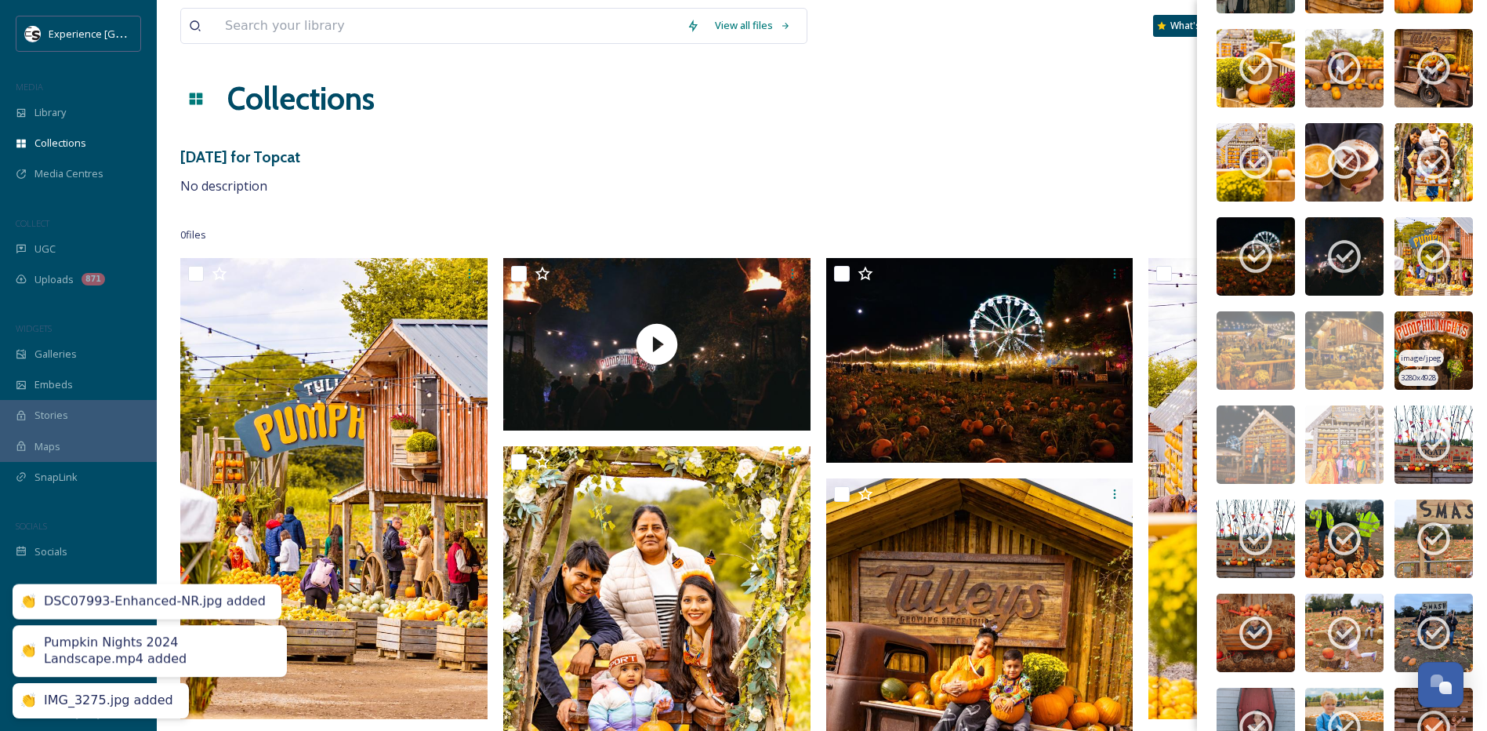
click at [1431, 340] on img at bounding box center [1434, 350] width 78 height 78
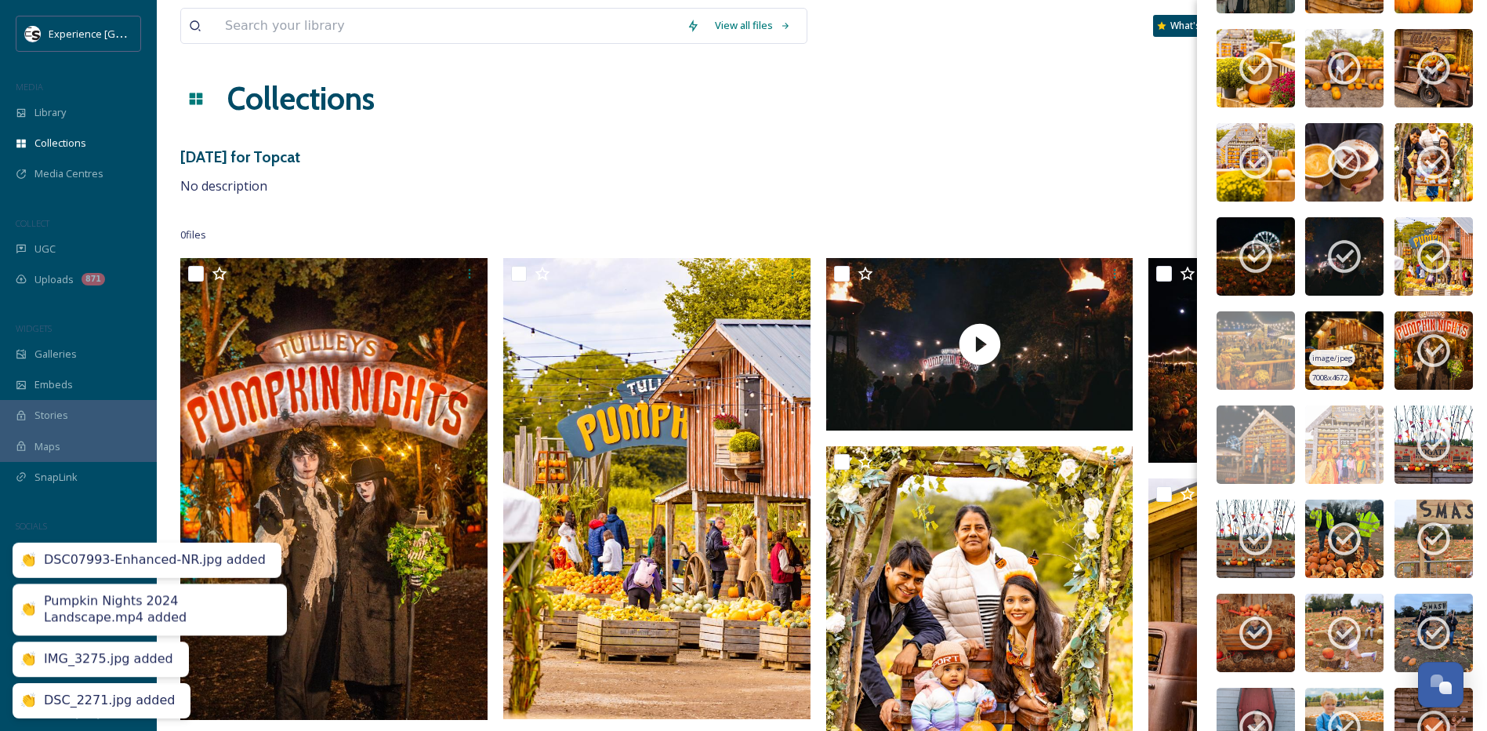
click at [1352, 336] on img at bounding box center [1344, 350] width 78 height 78
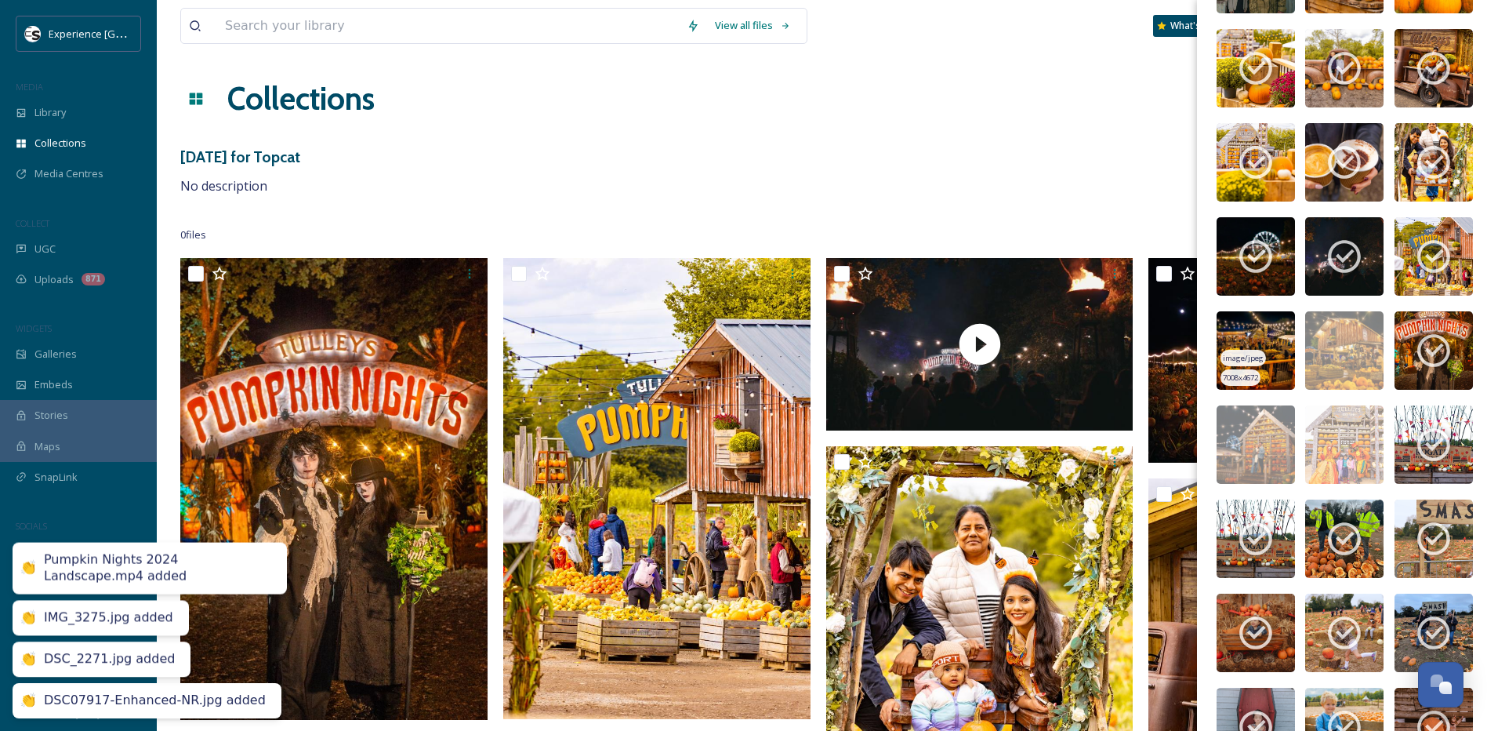
click at [1236, 342] on img at bounding box center [1256, 350] width 78 height 78
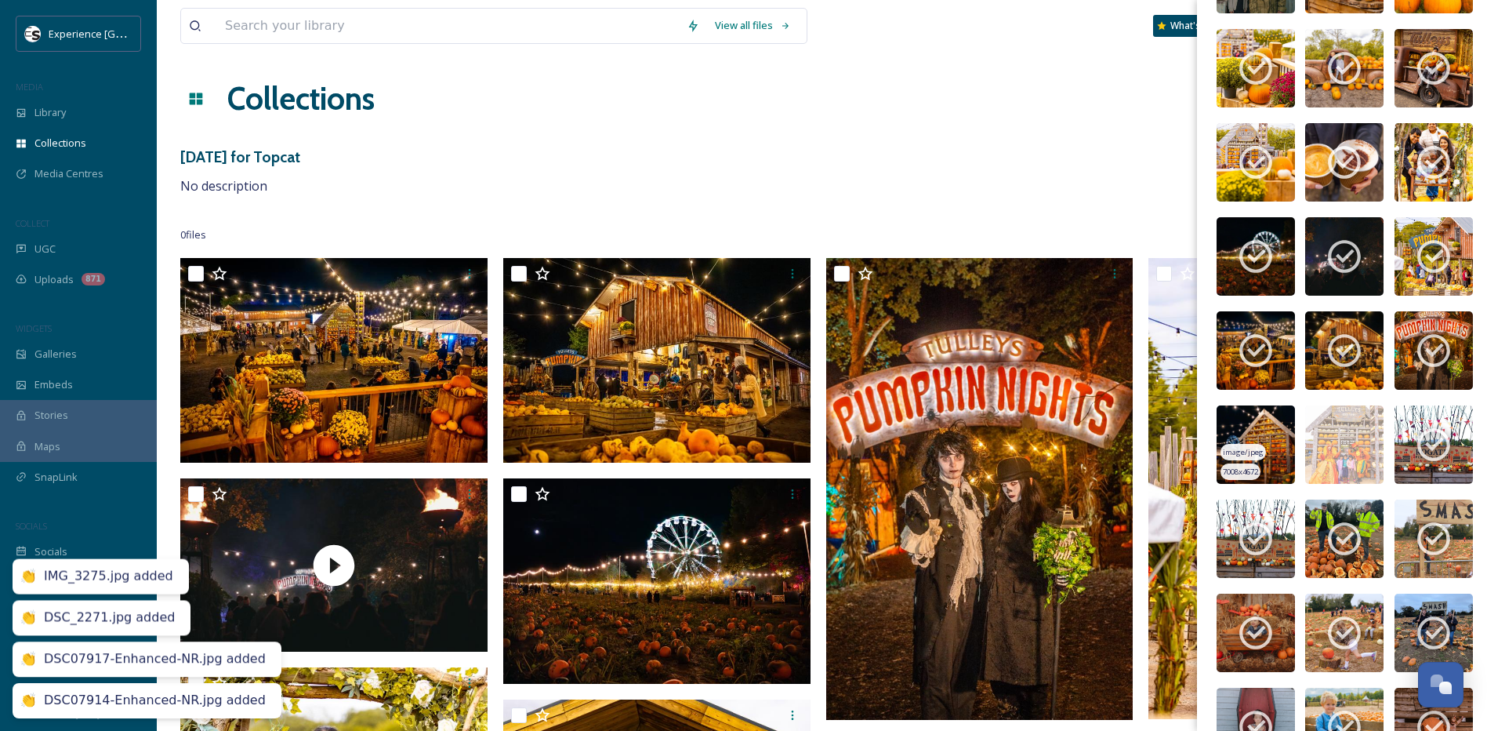
click at [1238, 436] on img at bounding box center [1256, 444] width 78 height 78
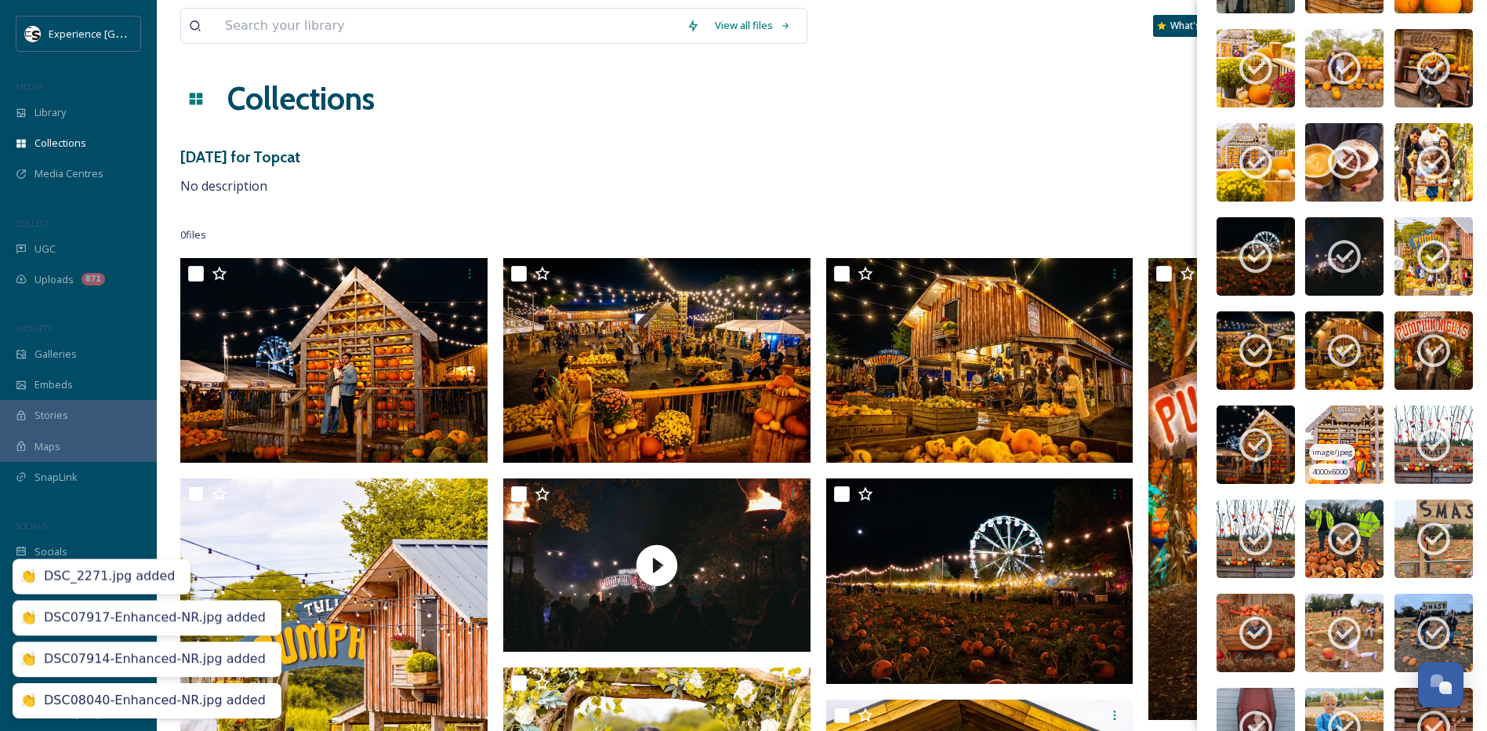
click at [1327, 436] on img at bounding box center [1344, 444] width 78 height 78
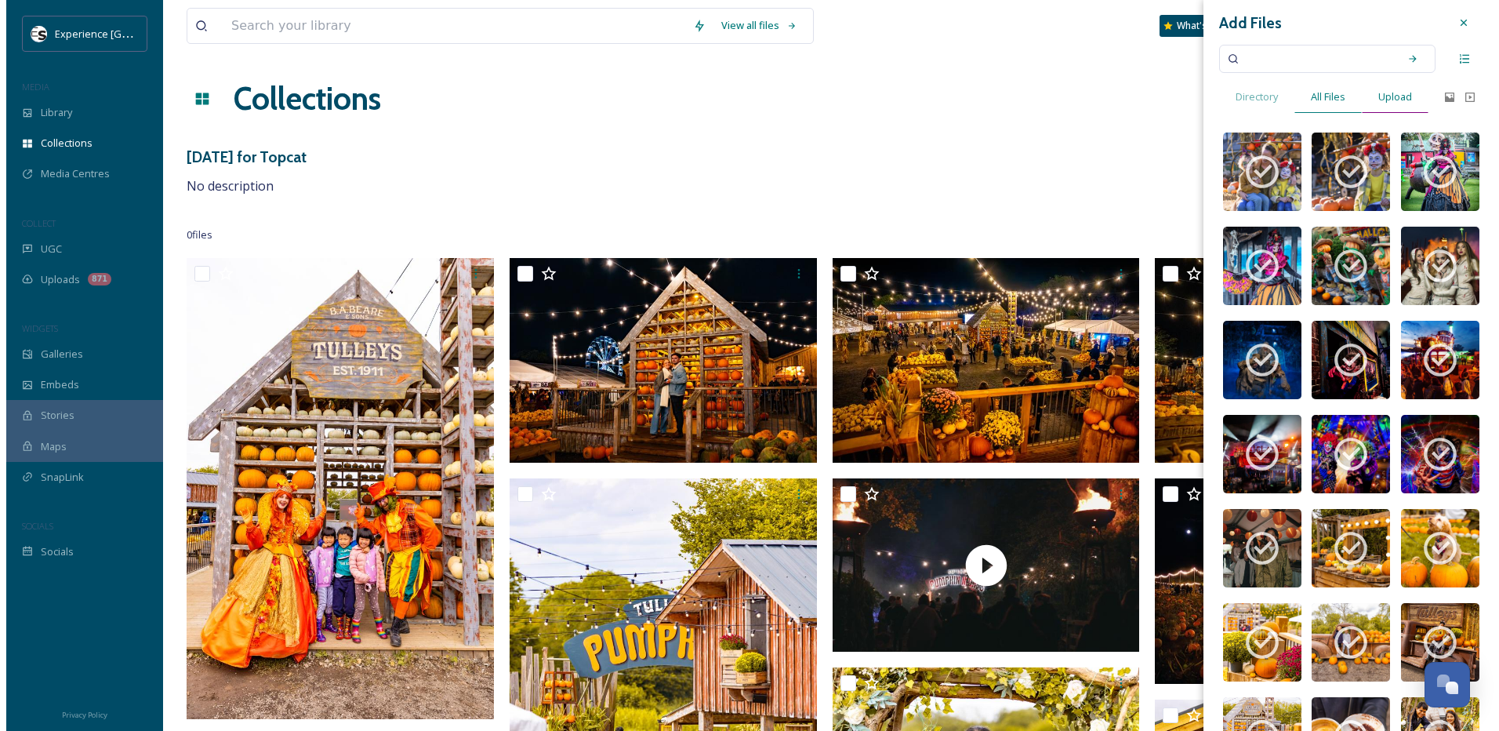
scroll to position [0, 0]
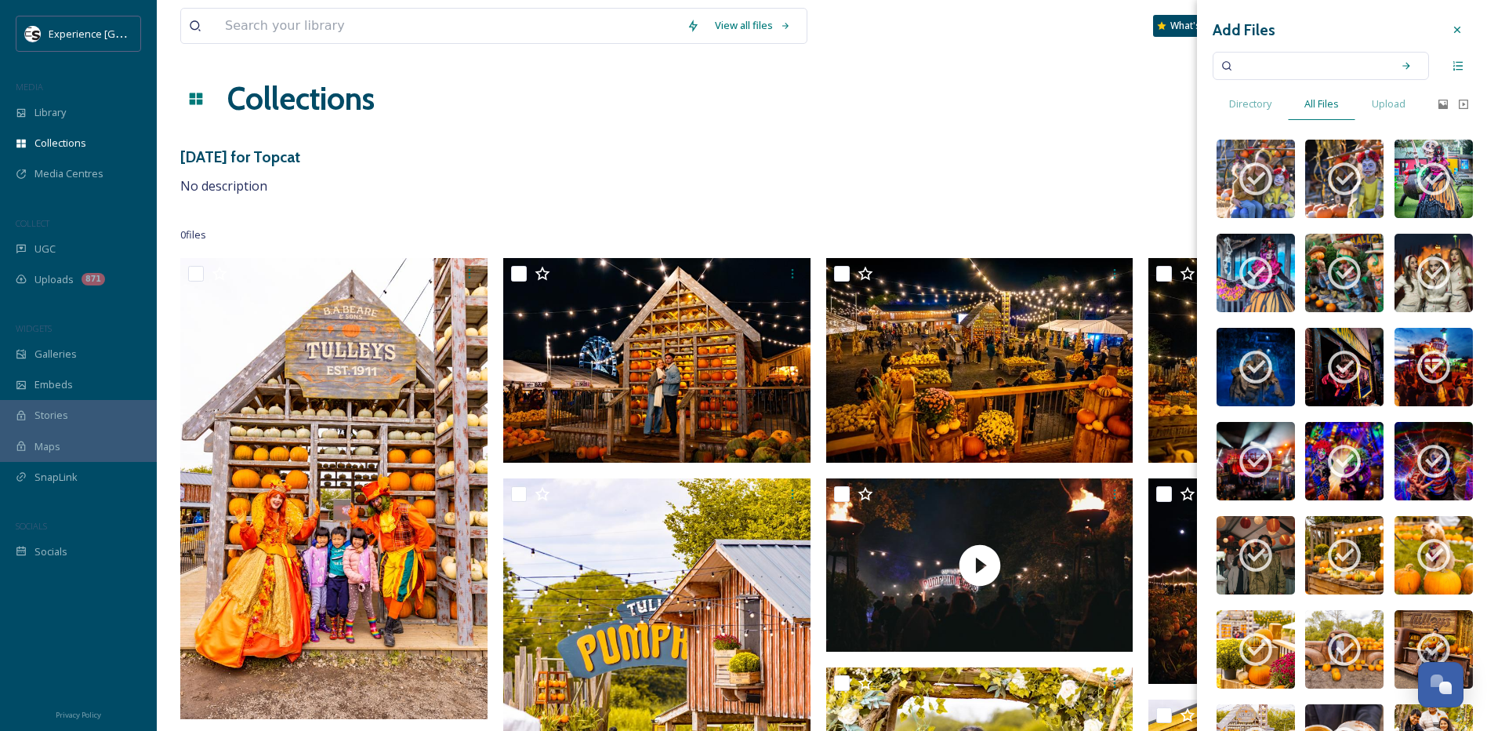
click at [1451, 27] on icon at bounding box center [1457, 30] width 13 height 13
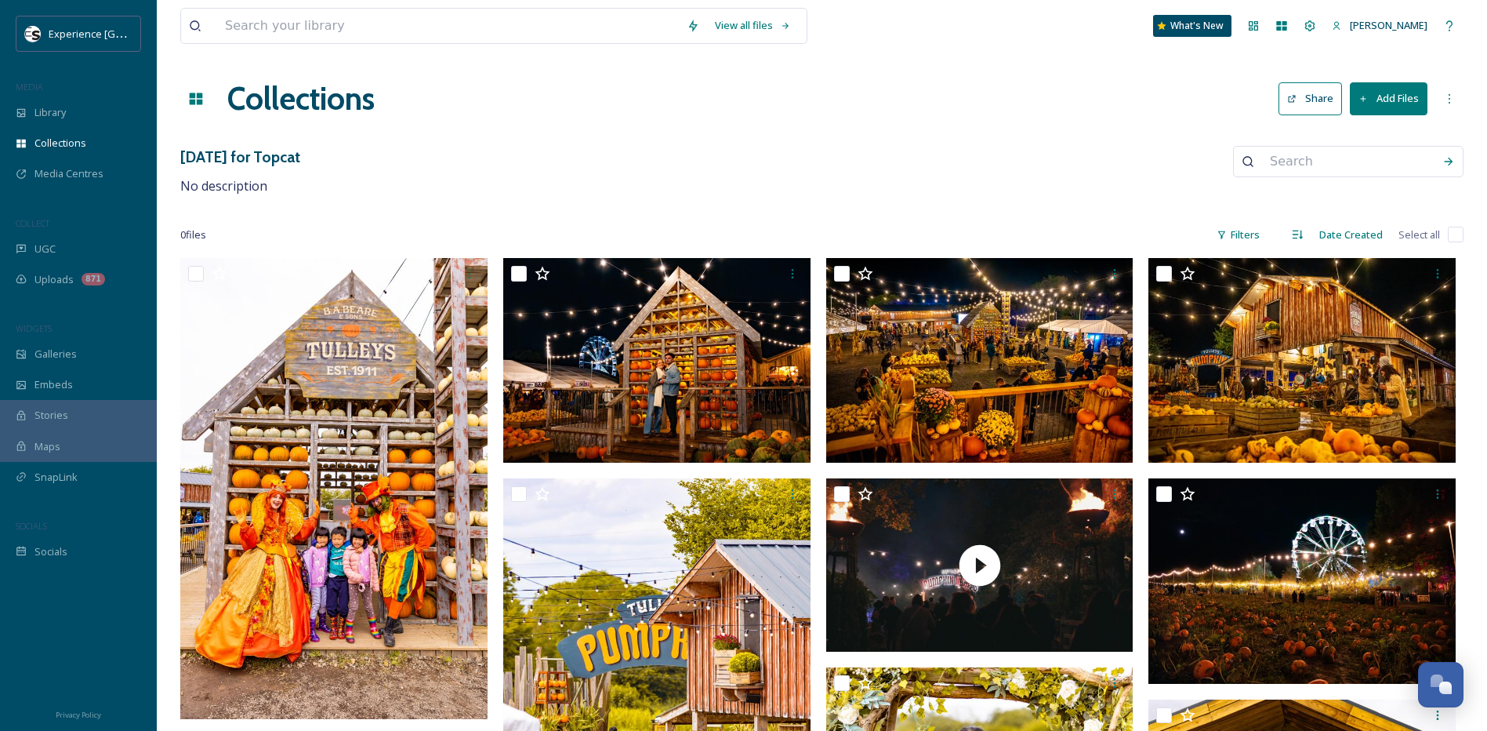
click at [1312, 102] on button "Share" at bounding box center [1311, 98] width 64 height 32
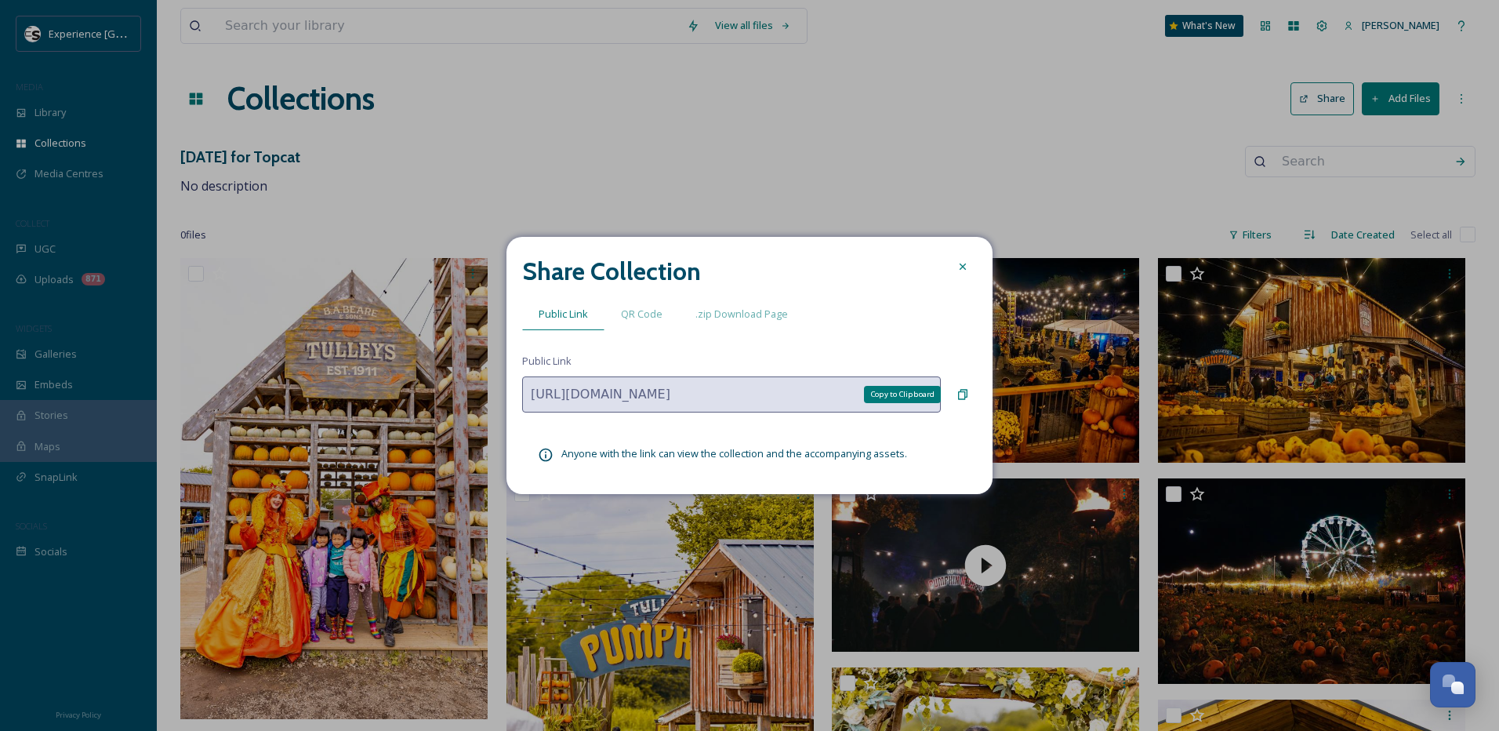
click at [966, 399] on icon at bounding box center [963, 394] width 13 height 13
